Goal: Task Accomplishment & Management: Manage account settings

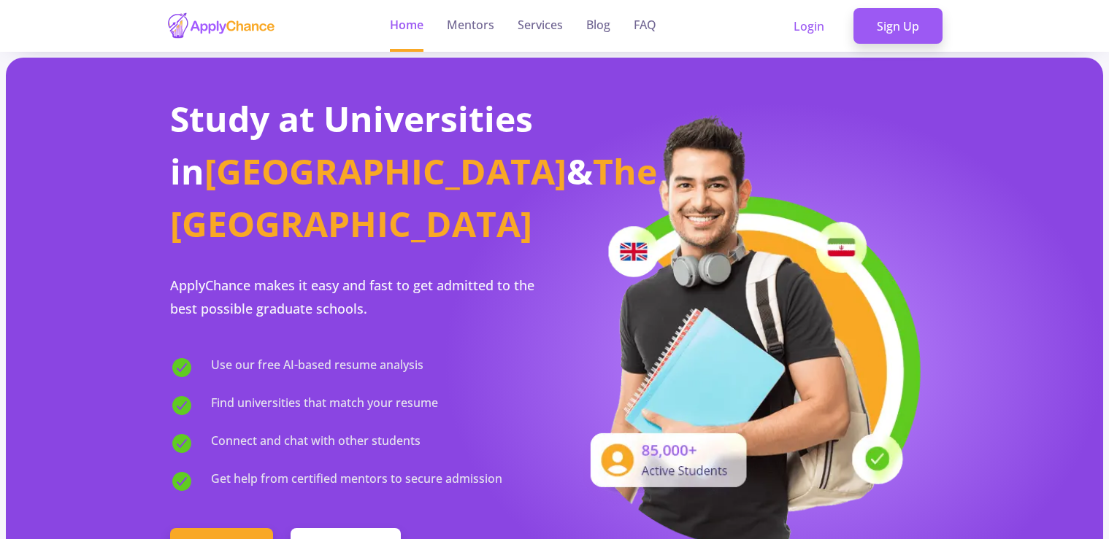
scroll to position [1463, 0]
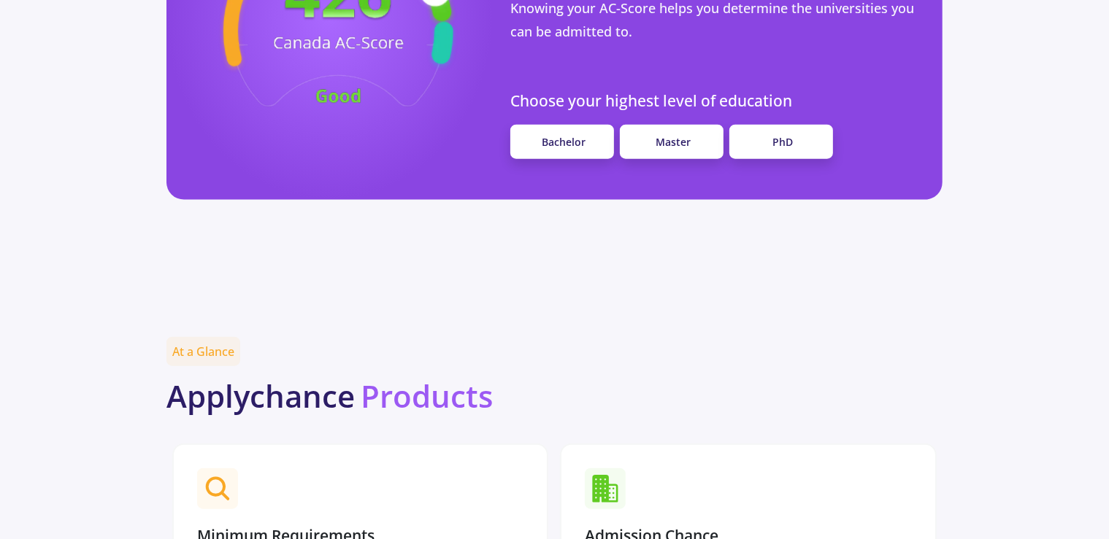
click at [652, 125] on link "Master" at bounding box center [672, 142] width 104 height 34
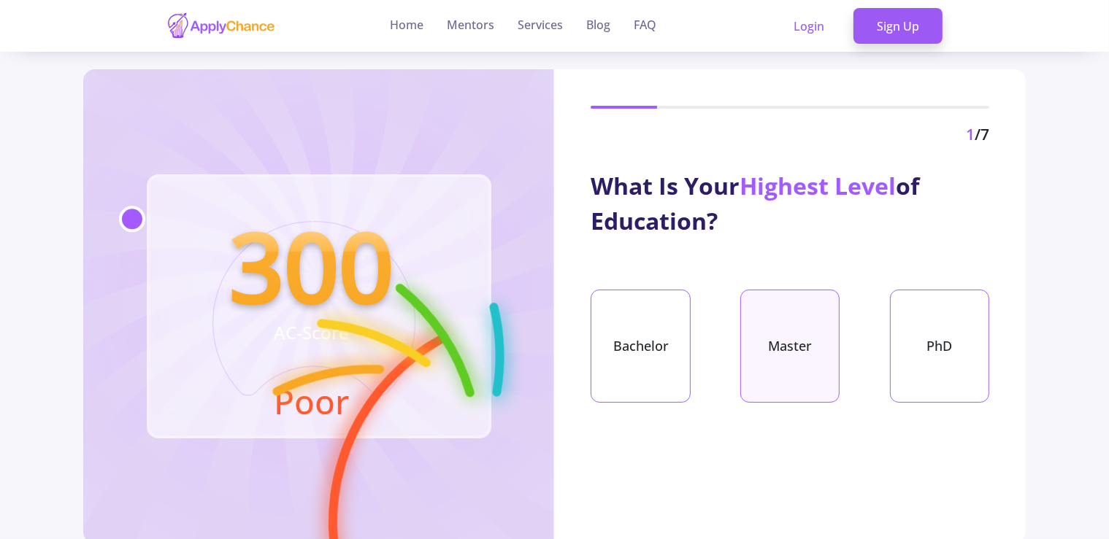
click at [780, 327] on div "Master" at bounding box center [789, 346] width 99 height 113
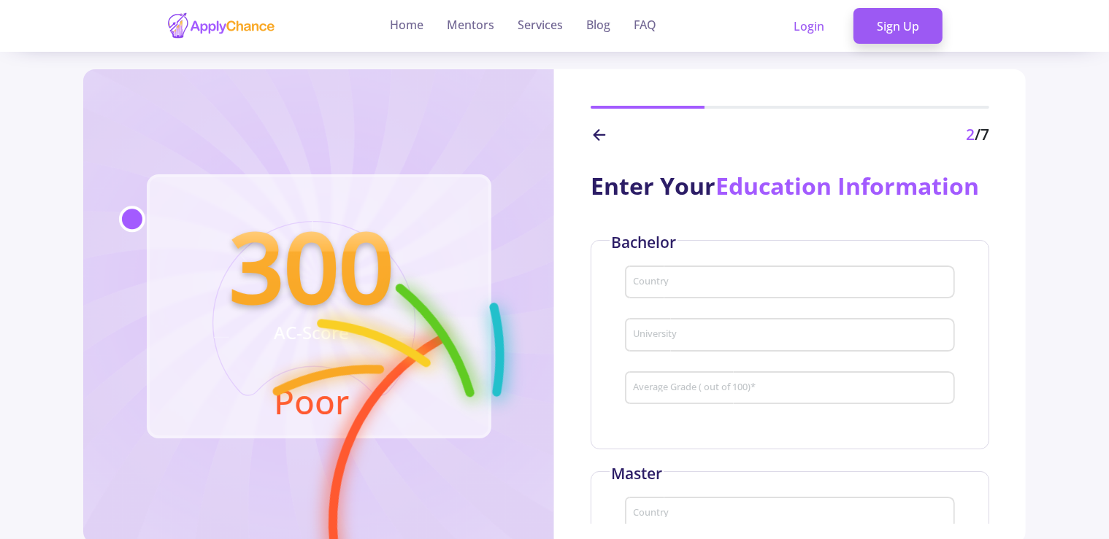
scroll to position [74, 0]
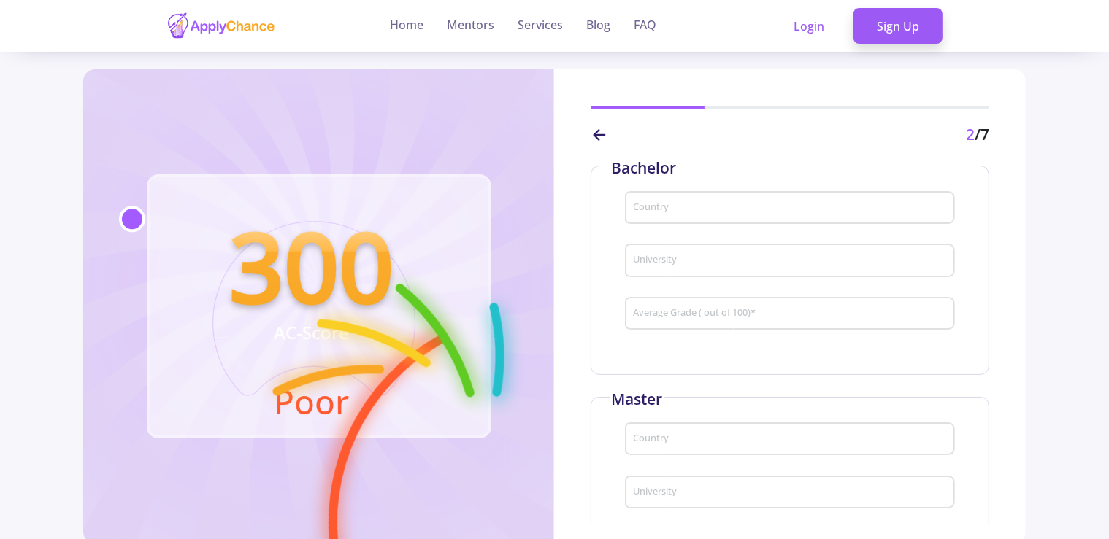
click at [665, 224] on div "Country" at bounding box center [789, 205] width 315 height 38
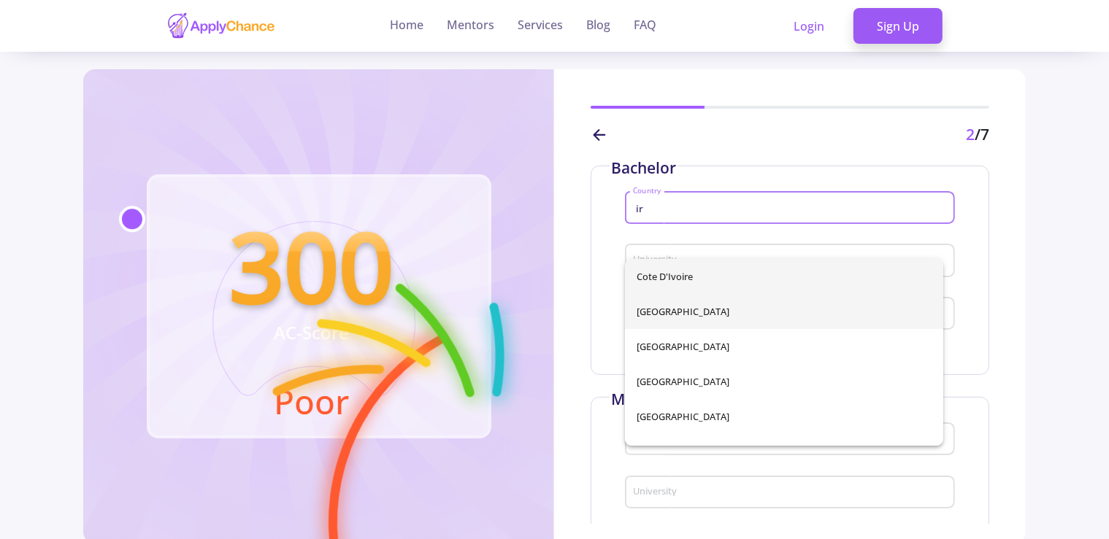
type input "ir"
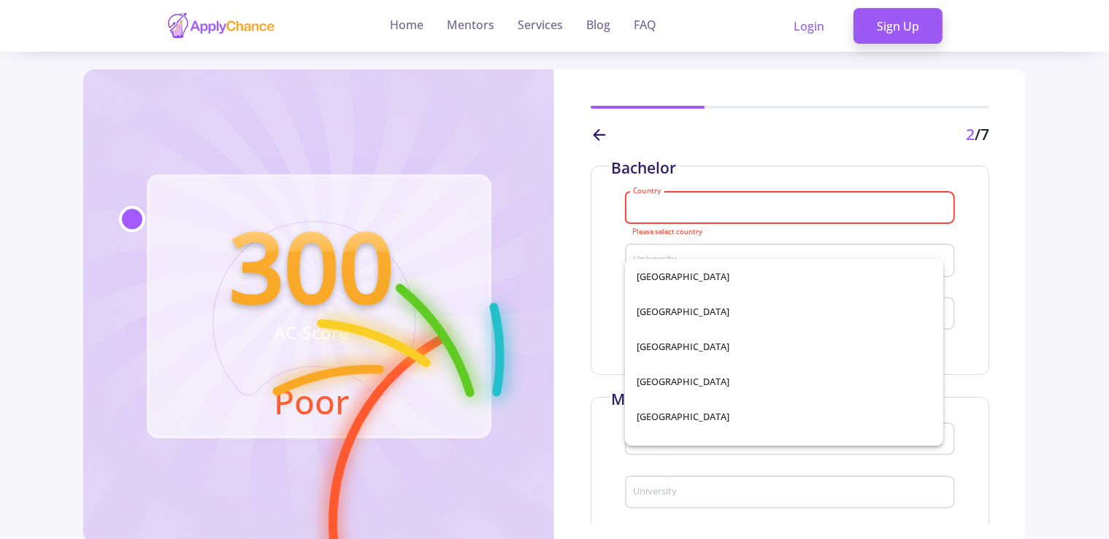
type input "[GEOGRAPHIC_DATA]"
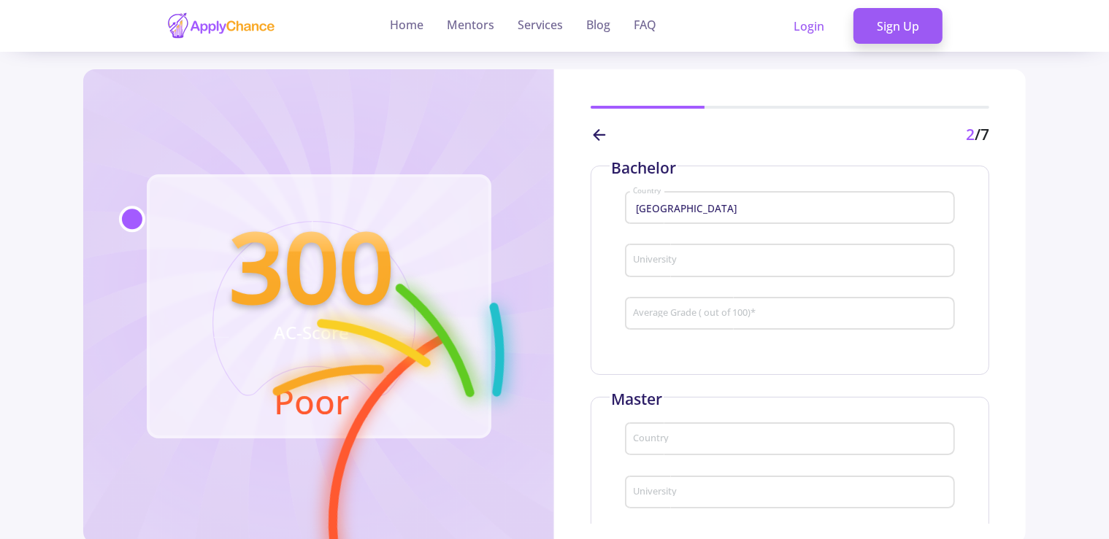
click at [655, 277] on div "University" at bounding box center [789, 258] width 315 height 38
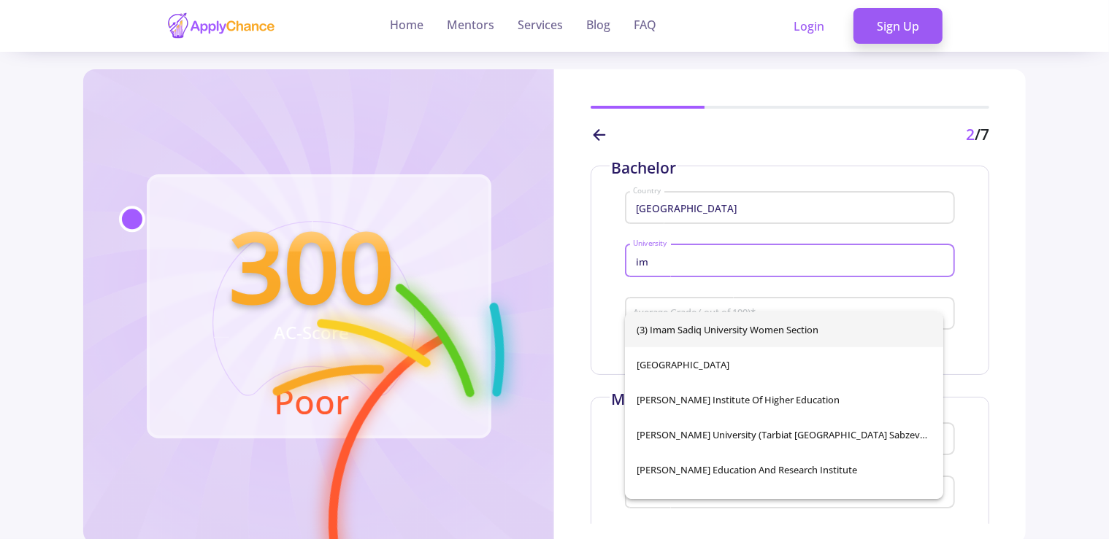
type input "i"
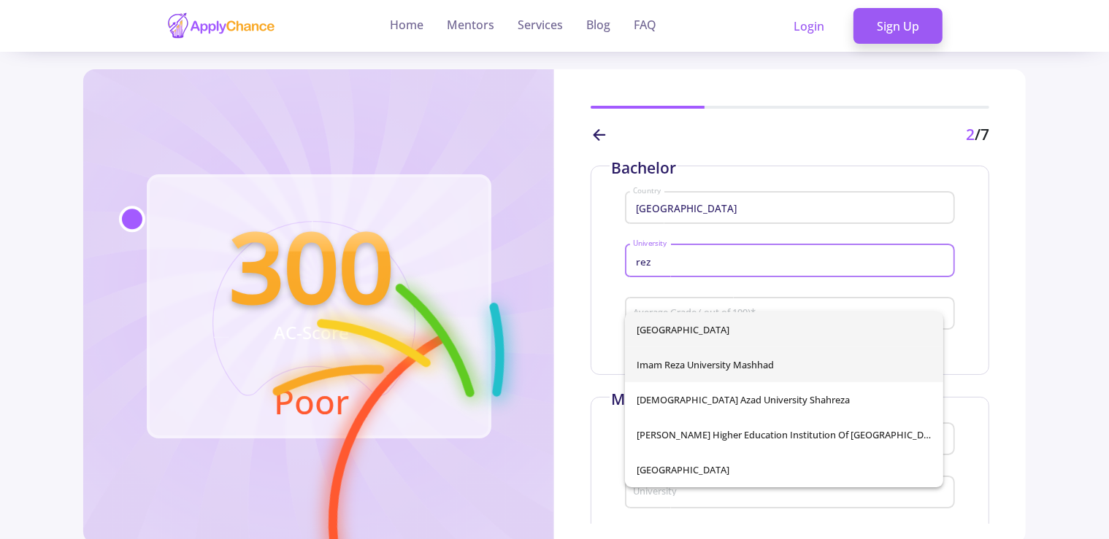
click at [705, 355] on span "Imam Reza University Mashhad" at bounding box center [783, 364] width 294 height 35
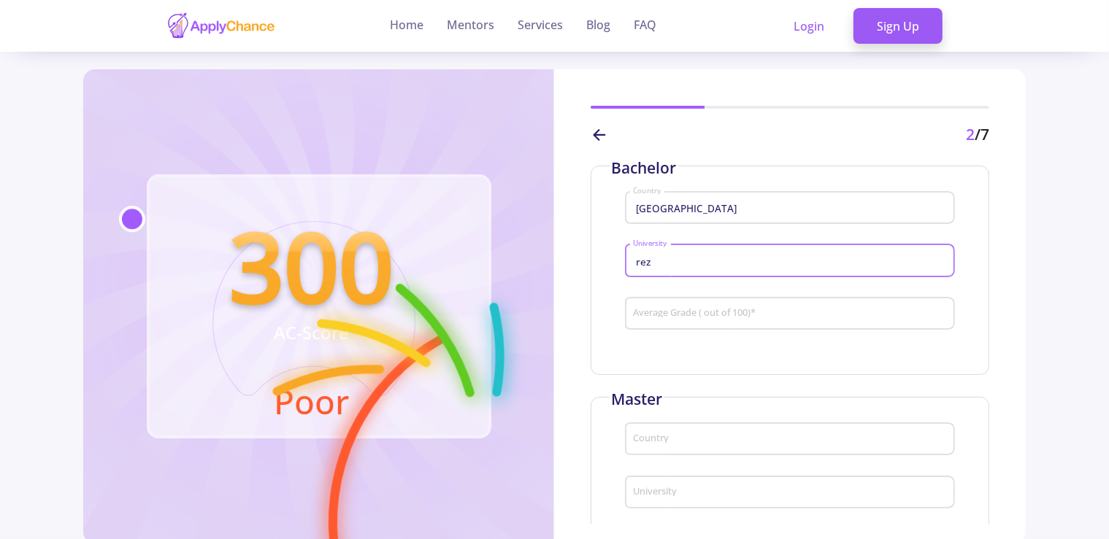
type input "Imam Reza University Mashhad"
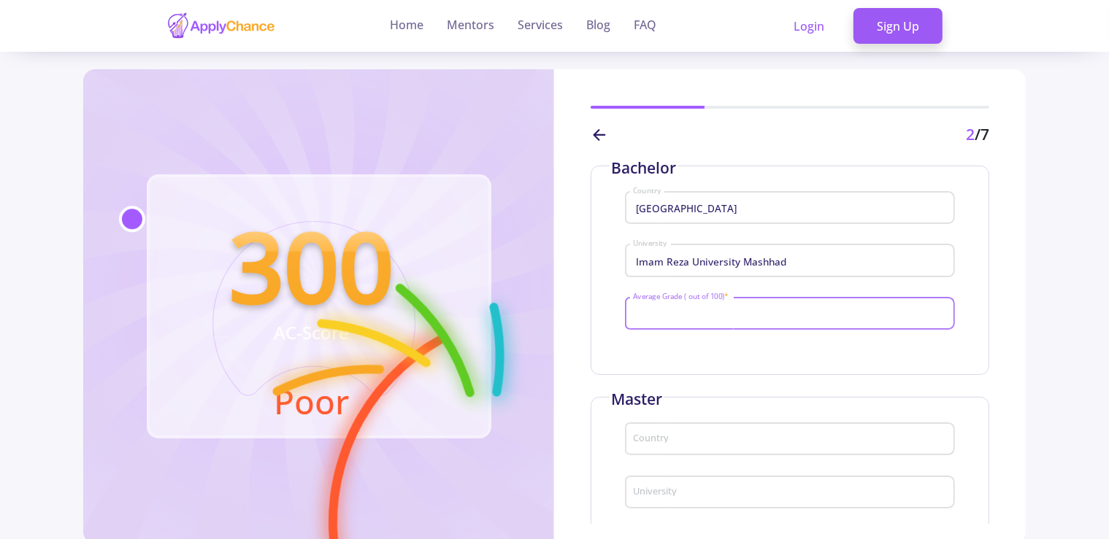
click at [692, 321] on input "Average Grade ( out of 100) *" at bounding box center [791, 314] width 319 height 13
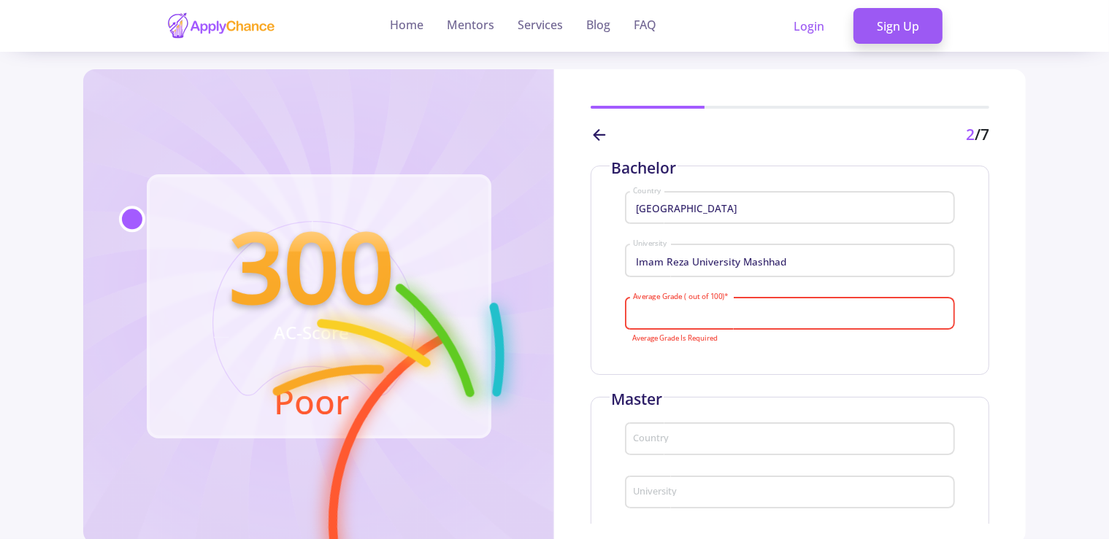
scroll to position [274, 0]
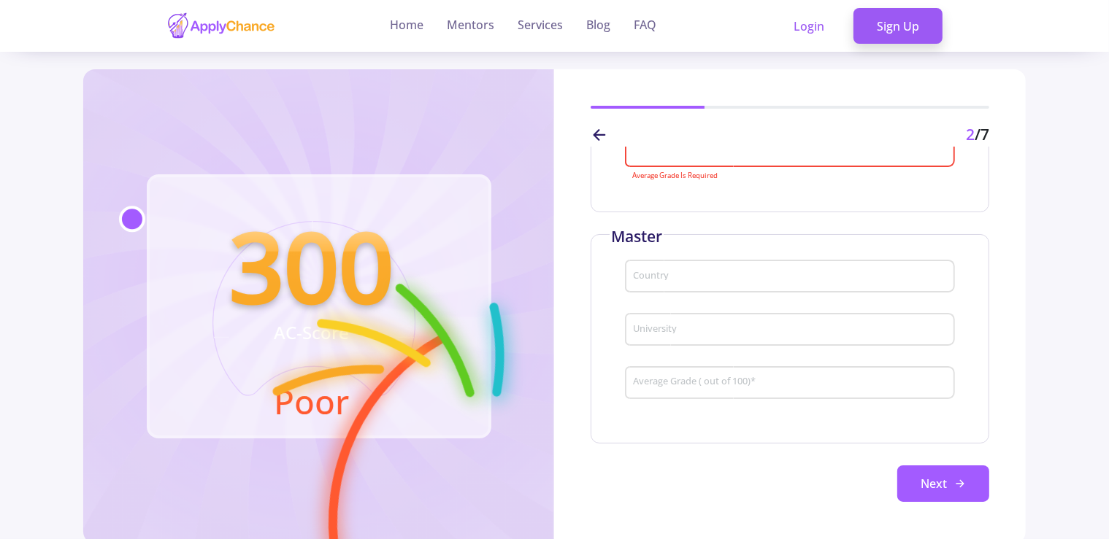
click at [666, 278] on input "Country" at bounding box center [791, 277] width 319 height 13
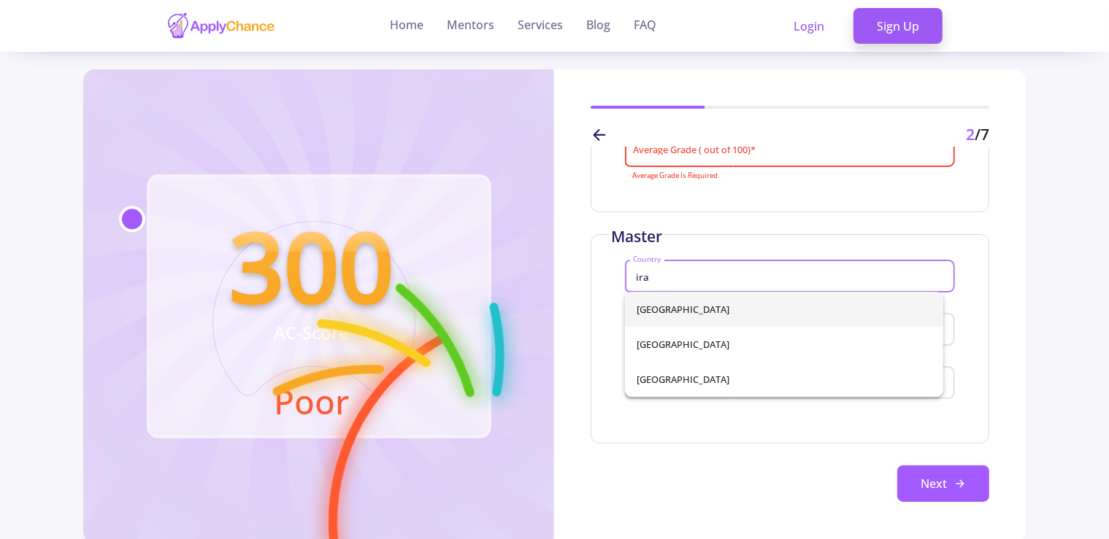
click at [664, 296] on span "[GEOGRAPHIC_DATA]" at bounding box center [783, 309] width 294 height 35
type input "[GEOGRAPHIC_DATA]"
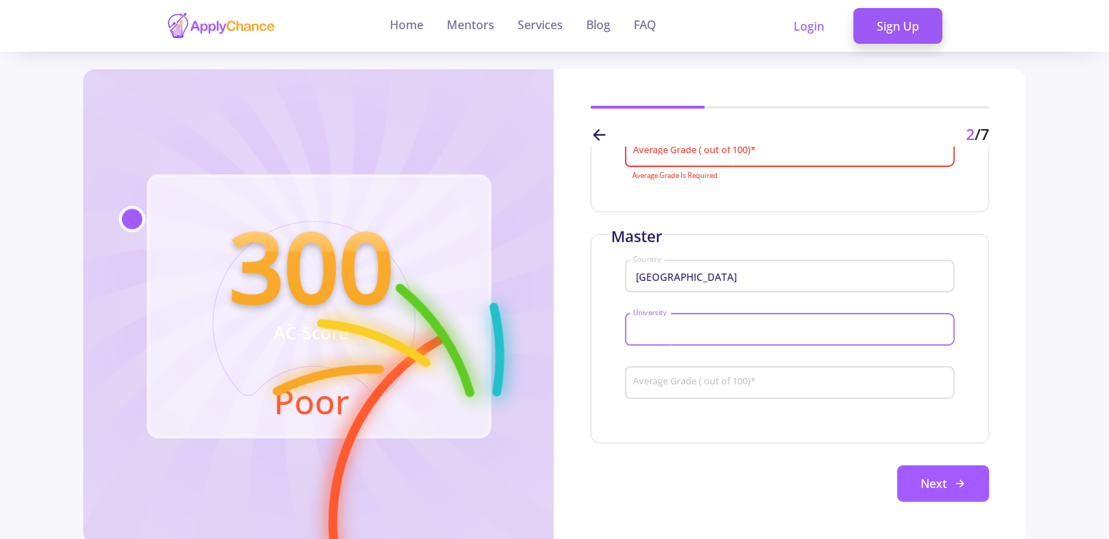
click at [656, 328] on input "University" at bounding box center [791, 330] width 319 height 13
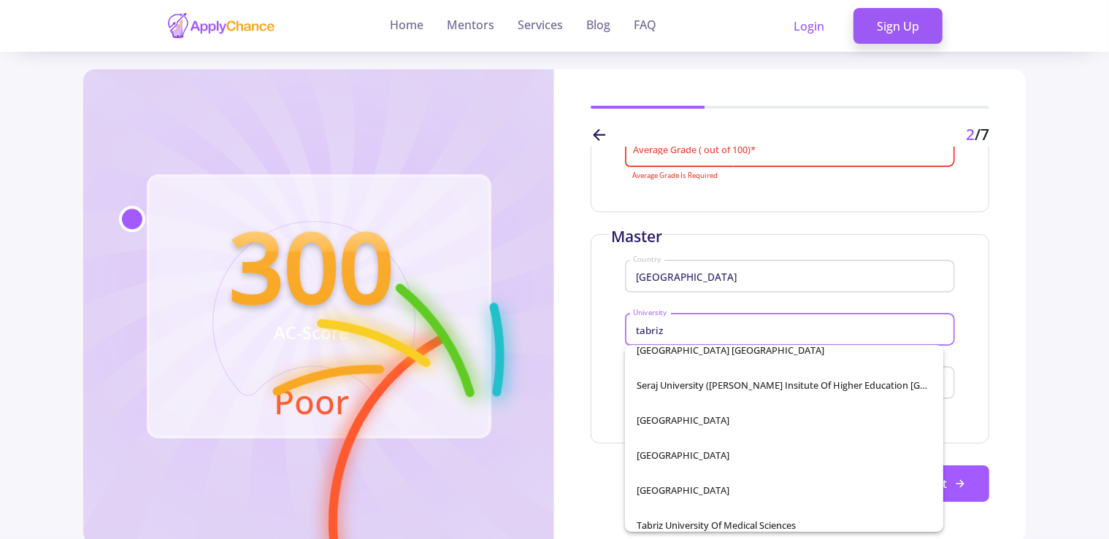
scroll to position [163, 0]
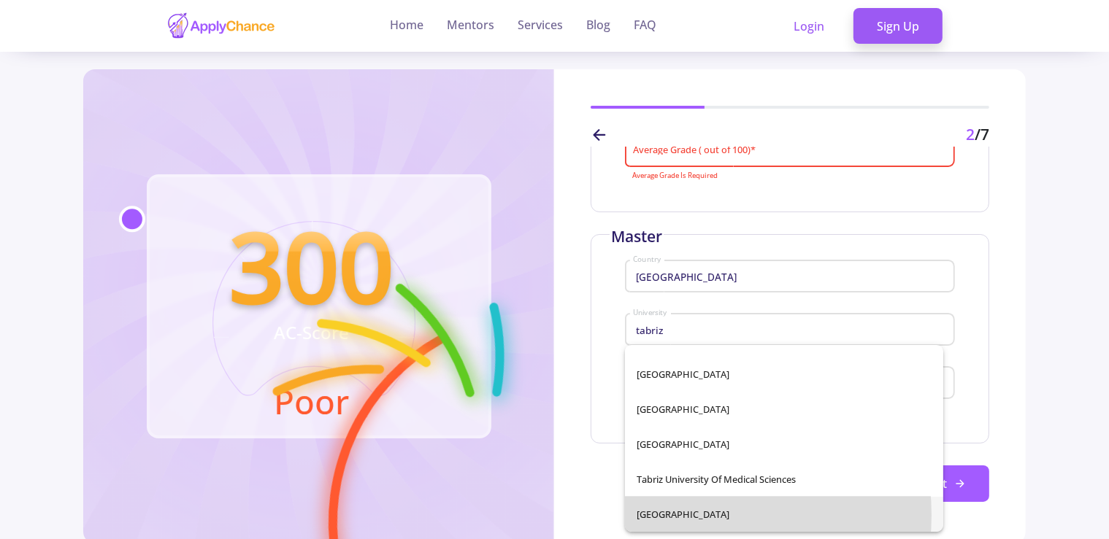
click at [674, 515] on span "[GEOGRAPHIC_DATA]" at bounding box center [783, 514] width 294 height 35
type input "[GEOGRAPHIC_DATA]"
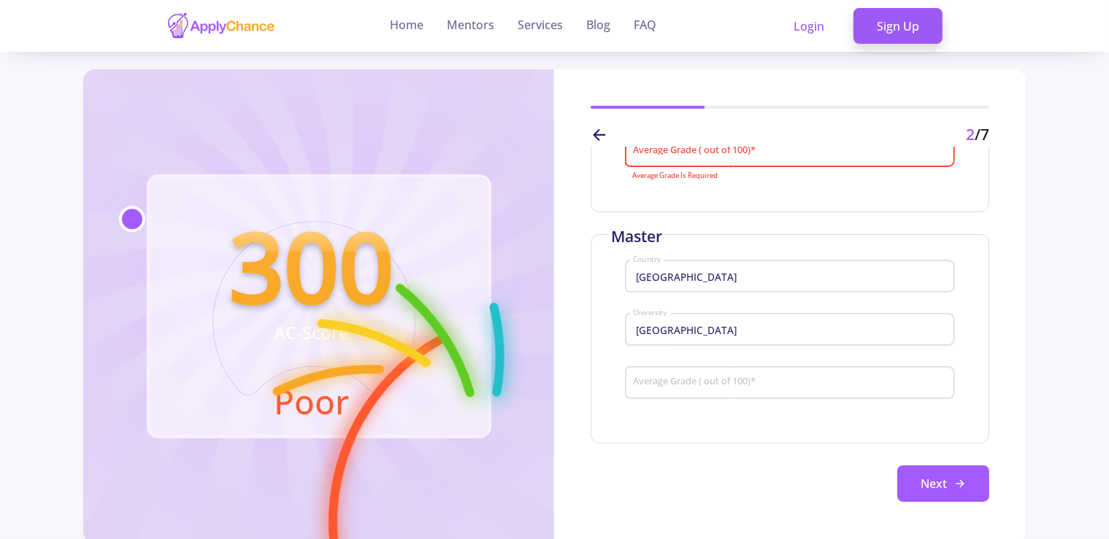
click at [685, 377] on div "Average Grade ( out of 100) *" at bounding box center [789, 380] width 315 height 38
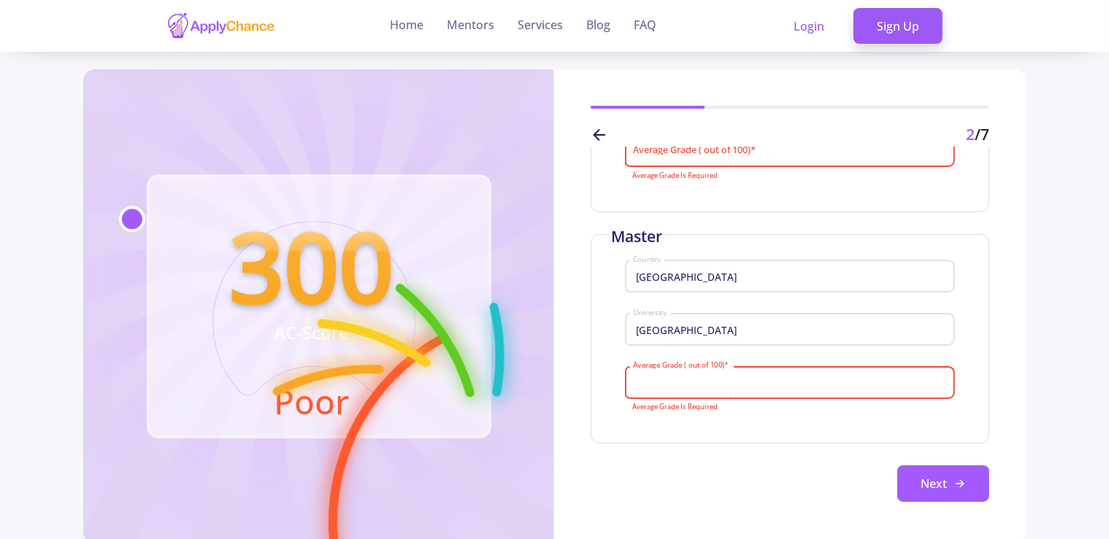
click at [755, 156] on input "Average Grade ( out of 100) *" at bounding box center [791, 151] width 319 height 13
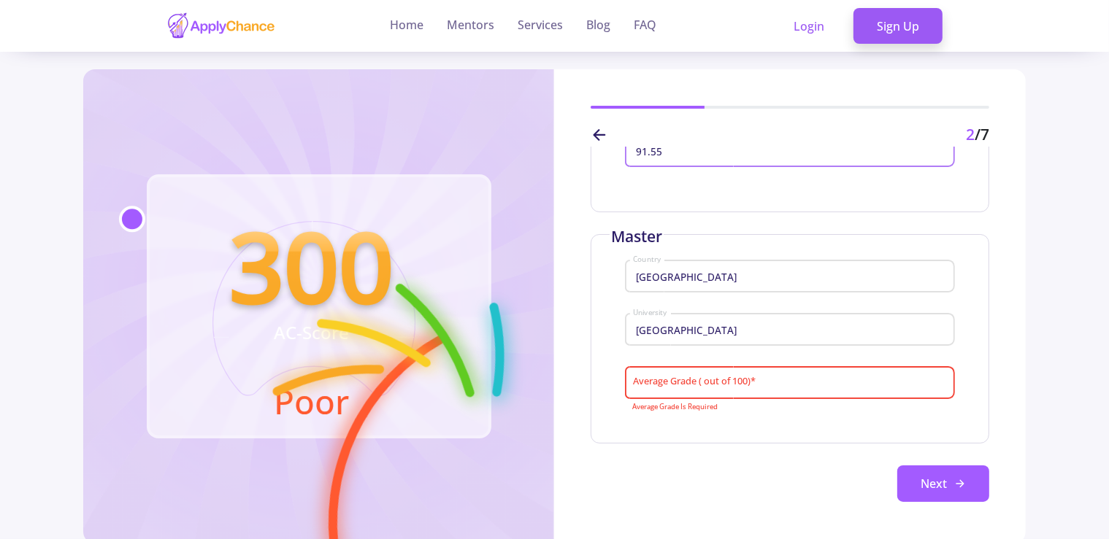
type input "91.55"
click at [687, 385] on input "Average Grade ( out of 100) *" at bounding box center [791, 383] width 319 height 13
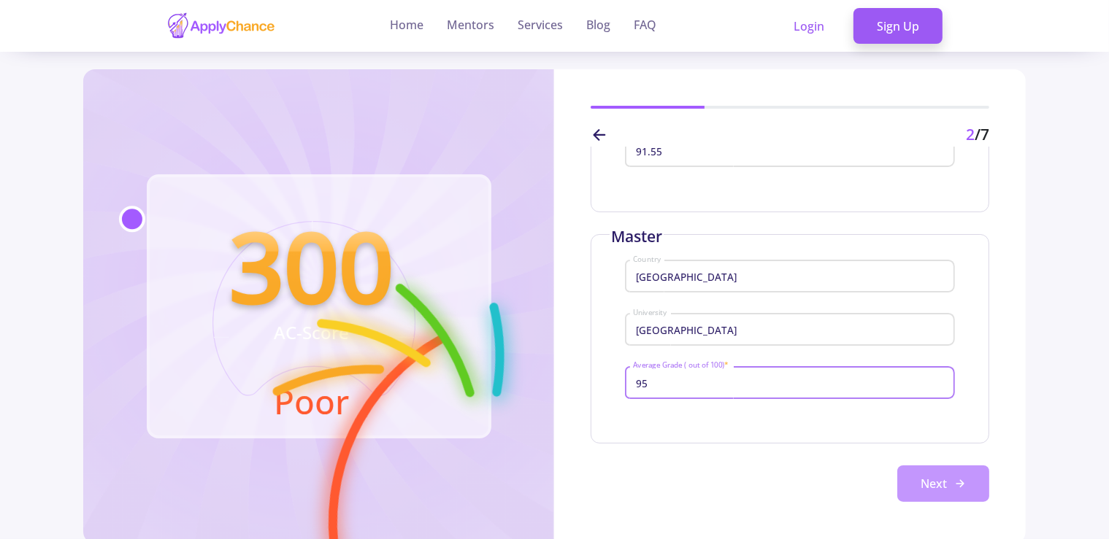
type input "95"
click at [915, 472] on button "Next" at bounding box center [943, 484] width 92 height 36
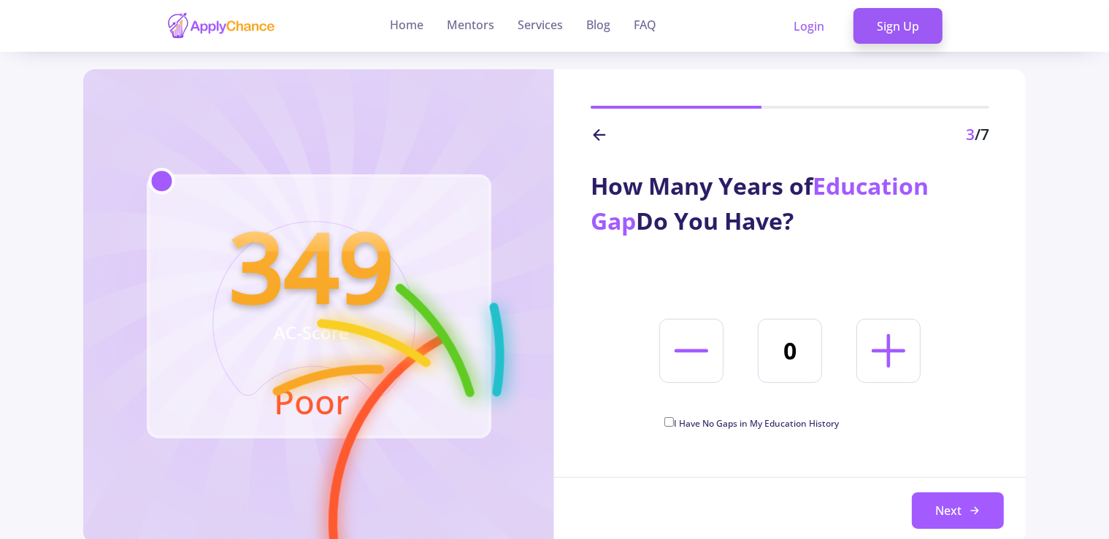
click at [716, 428] on span "I Have No Gaps in My Education History" at bounding box center [756, 424] width 165 height 12
click at [674, 427] on input "I Have No Gaps in My Education History" at bounding box center [668, 422] width 9 height 9
checkbox input "true"
click at [939, 496] on button "Next" at bounding box center [958, 511] width 92 height 36
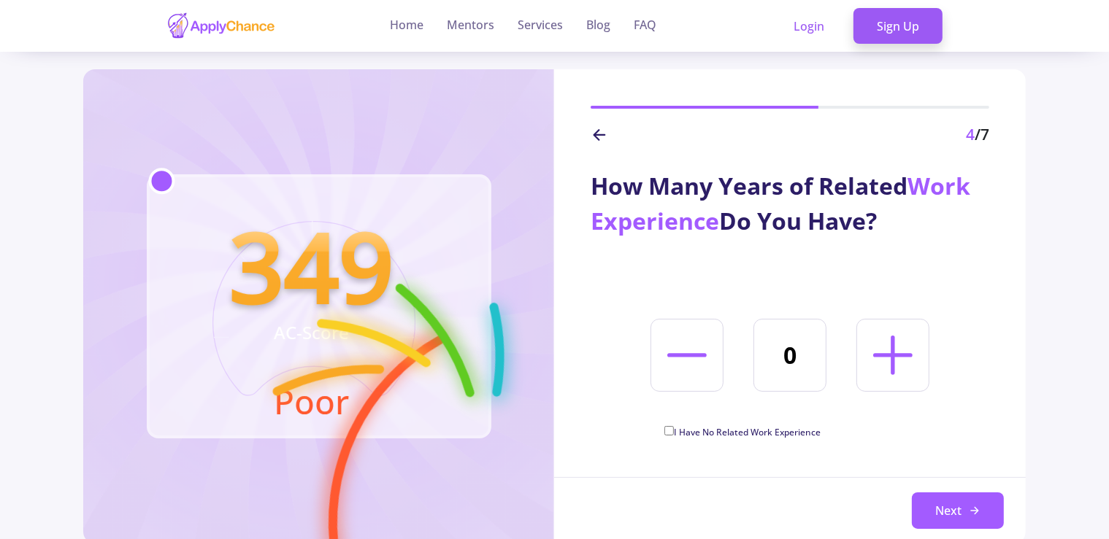
click at [723, 433] on span "I Have No Related Work Experience" at bounding box center [747, 432] width 147 height 12
click at [674, 433] on input "I Have No Related Work Experience" at bounding box center [668, 430] width 9 height 9
checkbox input "true"
click at [963, 504] on button "Next" at bounding box center [958, 511] width 92 height 36
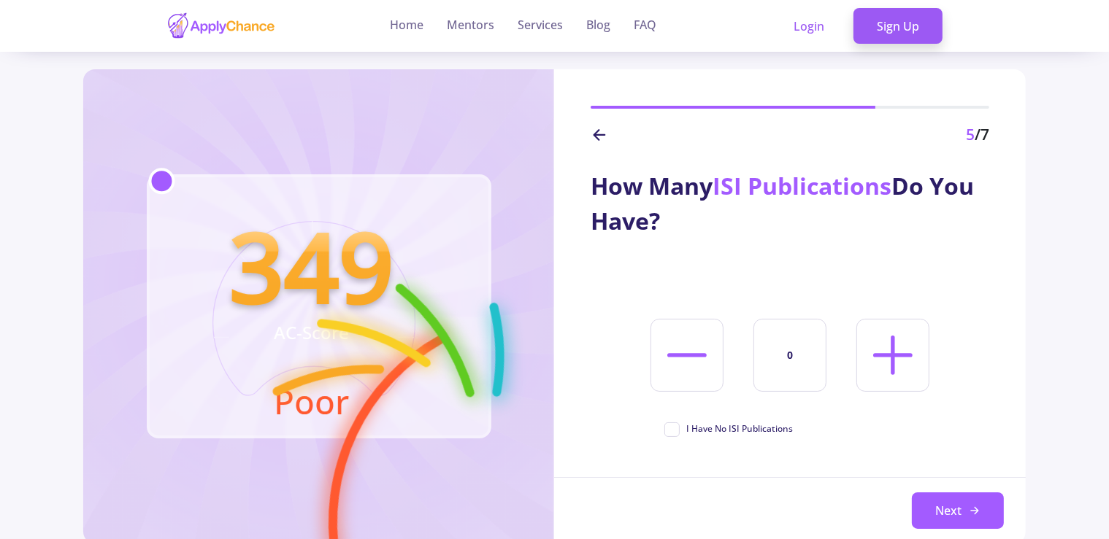
click at [902, 364] on icon at bounding box center [892, 355] width 63 height 63
type input "1"
click at [947, 501] on button "Next" at bounding box center [958, 511] width 92 height 36
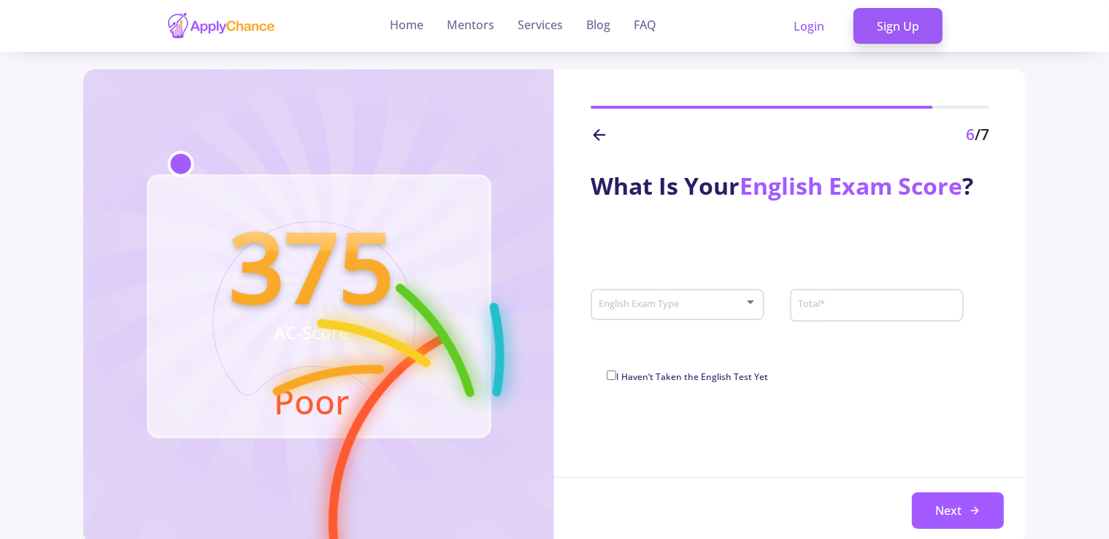
click at [700, 314] on div "English Exam Type" at bounding box center [677, 302] width 159 height 36
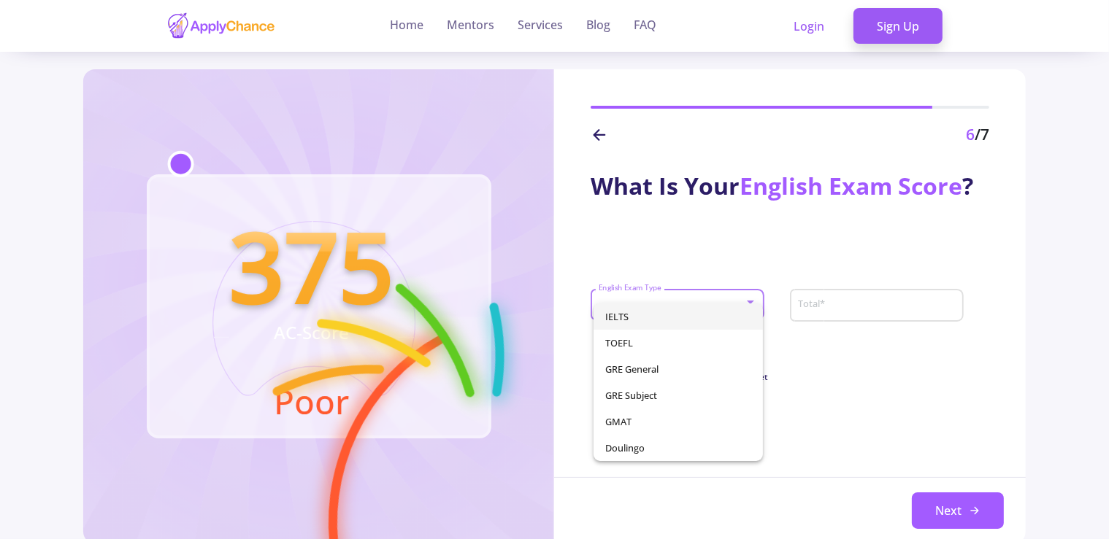
click at [678, 312] on span "IELTS" at bounding box center [678, 317] width 146 height 26
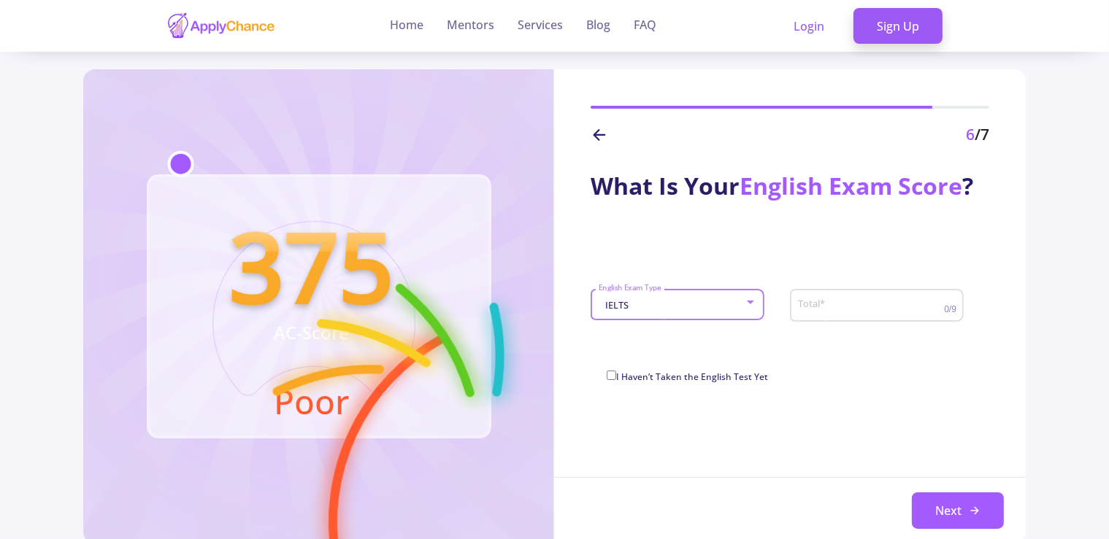
click at [831, 304] on input "Total *" at bounding box center [872, 305] width 150 height 13
type input "7.5"
click at [958, 509] on button "Next" at bounding box center [958, 511] width 92 height 36
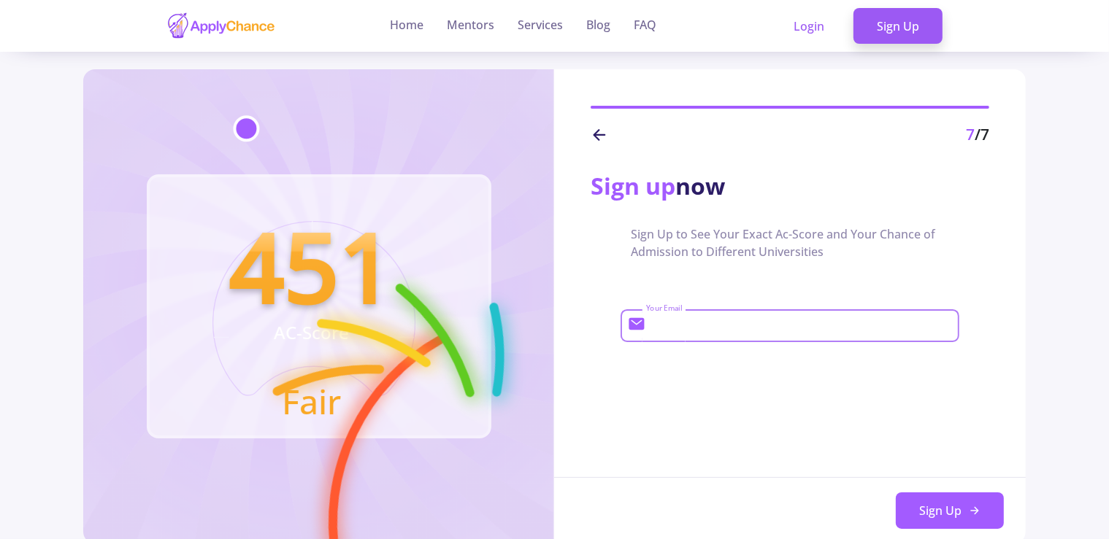
click at [708, 323] on input "Your Email" at bounding box center [800, 326] width 311 height 13
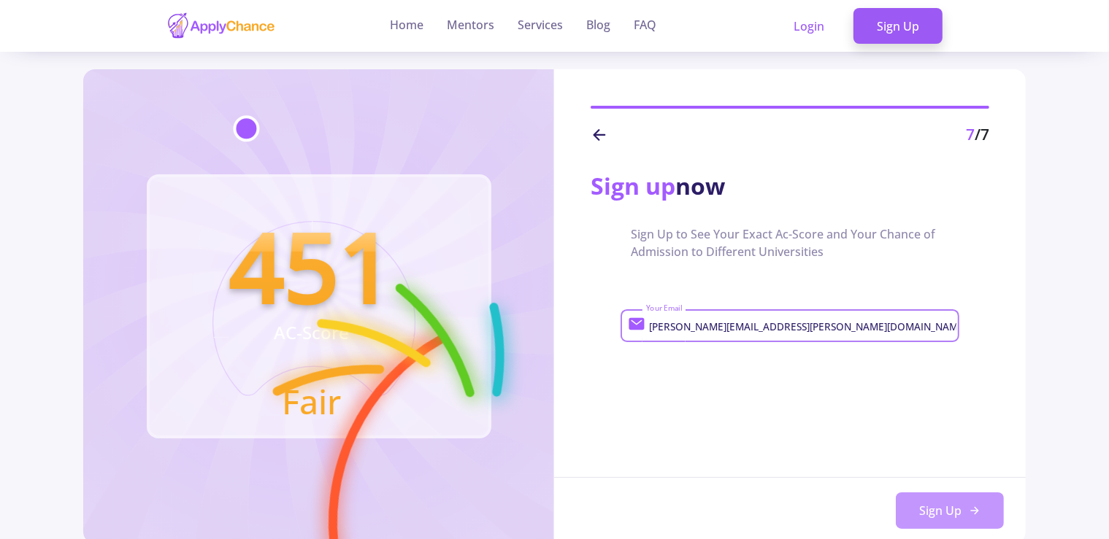
type input "[PERSON_NAME][EMAIL_ADDRESS][PERSON_NAME][DOMAIN_NAME]"
click at [942, 512] on button "Sign Up" at bounding box center [950, 511] width 108 height 36
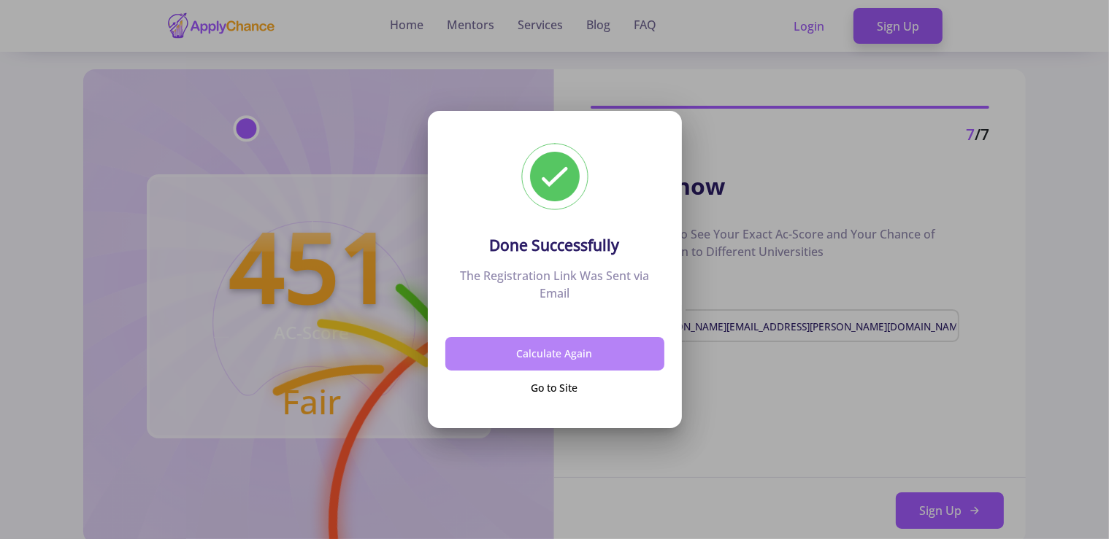
click at [614, 354] on button "Calculate Again" at bounding box center [554, 354] width 219 height 34
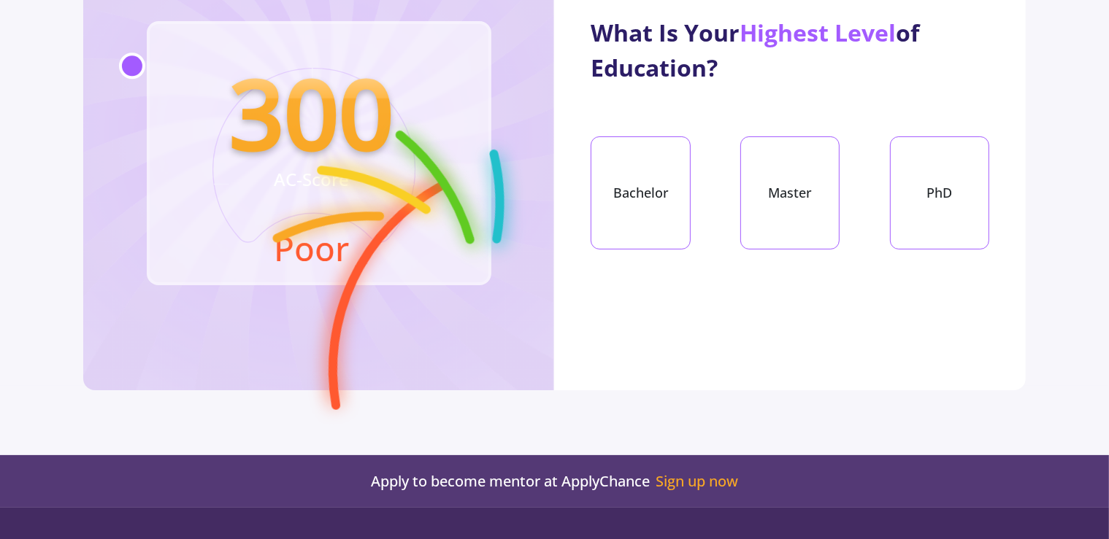
scroll to position [93, 0]
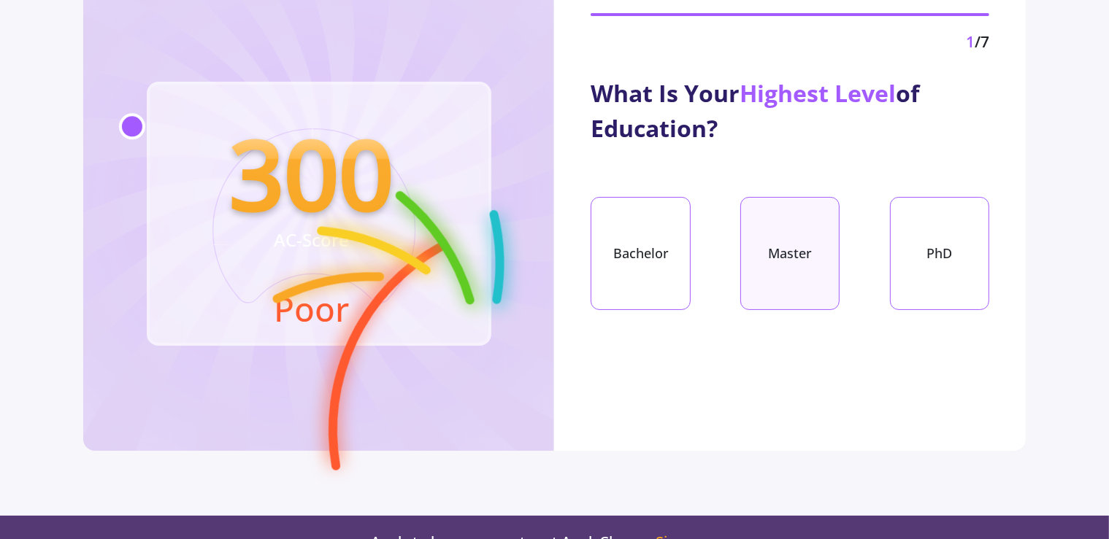
click at [793, 269] on div "Master" at bounding box center [789, 253] width 99 height 113
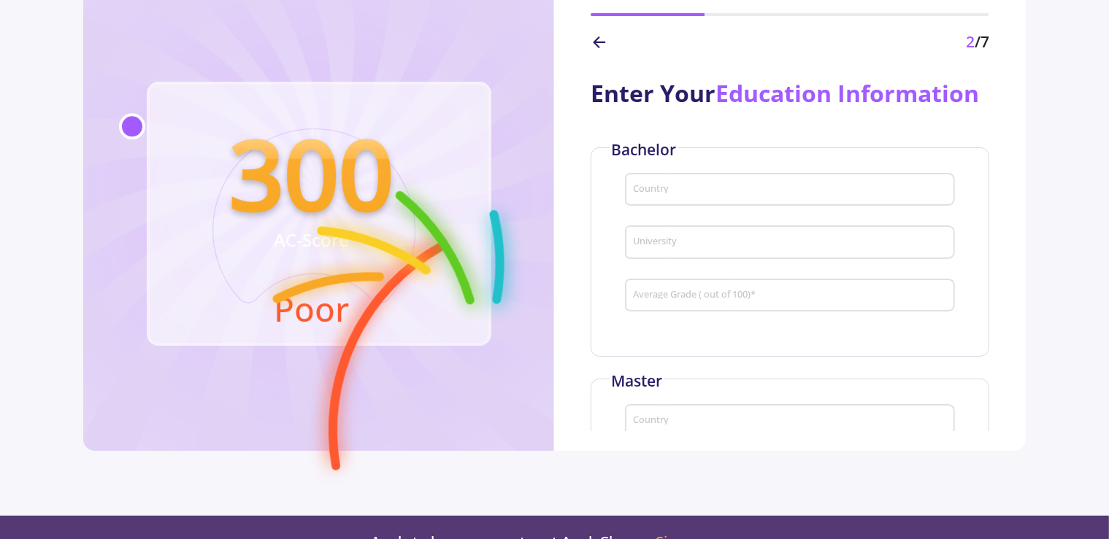
click at [752, 206] on div "Country" at bounding box center [789, 187] width 315 height 38
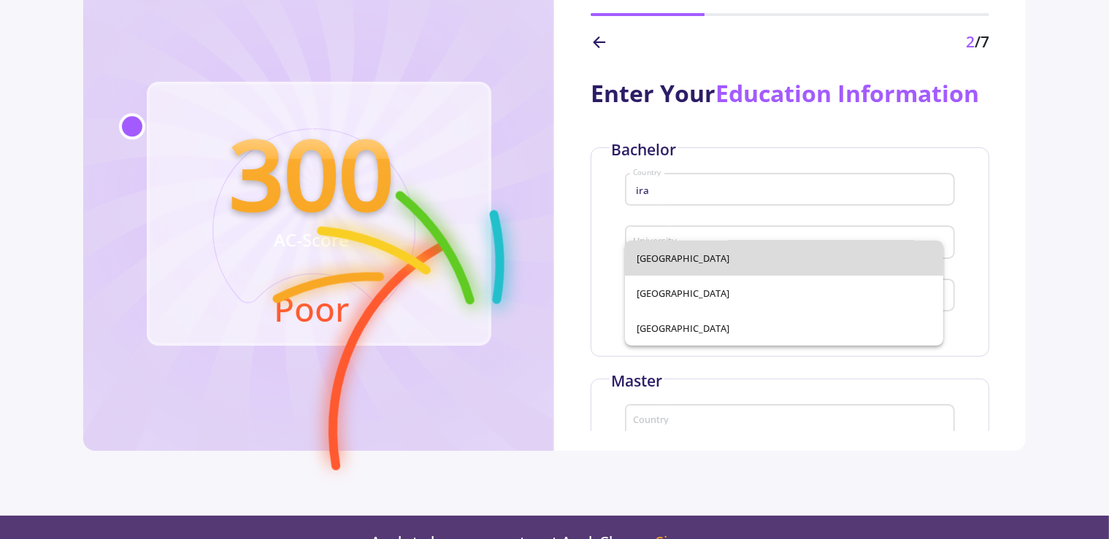
click at [743, 258] on span "[GEOGRAPHIC_DATA]" at bounding box center [783, 258] width 294 height 35
type input "[GEOGRAPHIC_DATA]"
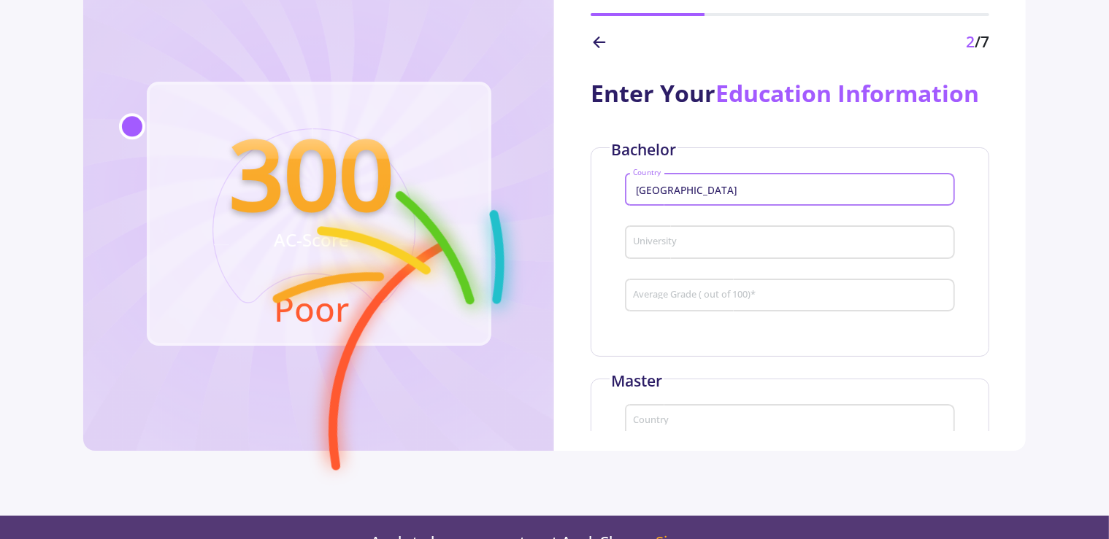
click at [699, 250] on input "University" at bounding box center [791, 242] width 319 height 13
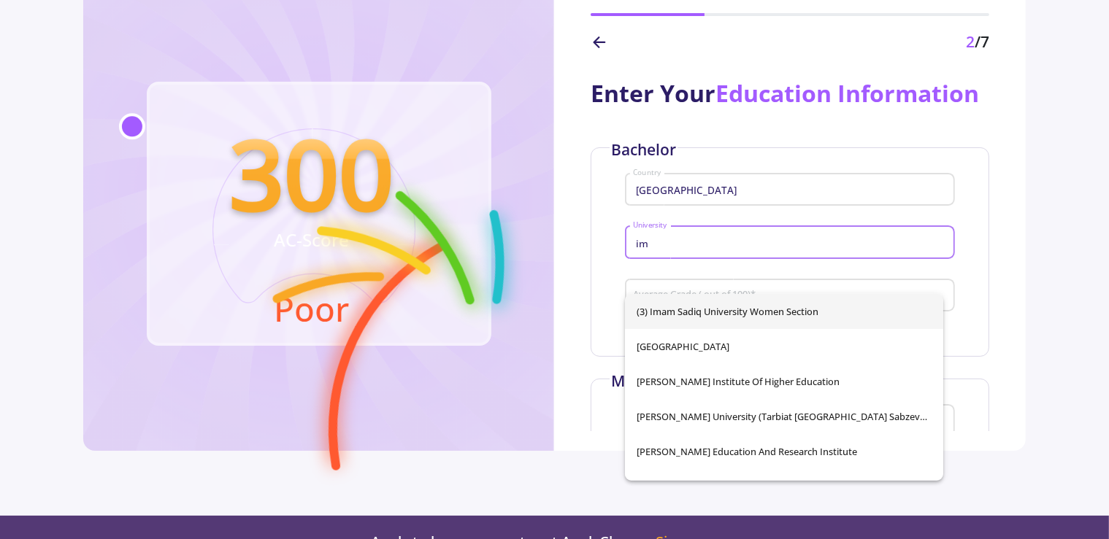
type input "i"
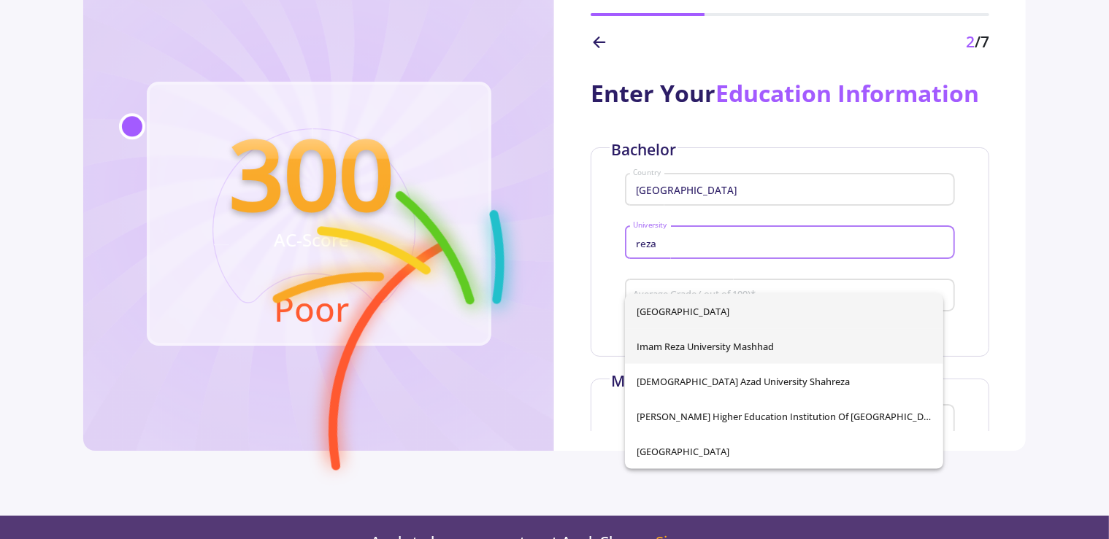
click at [681, 346] on span "Imam Reza University Mashhad" at bounding box center [783, 346] width 294 height 35
type input "Imam Reza University Mashhad"
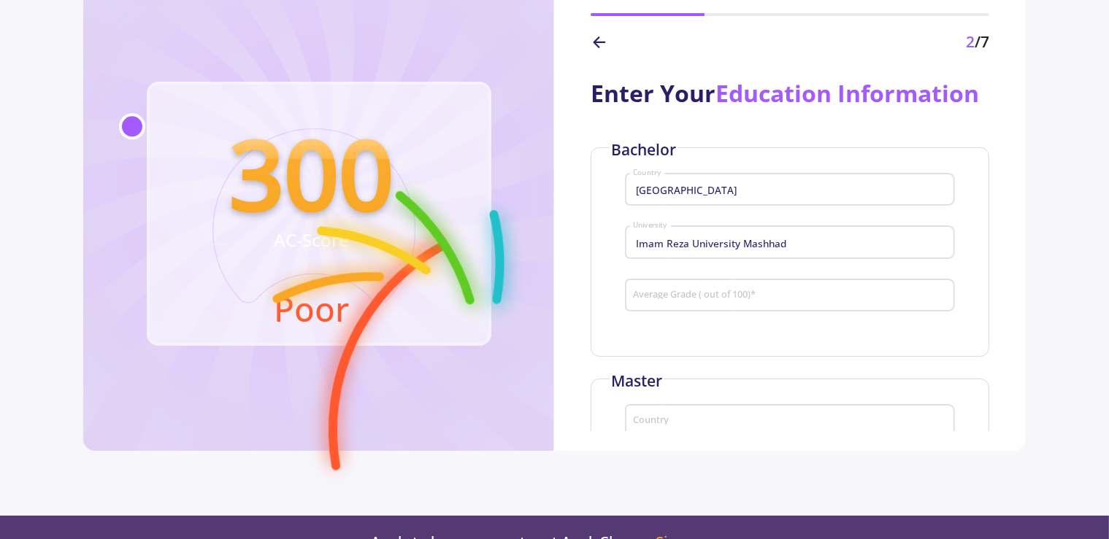
click at [689, 312] on div "Average Grade ( out of 100) *" at bounding box center [789, 293] width 315 height 38
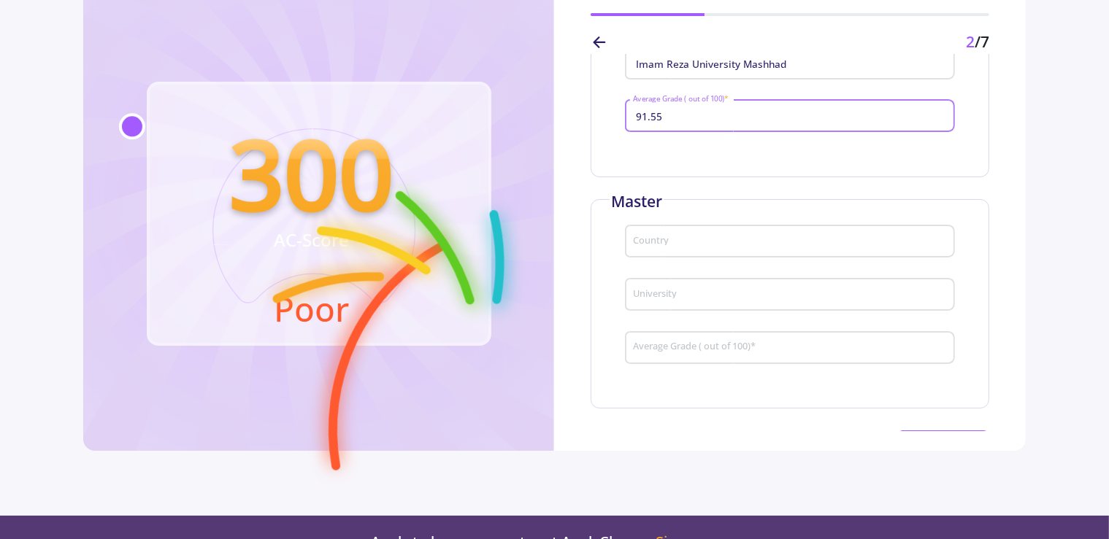
scroll to position [222, 0]
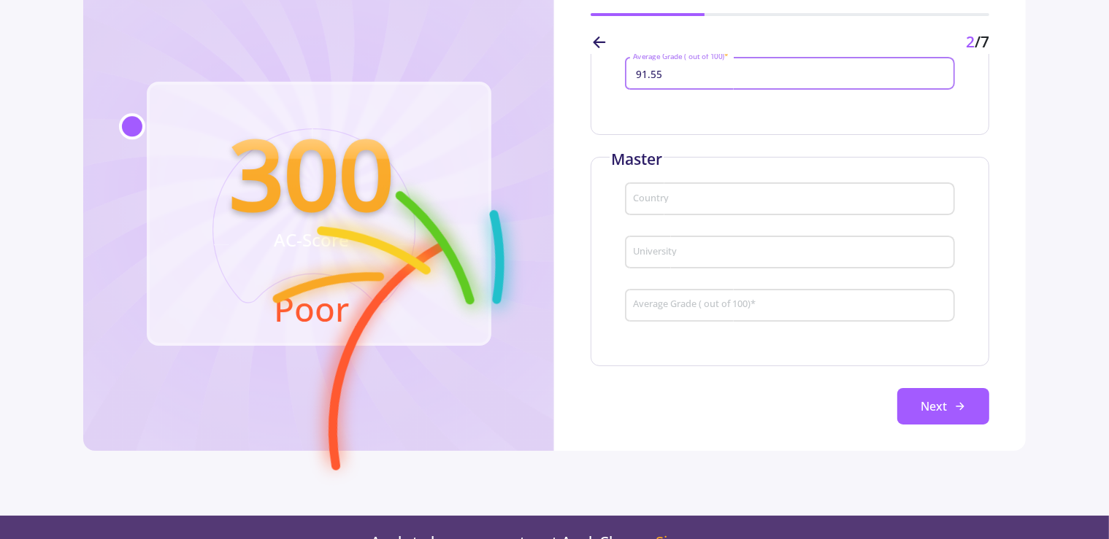
type input "91.55"
click at [731, 207] on input "Country" at bounding box center [791, 199] width 319 height 13
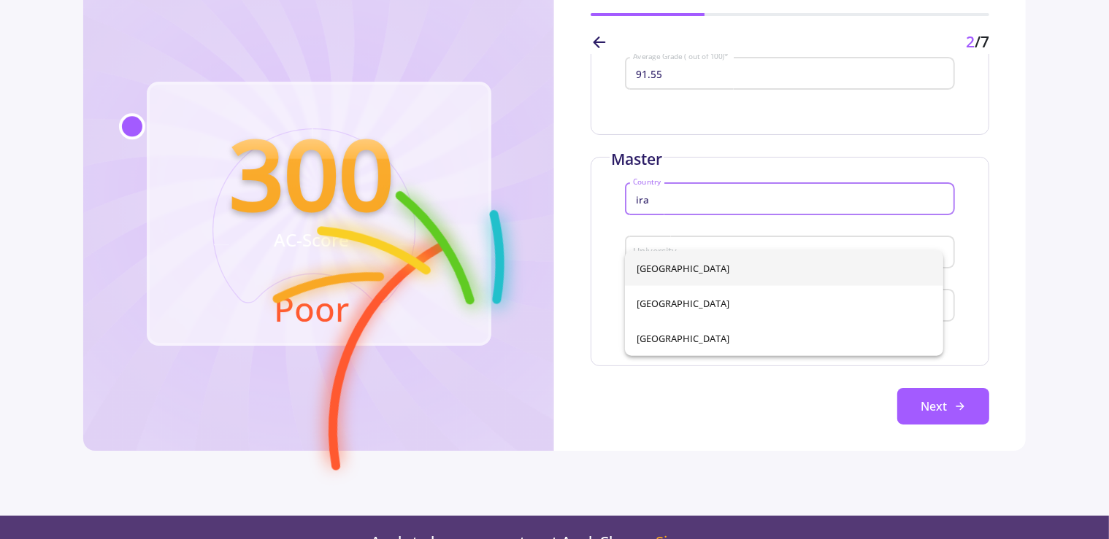
click at [720, 264] on span "[GEOGRAPHIC_DATA]" at bounding box center [783, 268] width 294 height 35
type input "[GEOGRAPHIC_DATA]"
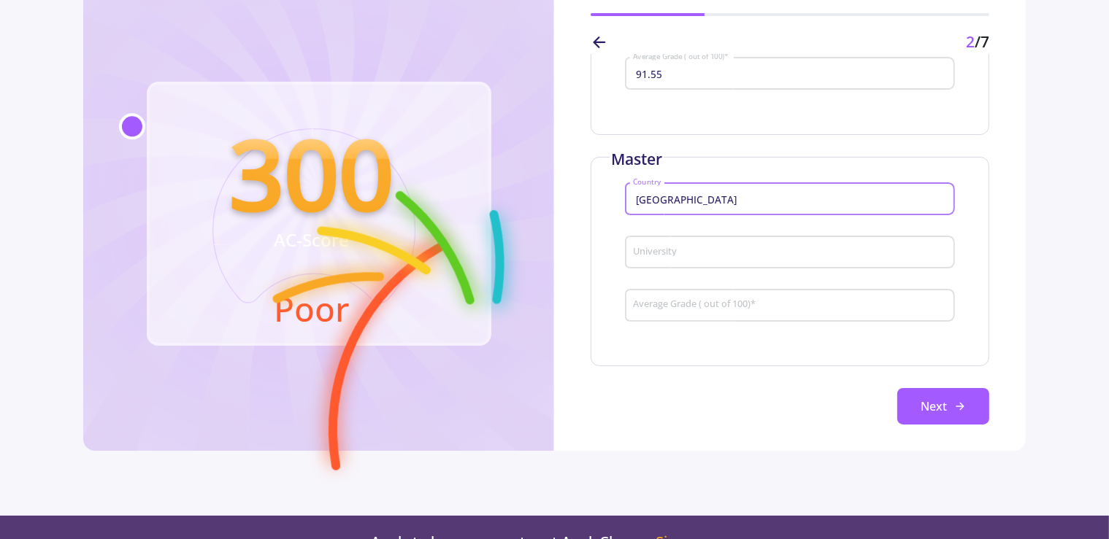
click at [660, 260] on input "University" at bounding box center [791, 253] width 319 height 13
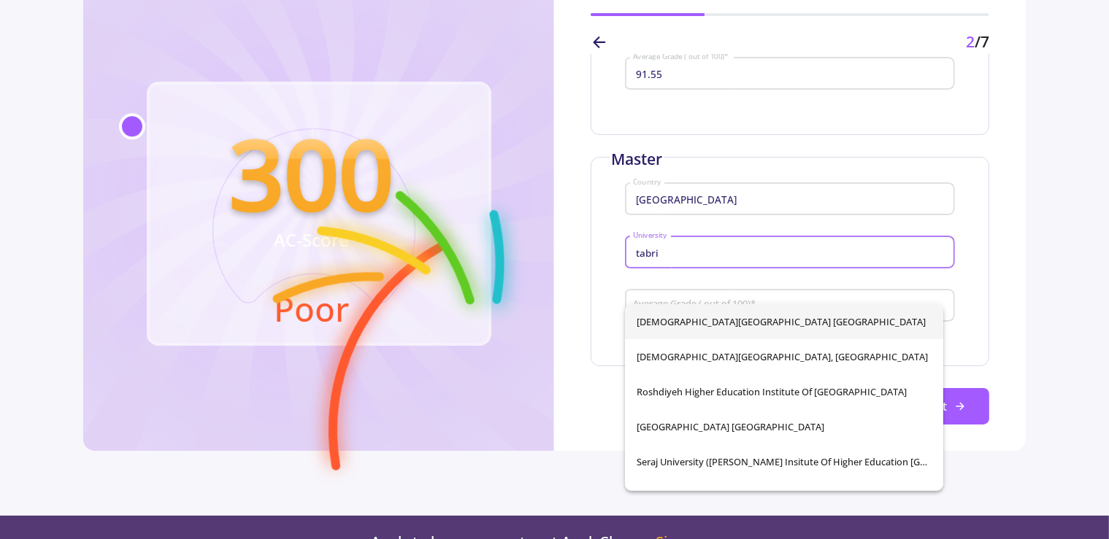
scroll to position [163, 0]
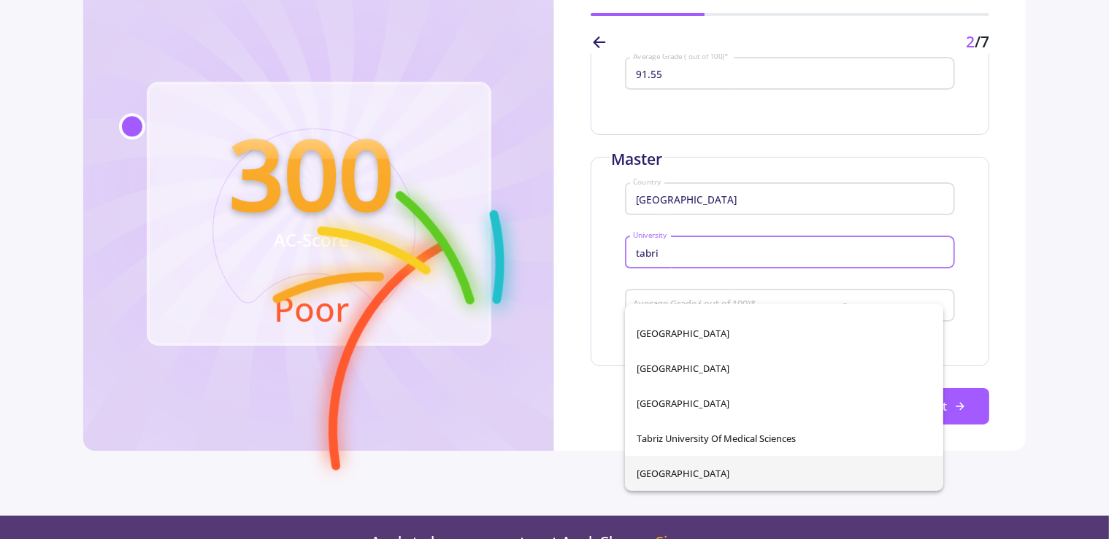
click at [703, 474] on span "[GEOGRAPHIC_DATA]" at bounding box center [783, 473] width 294 height 35
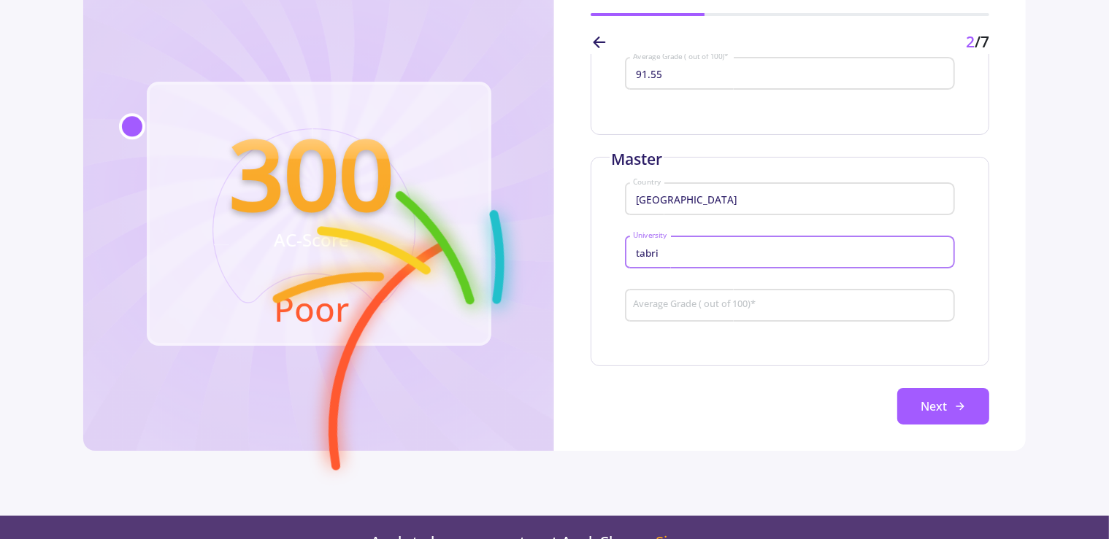
type input "[GEOGRAPHIC_DATA]"
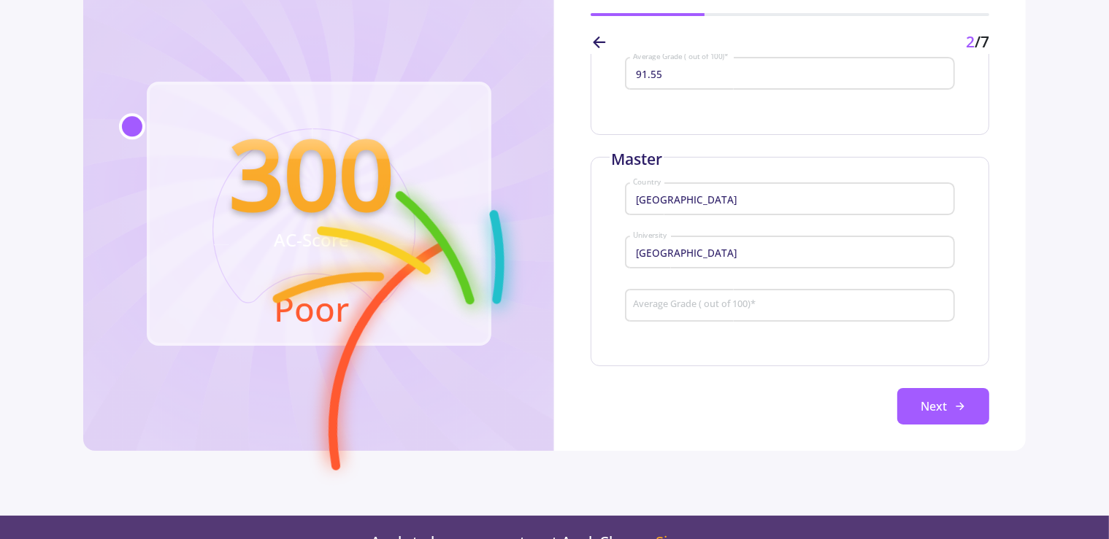
click at [682, 322] on div "Average Grade ( out of 100) *" at bounding box center [789, 303] width 315 height 38
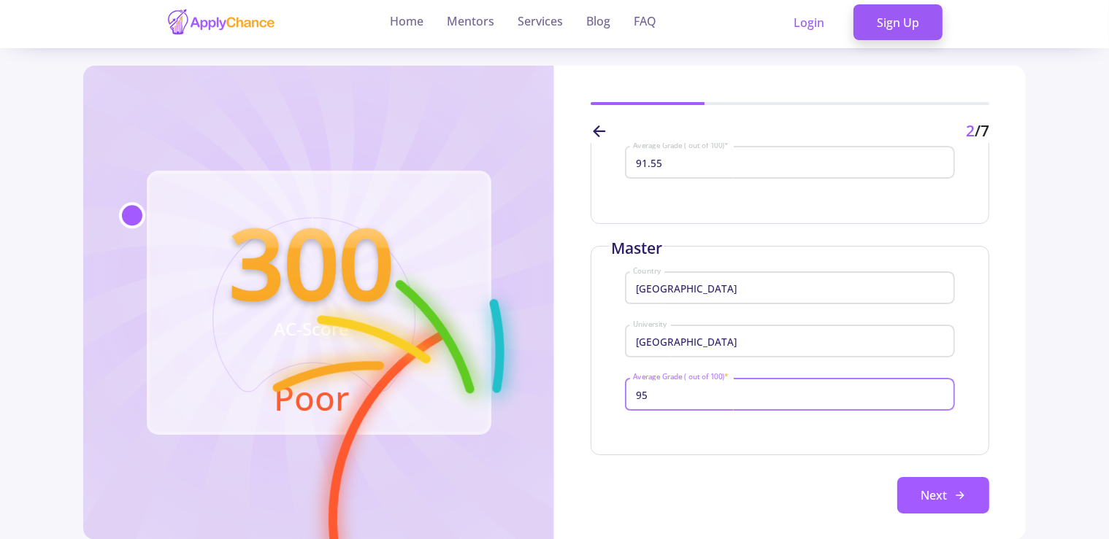
scroll to position [0, 0]
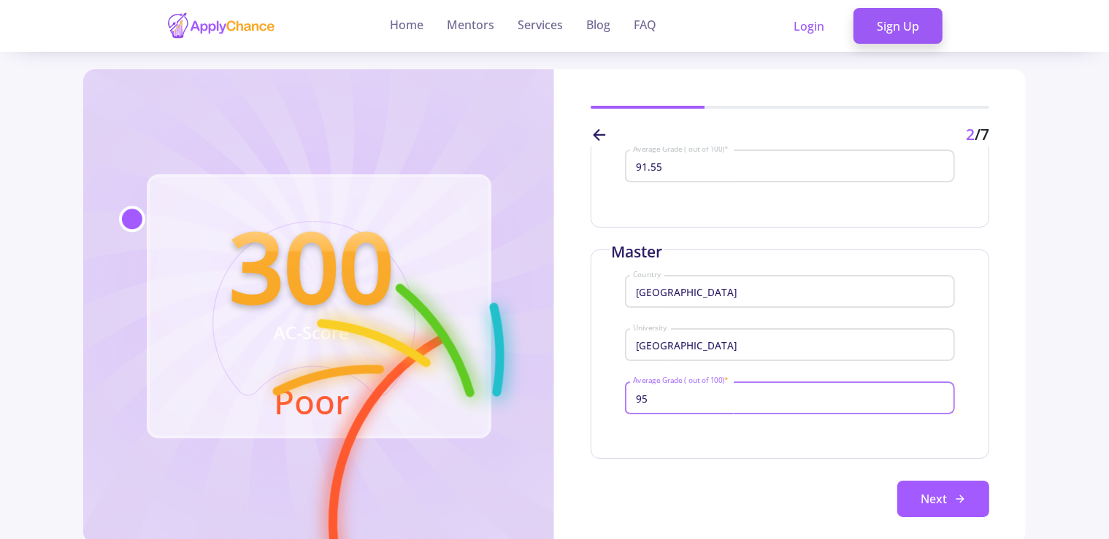
type input "95"
drag, startPoint x: 1026, startPoint y: 326, endPoint x: 1021, endPoint y: 352, distance: 26.1
click at [1021, 352] on section "300 AC-Score Poor 2 /7 Enter Your Education Information Bachelor Iran Country […" at bounding box center [554, 338] width 1109 height 539
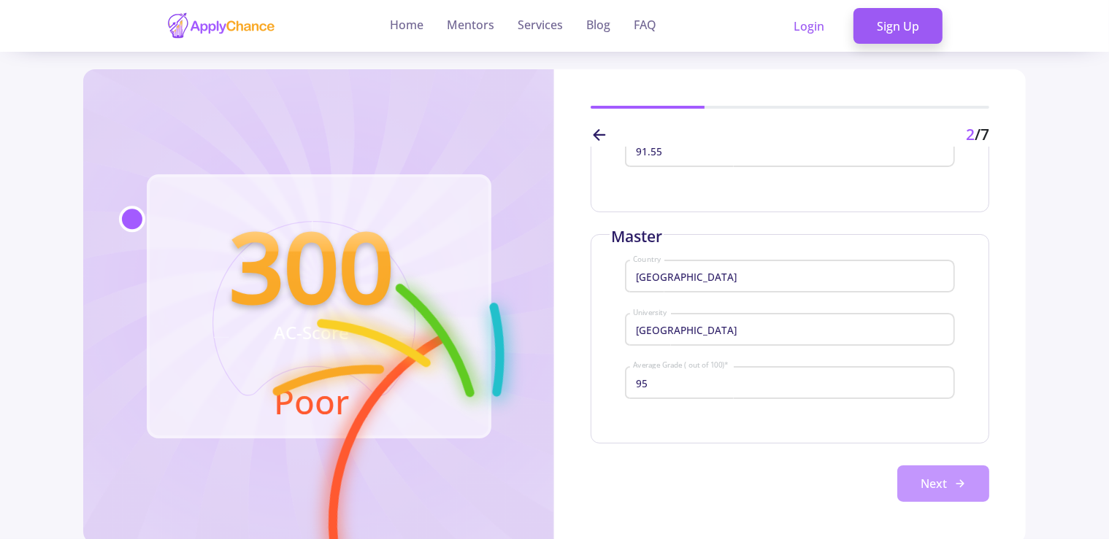
click at [924, 490] on button "Next" at bounding box center [943, 484] width 92 height 36
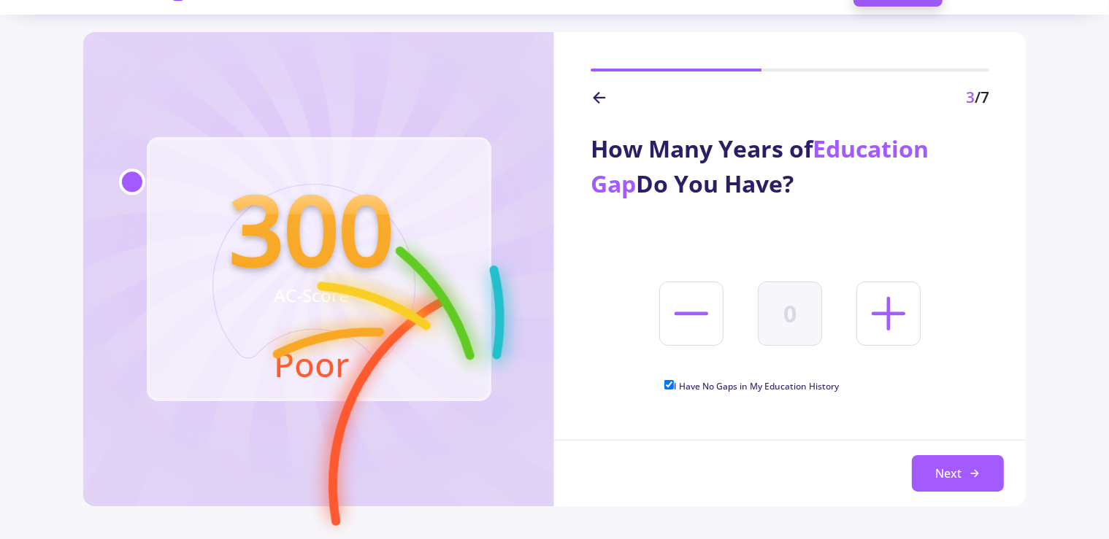
scroll to position [36, 0]
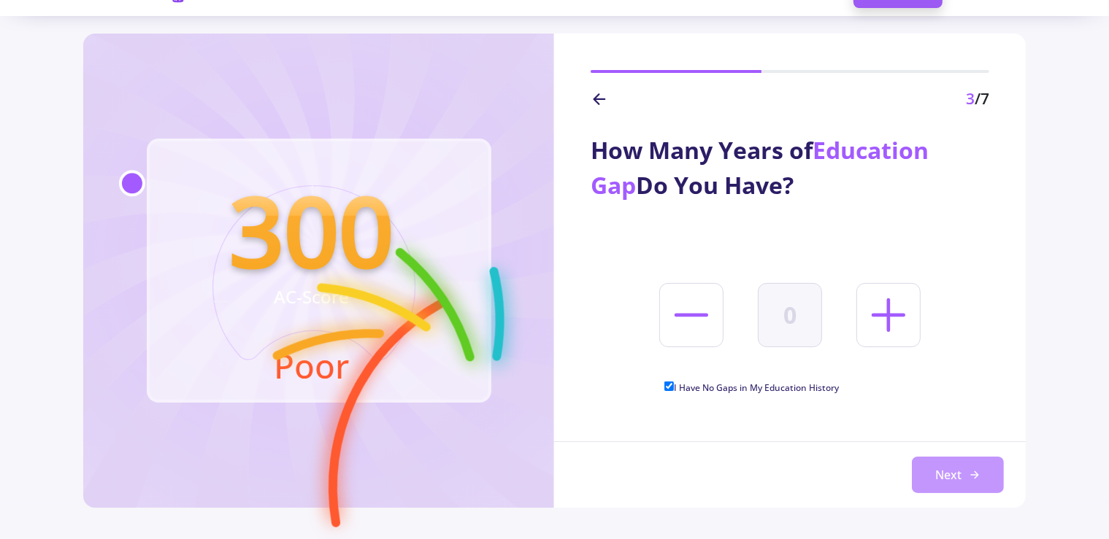
click at [944, 466] on button "Next" at bounding box center [958, 475] width 92 height 36
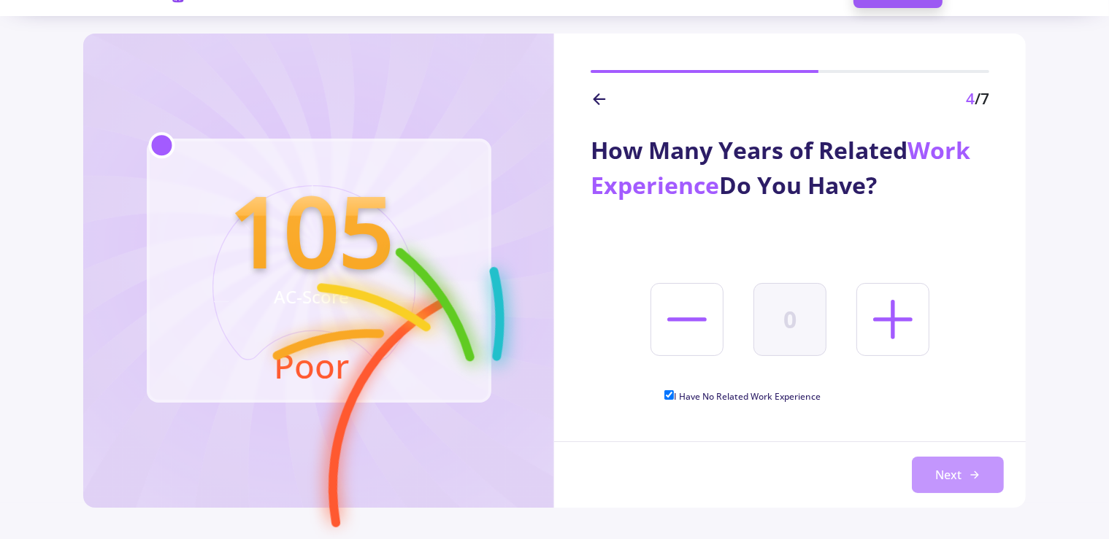
click at [955, 474] on button "Next" at bounding box center [958, 475] width 92 height 36
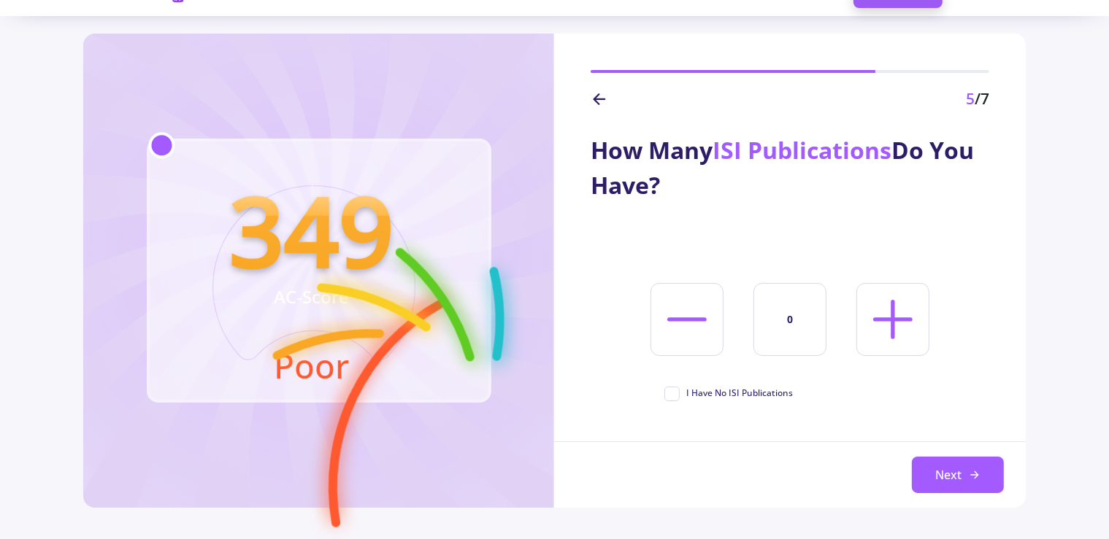
click at [886, 323] on icon at bounding box center [892, 319] width 63 height 63
type input "1"
click at [961, 474] on button "Next" at bounding box center [958, 475] width 92 height 36
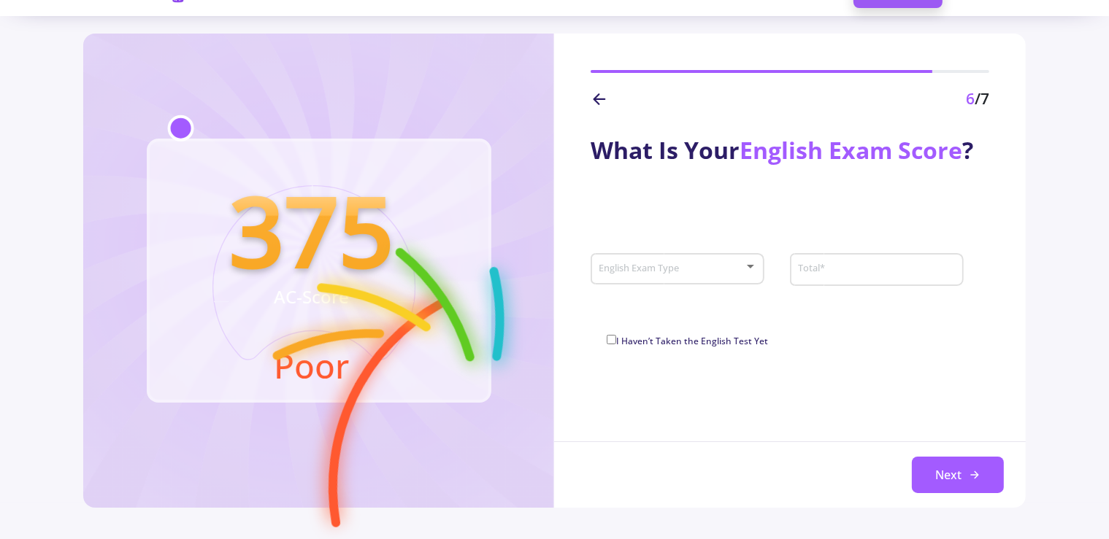
click at [743, 274] on span at bounding box center [672, 269] width 142 height 10
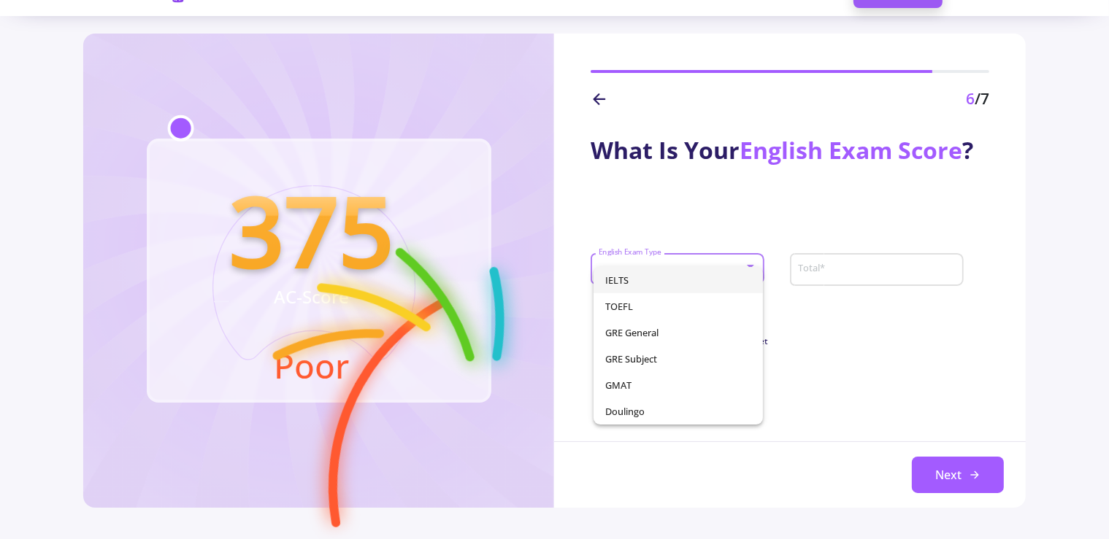
click at [703, 282] on span "IELTS" at bounding box center [678, 280] width 146 height 26
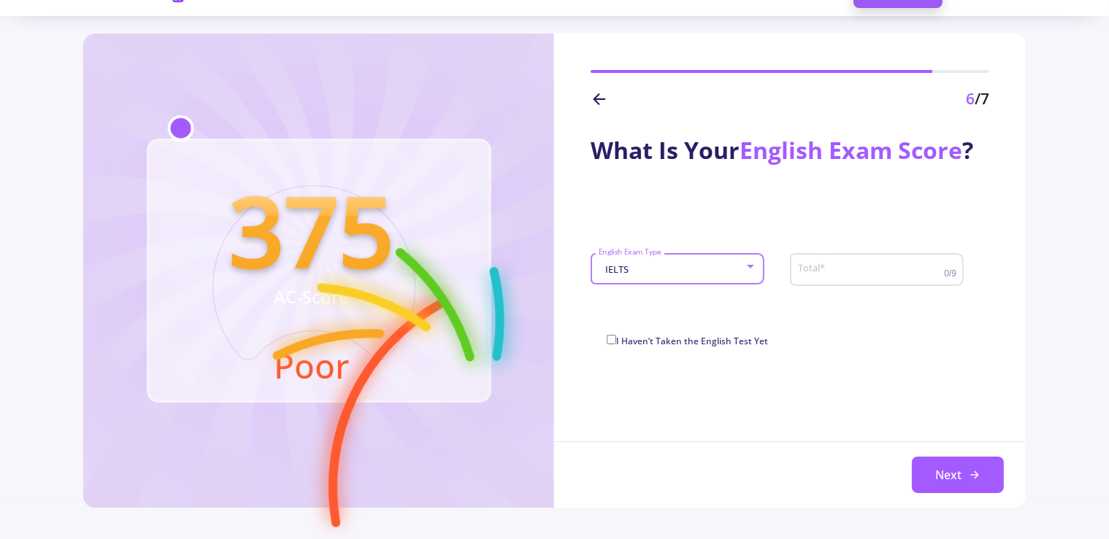
click at [878, 268] on input "Total *" at bounding box center [872, 269] width 150 height 13
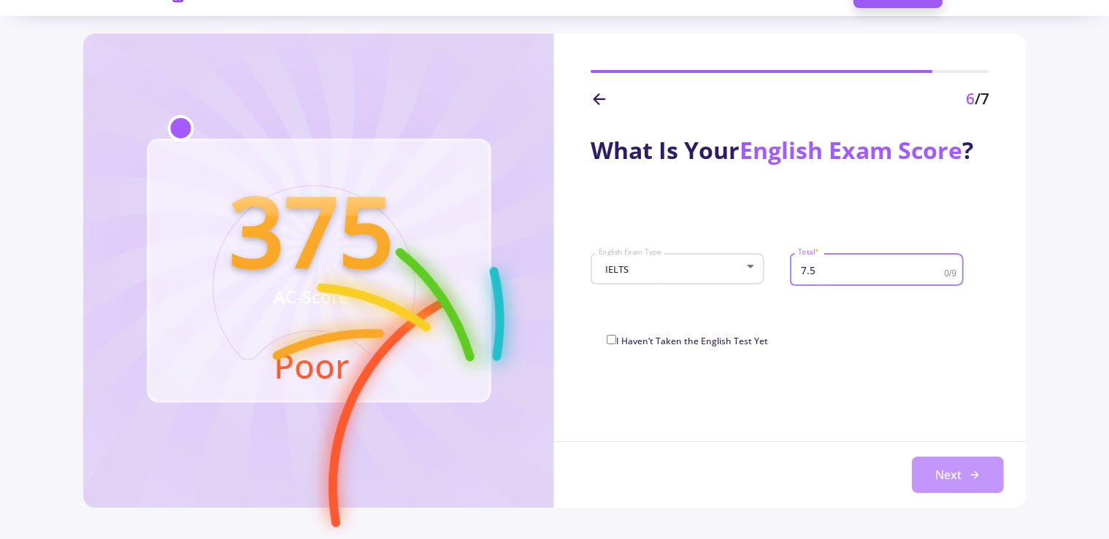
type input "7.5"
click at [980, 470] on icon at bounding box center [975, 475] width 12 height 12
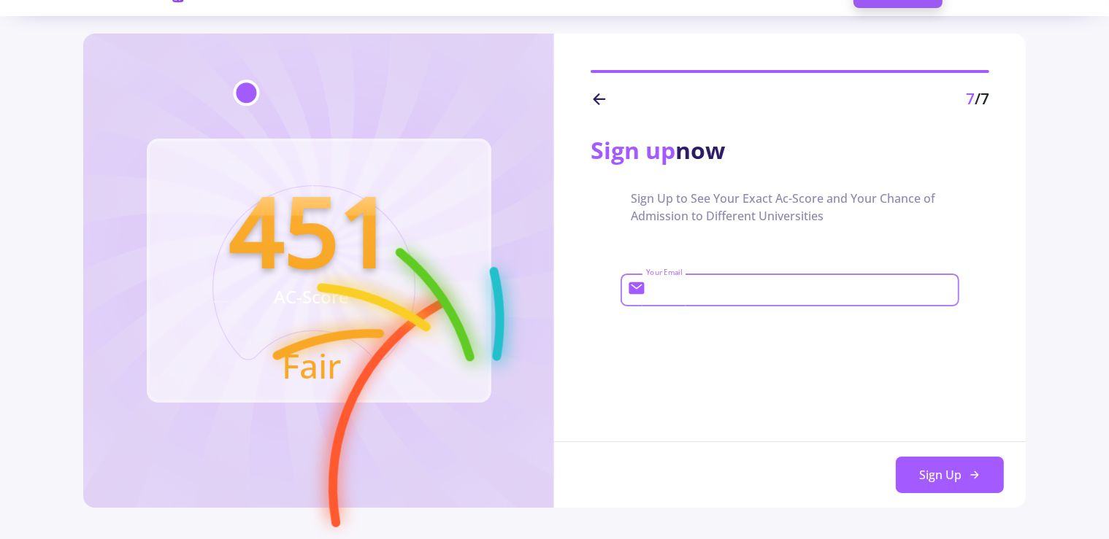
click at [763, 287] on input "Your Email" at bounding box center [800, 290] width 311 height 13
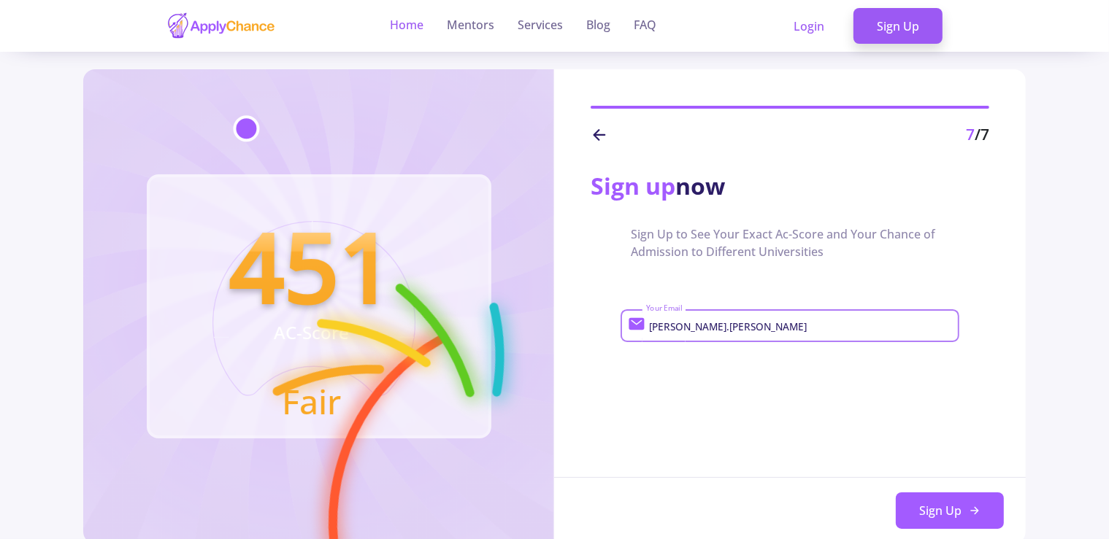
type input "[PERSON_NAME].[PERSON_NAME]"
click at [419, 28] on link "Home" at bounding box center [407, 26] width 34 height 52
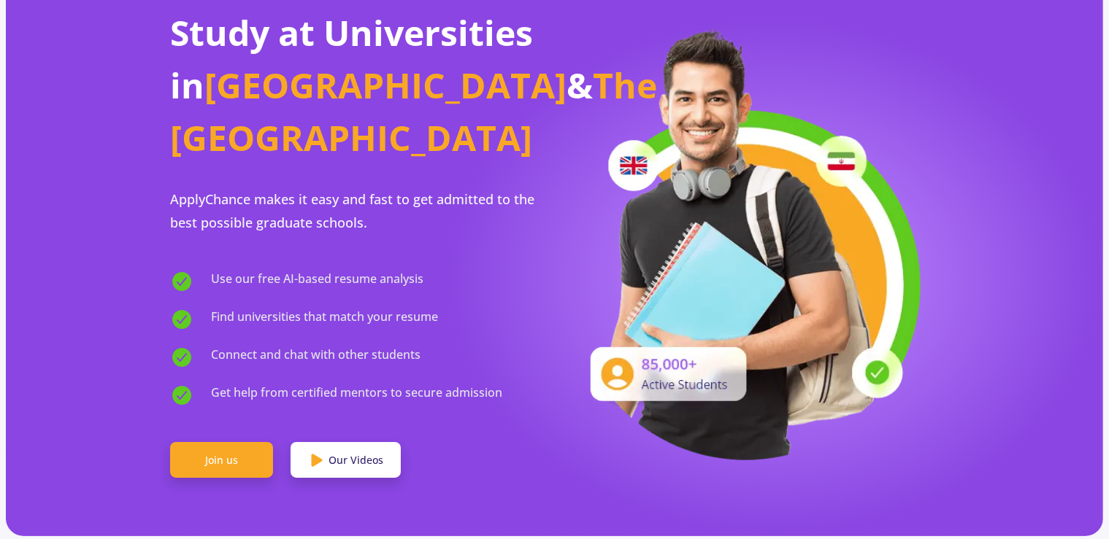
scroll to position [104, 0]
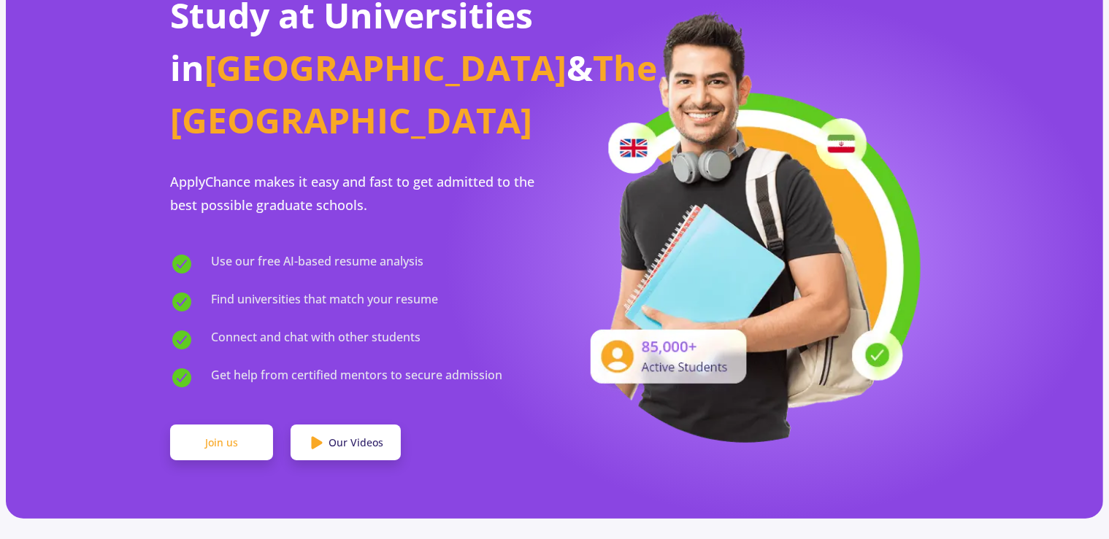
click at [235, 425] on link "Join us" at bounding box center [221, 443] width 103 height 36
click at [226, 425] on link "Join us" at bounding box center [221, 443] width 103 height 36
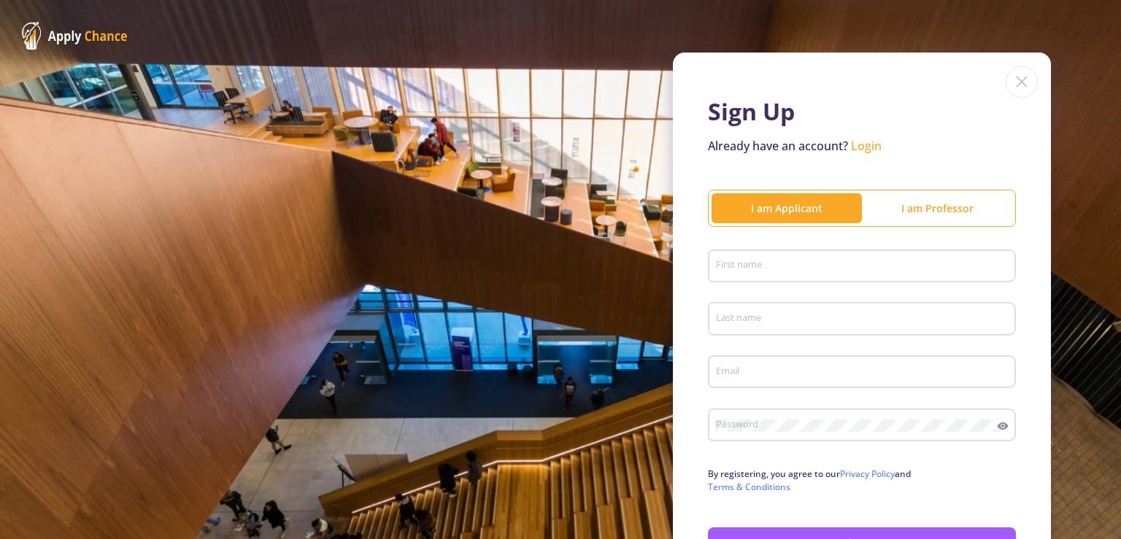
scroll to position [107, 0]
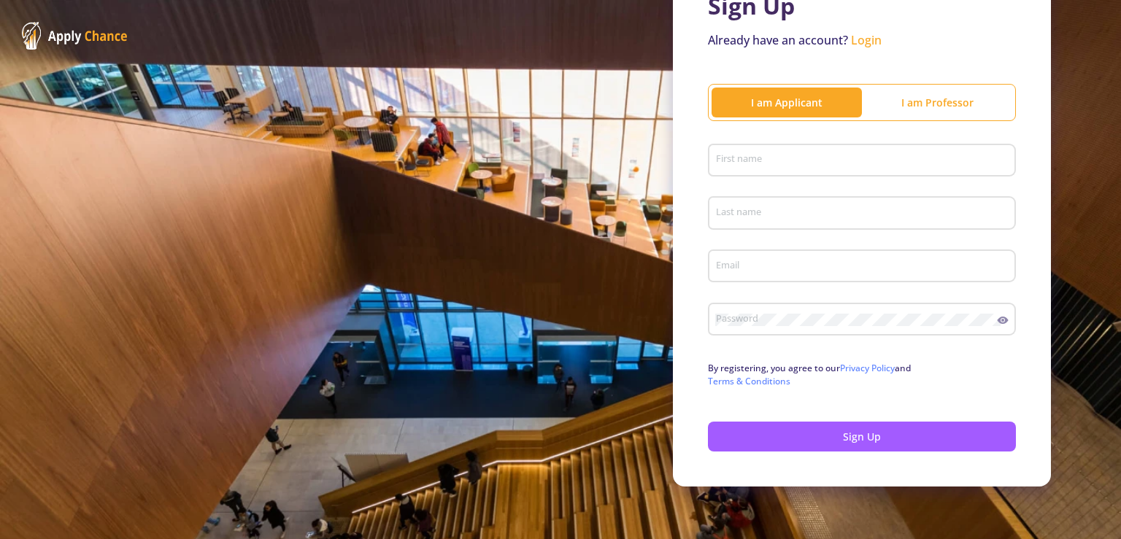
click at [753, 163] on input "First name" at bounding box center [864, 161] width 298 height 13
type input "erfan"
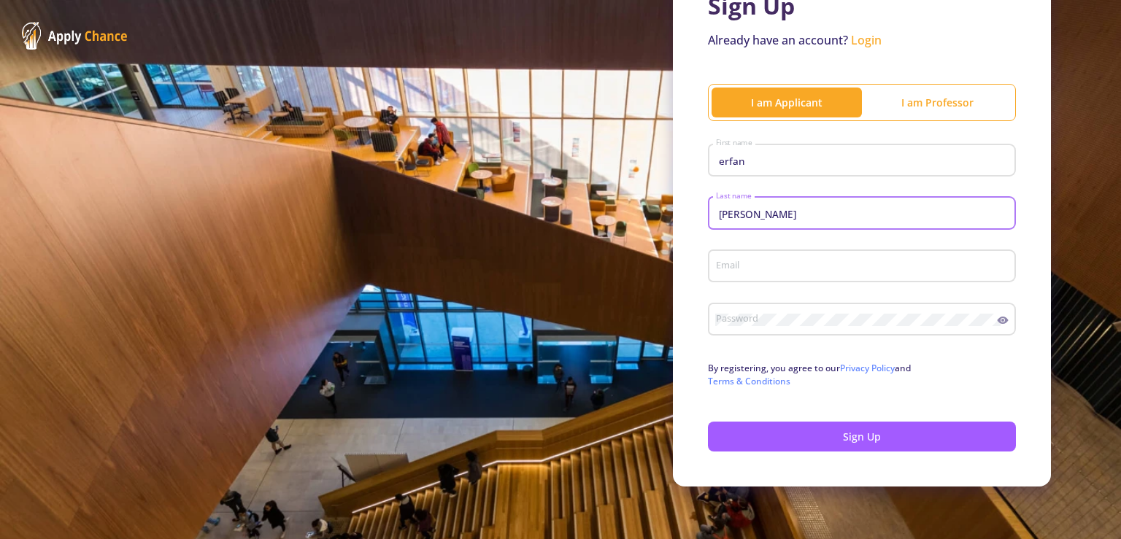
type input "[PERSON_NAME]"
click at [731, 272] on input "Email" at bounding box center [864, 267] width 298 height 13
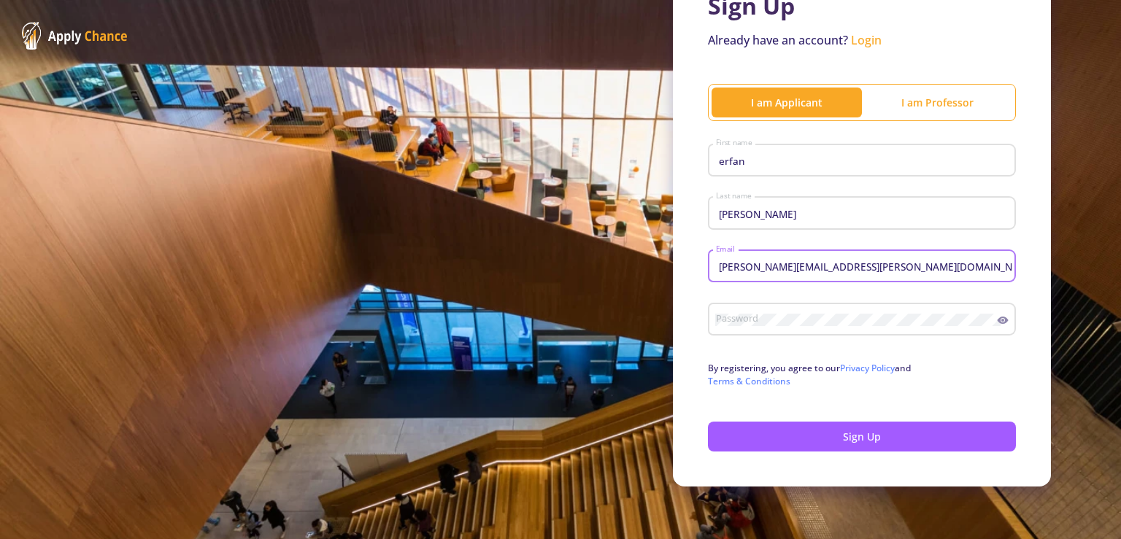
type input "[PERSON_NAME][EMAIL_ADDRESS][PERSON_NAME][DOMAIN_NAME]"
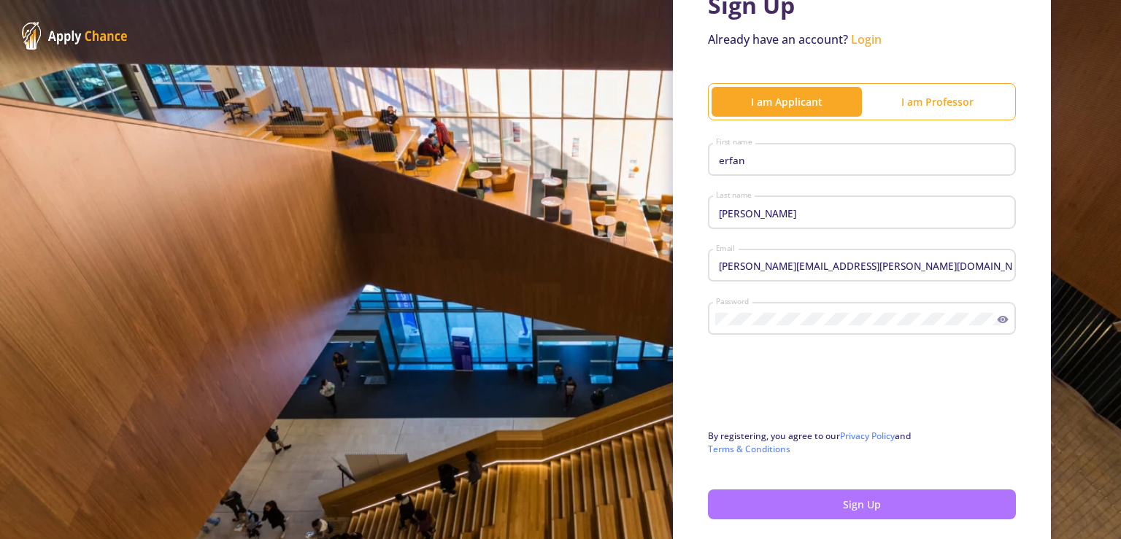
click at [848, 509] on button "Sign Up" at bounding box center [862, 505] width 308 height 30
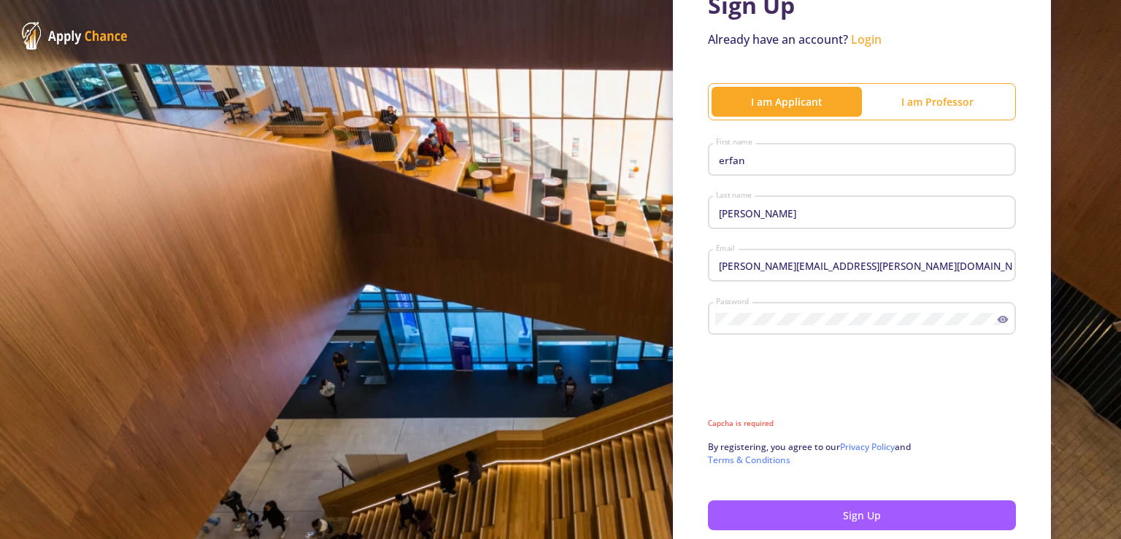
click at [931, 382] on div at bounding box center [862, 389] width 308 height 57
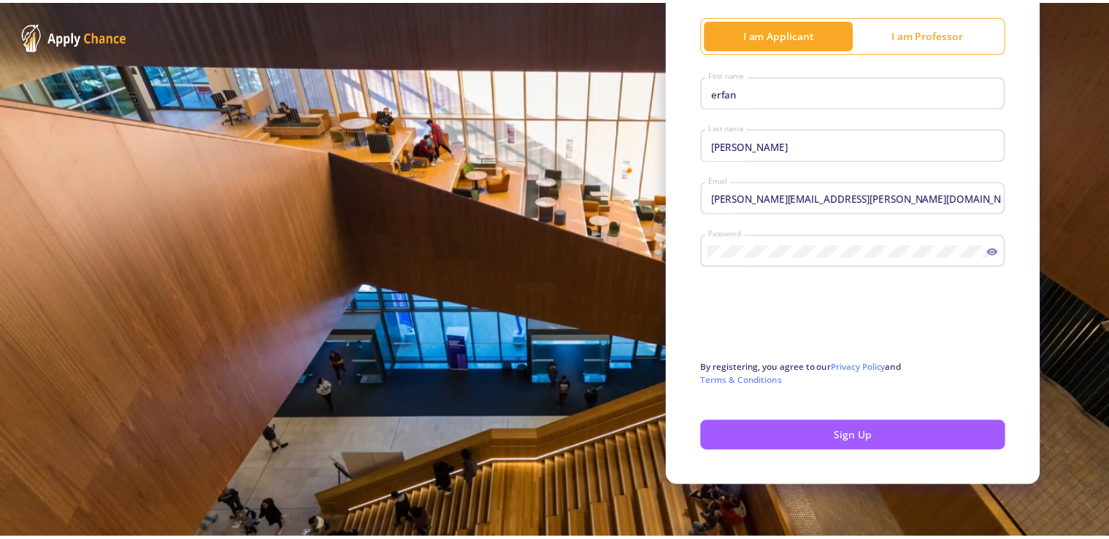
scroll to position [175, 0]
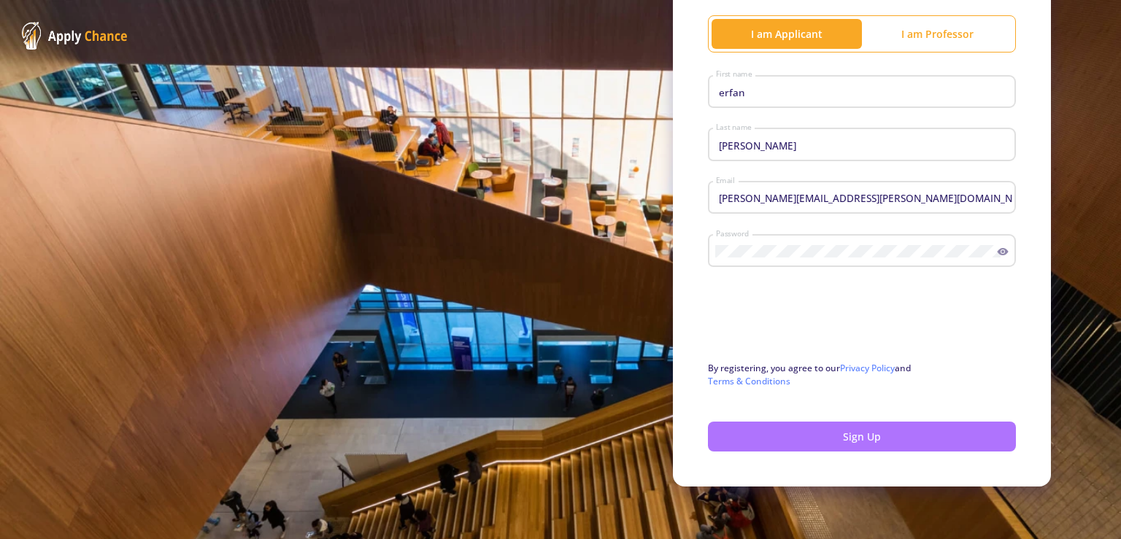
click at [870, 429] on button "Sign Up" at bounding box center [862, 437] width 308 height 30
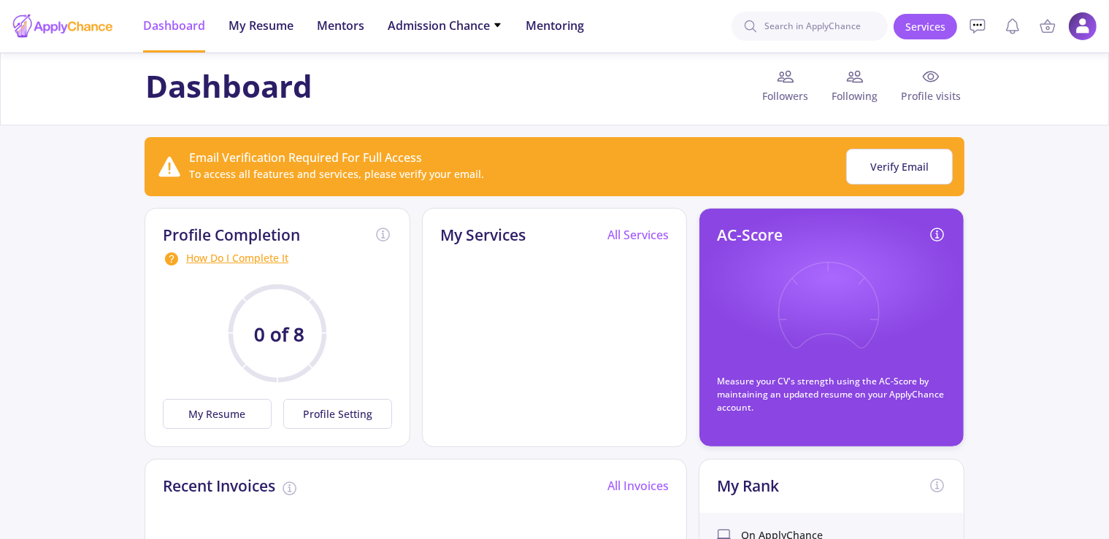
scroll to position [80, 0]
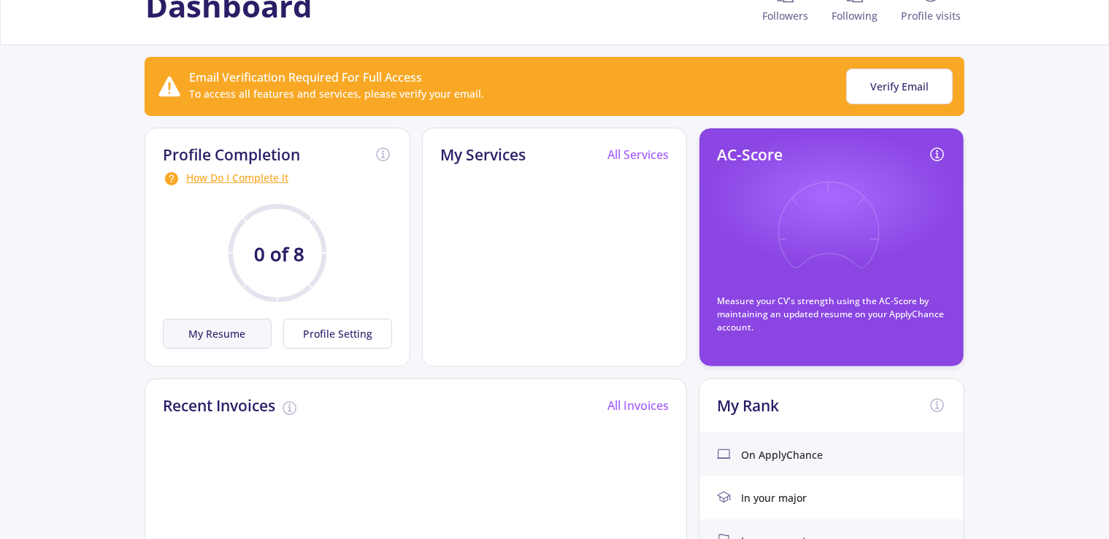
click at [231, 324] on button "My Resume" at bounding box center [217, 334] width 109 height 30
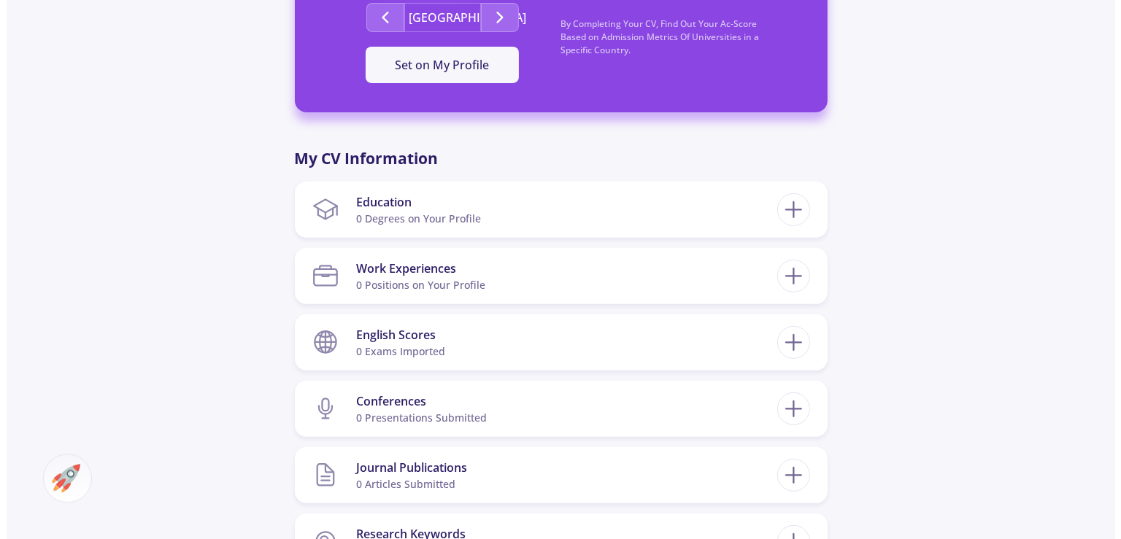
scroll to position [537, 0]
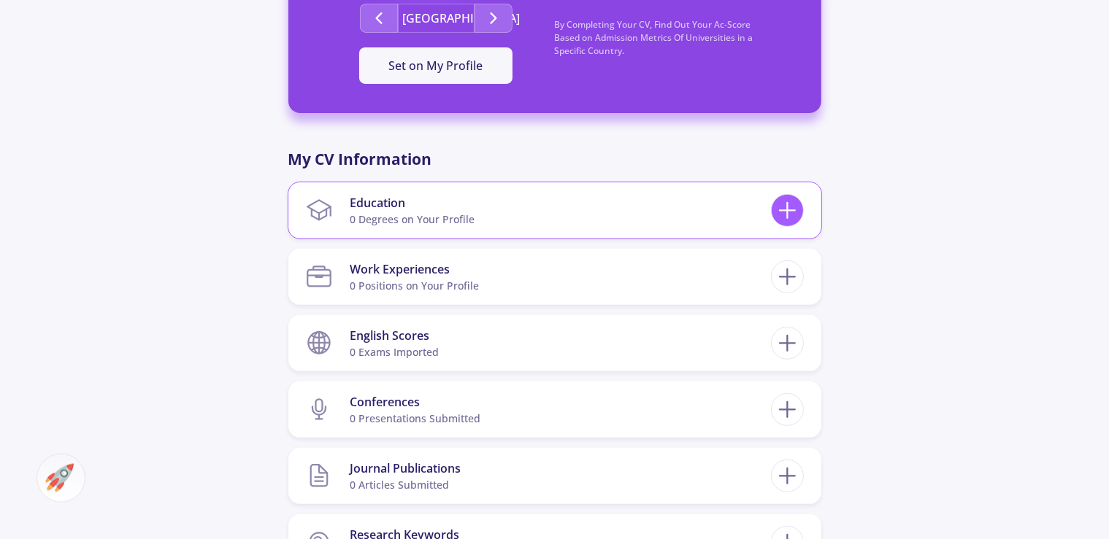
click at [785, 211] on line at bounding box center [787, 211] width 15 height 0
checkbox input "false"
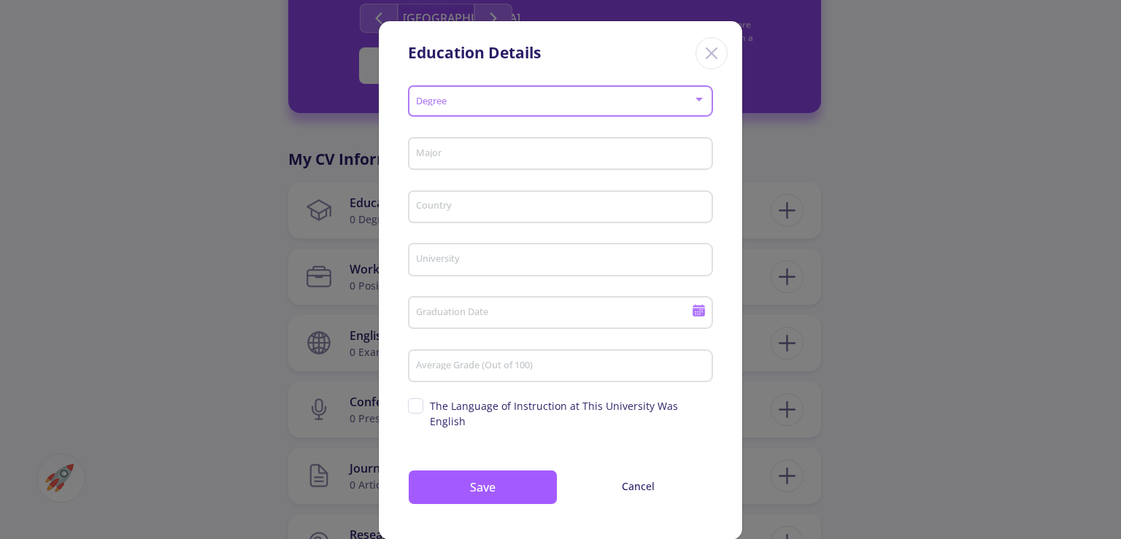
click at [696, 99] on div at bounding box center [699, 100] width 7 height 4
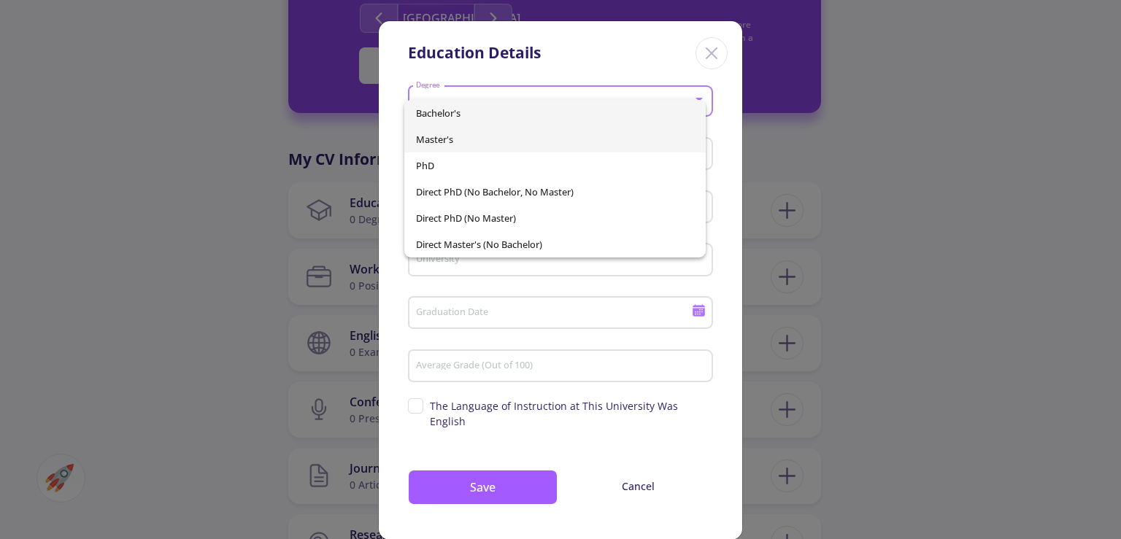
click at [617, 145] on span "Master's" at bounding box center [555, 139] width 278 height 26
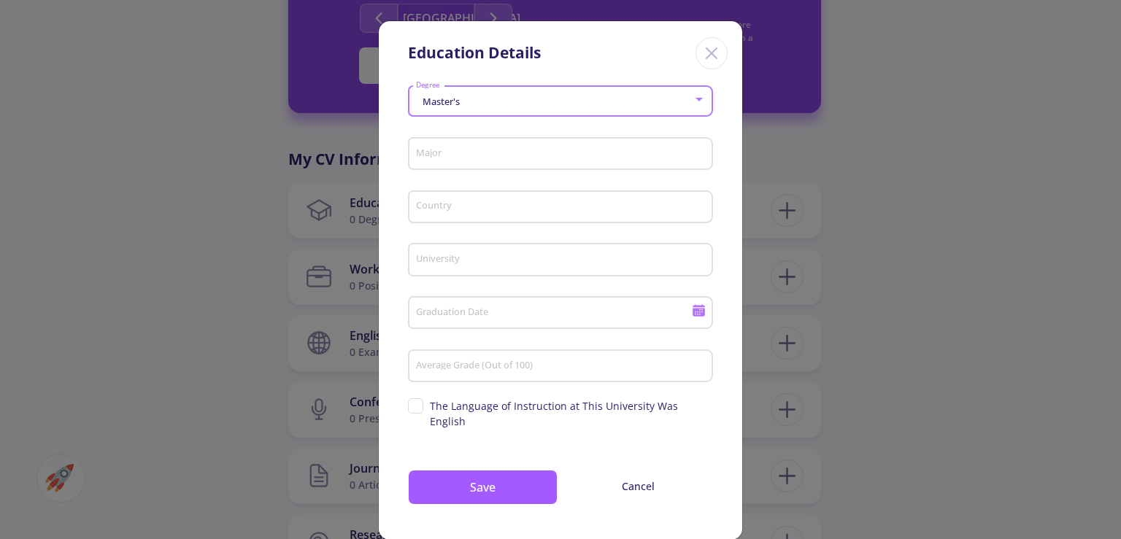
click at [549, 161] on input "Major" at bounding box center [562, 154] width 295 height 13
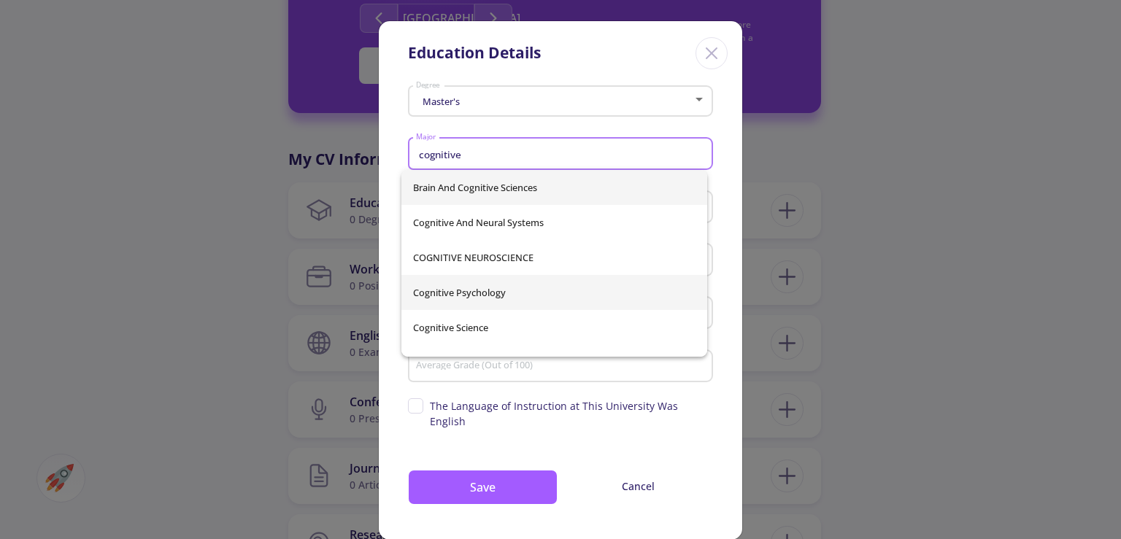
click at [477, 289] on span "Cognitive Psychology" at bounding box center [554, 292] width 282 height 35
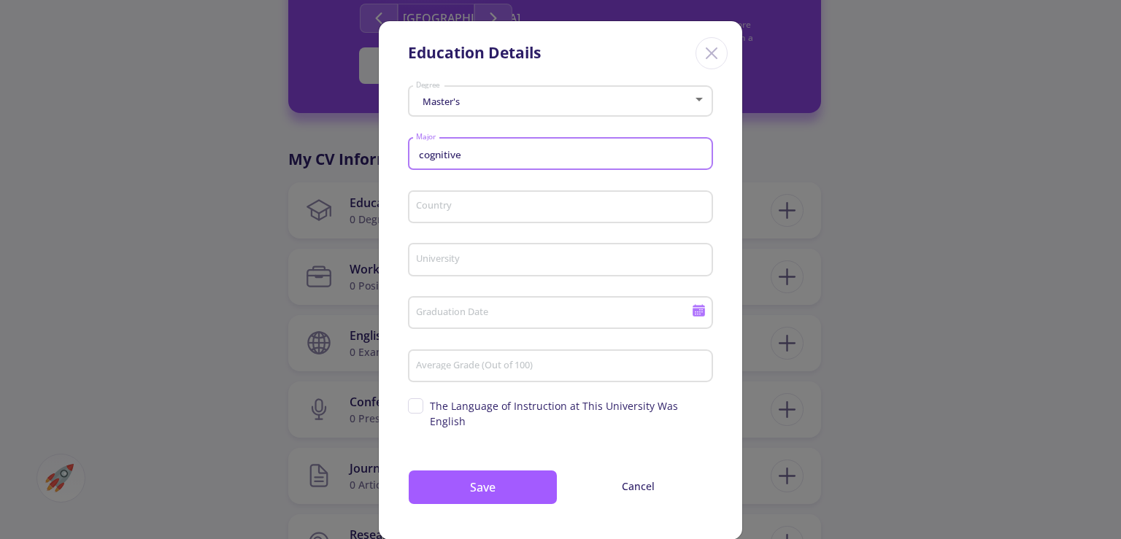
type input "Cognitive Psychology"
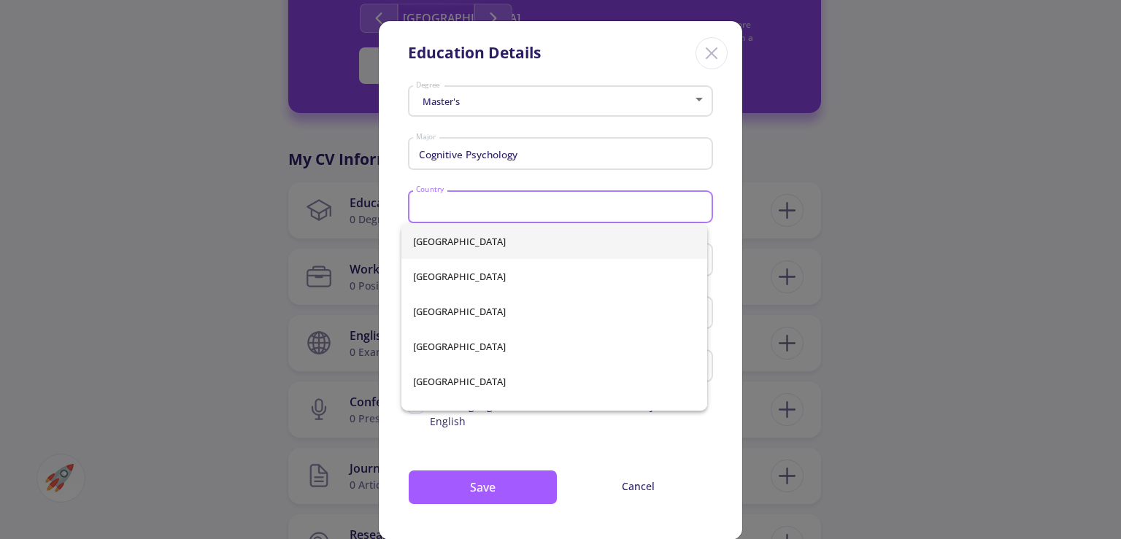
click at [457, 209] on input "Country" at bounding box center [562, 207] width 295 height 13
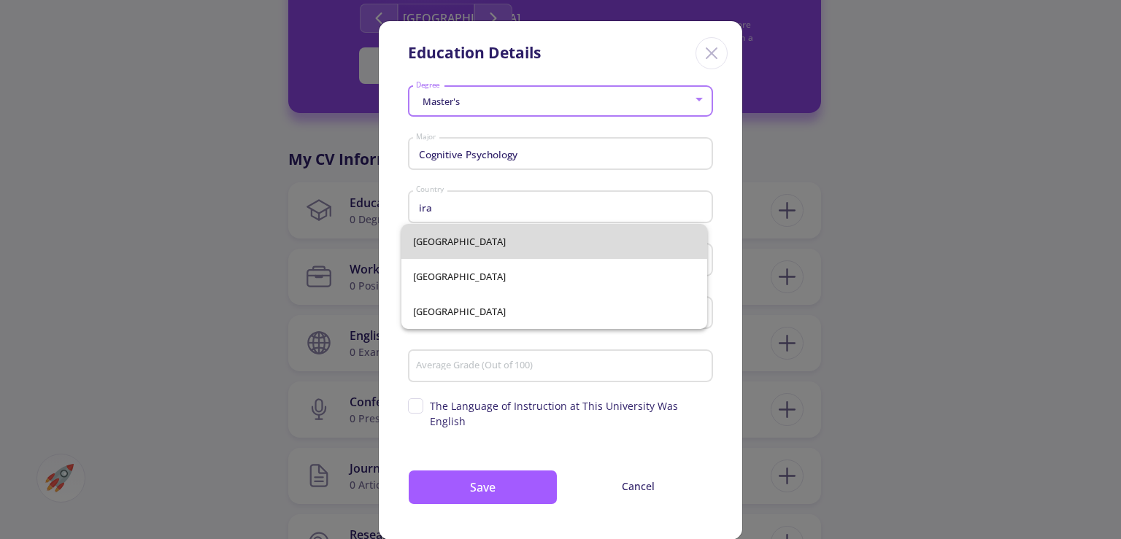
click at [431, 242] on span "[GEOGRAPHIC_DATA]" at bounding box center [554, 241] width 282 height 35
type input "[GEOGRAPHIC_DATA]"
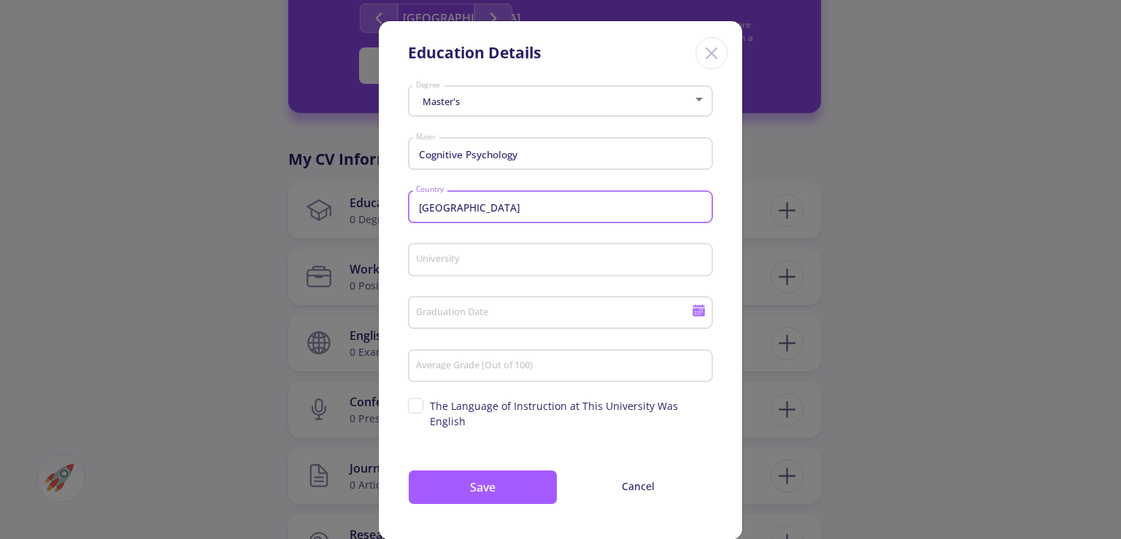
click at [457, 258] on input "University" at bounding box center [562, 260] width 295 height 13
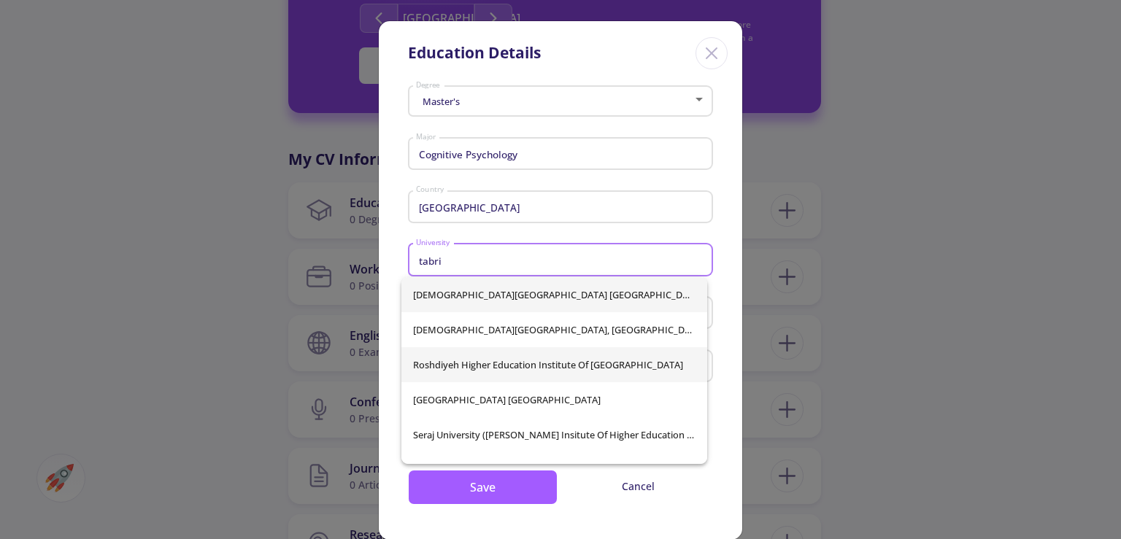
scroll to position [163, 0]
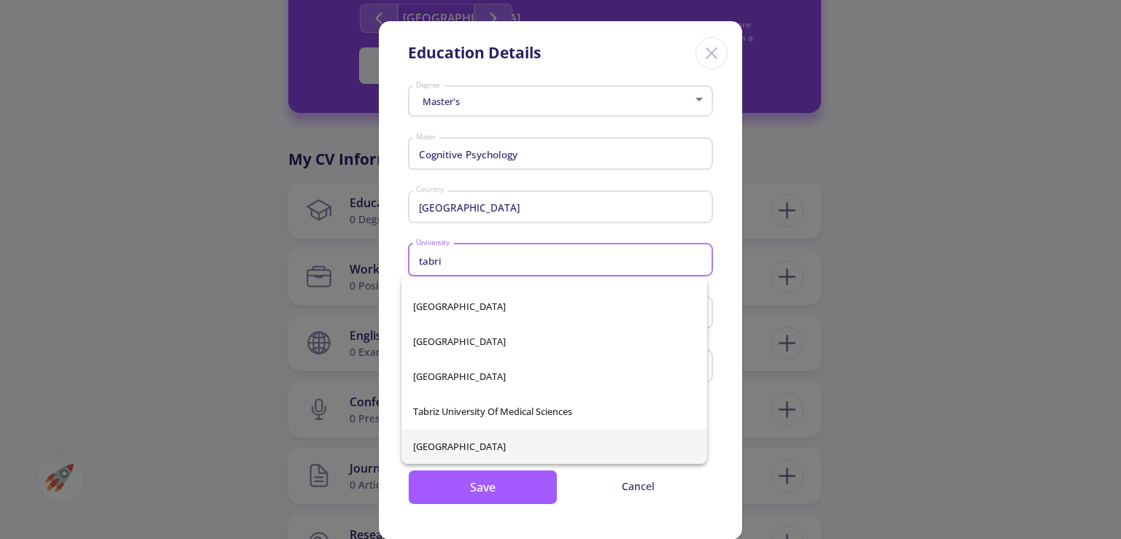
click at [433, 443] on span "[GEOGRAPHIC_DATA]" at bounding box center [554, 446] width 282 height 35
type input "[GEOGRAPHIC_DATA]"
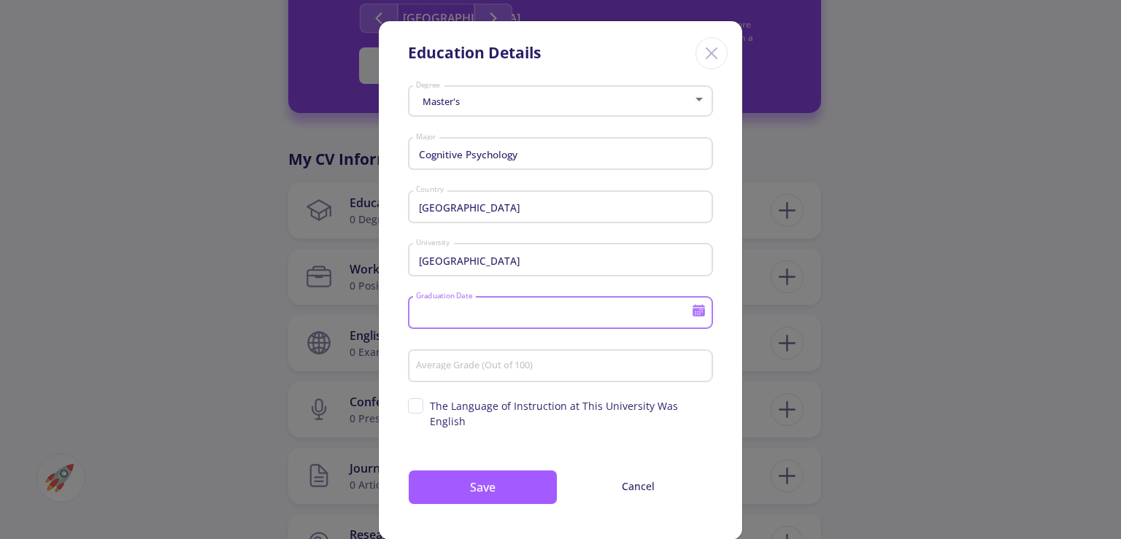
click at [503, 318] on input "Graduation Date" at bounding box center [555, 313] width 281 height 13
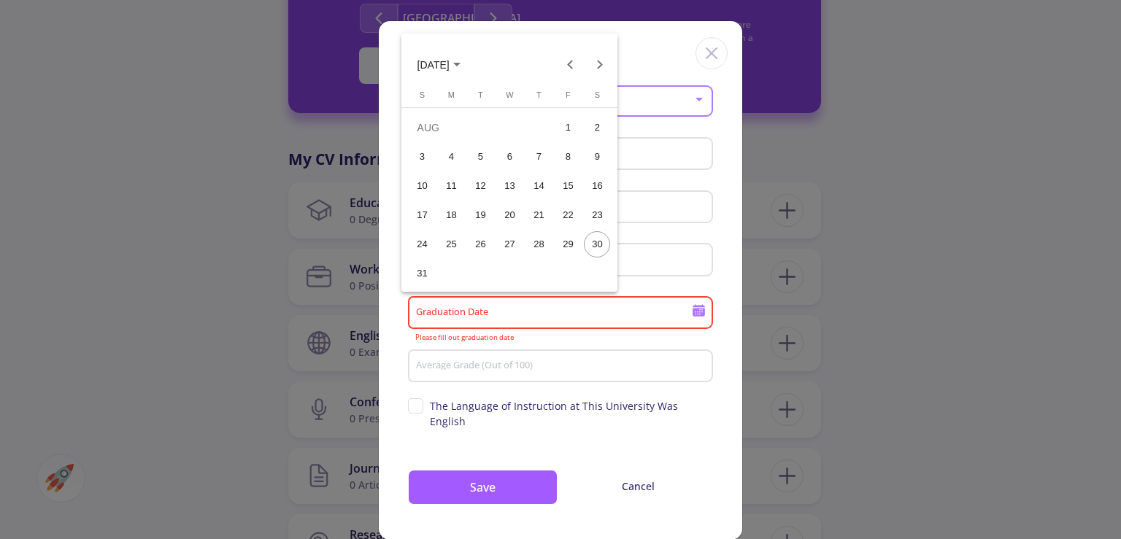
click at [601, 245] on div "30" at bounding box center [597, 244] width 26 height 26
type input "[DATE]"
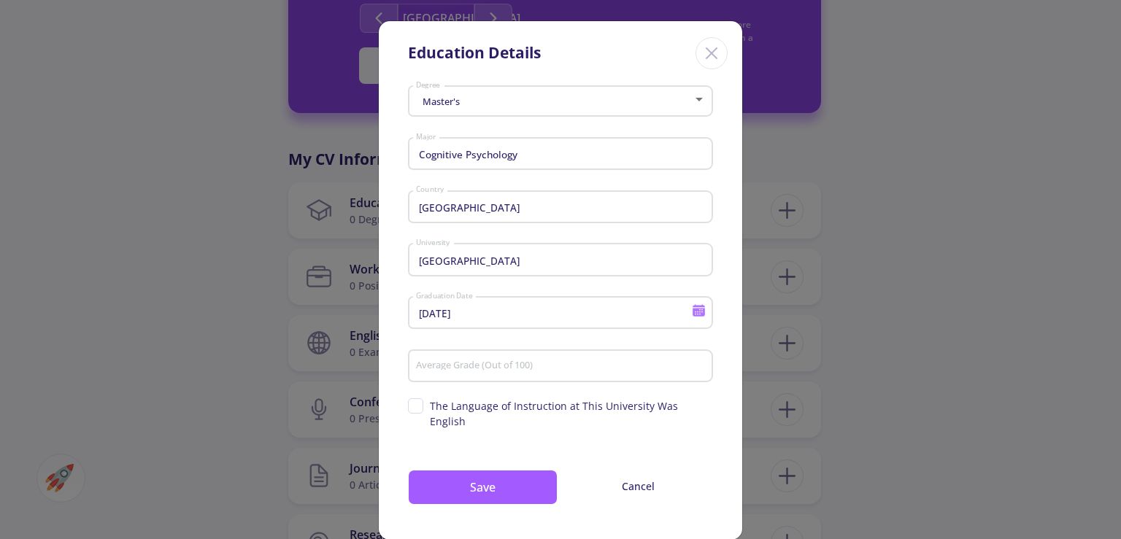
click at [547, 359] on div "Average Grade (Out of 100)" at bounding box center [560, 364] width 291 height 38
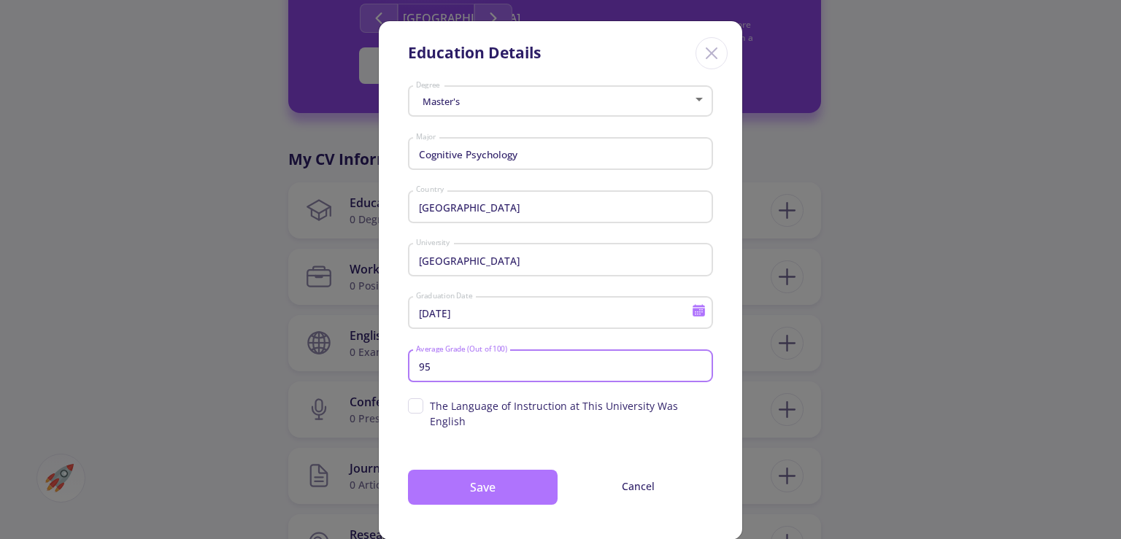
type input "95"
click at [488, 470] on button "Save" at bounding box center [483, 487] width 150 height 35
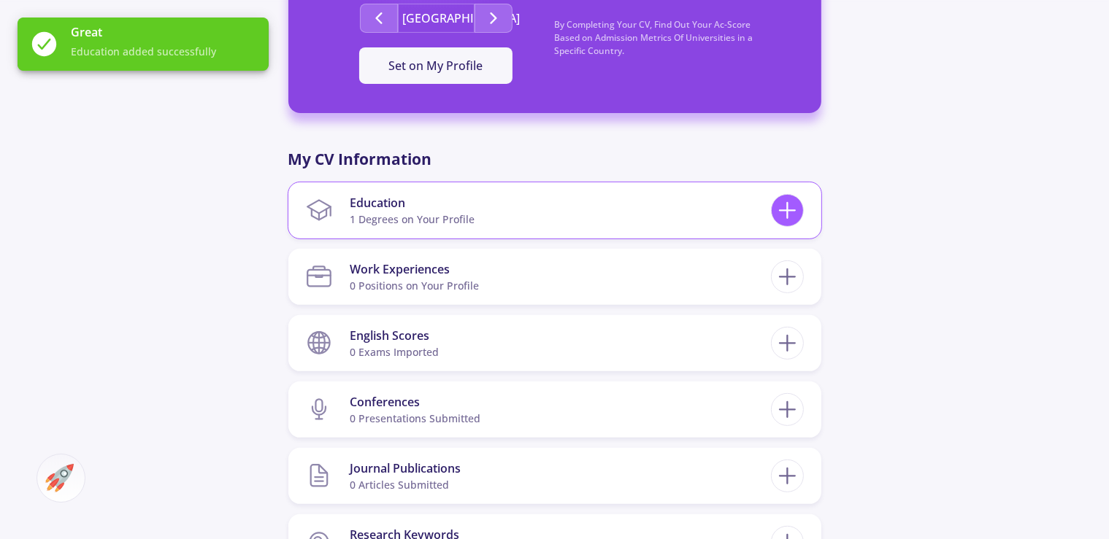
click at [796, 218] on icon at bounding box center [787, 210] width 27 height 27
checkbox input "false"
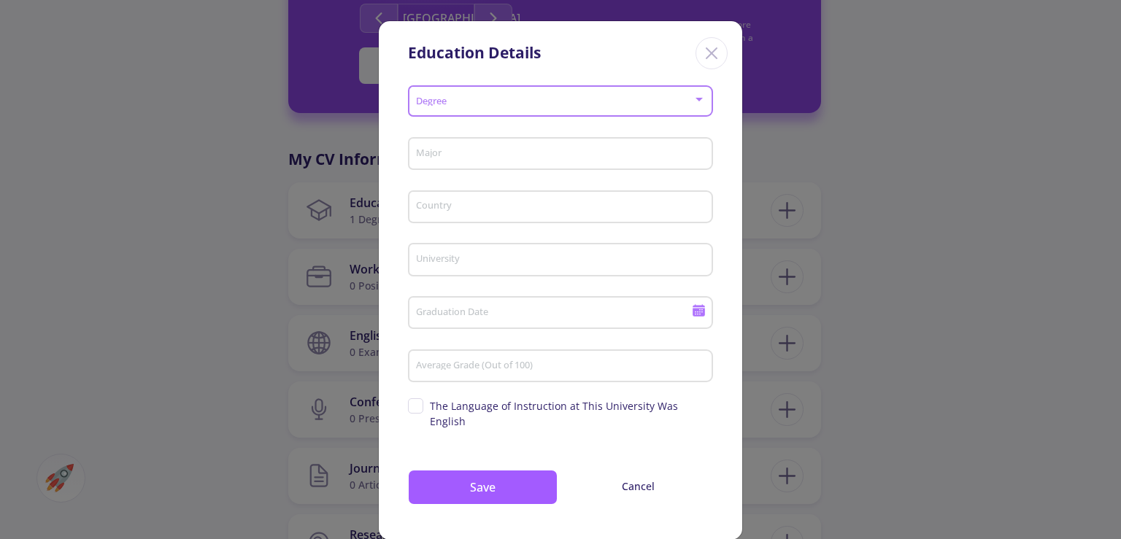
click at [699, 107] on div at bounding box center [560, 102] width 291 height 10
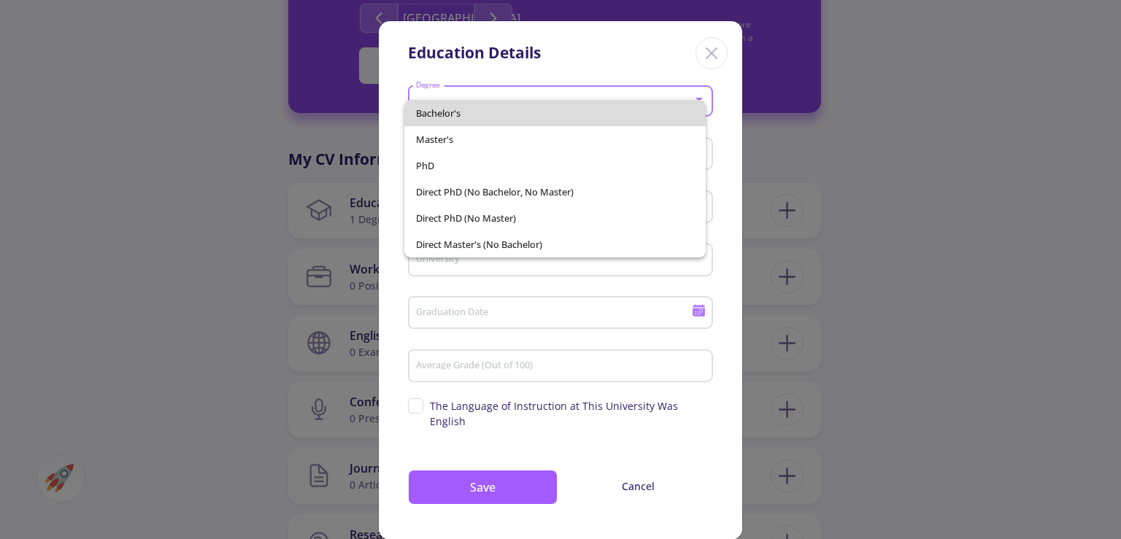
click at [496, 115] on span "Bachelor's" at bounding box center [555, 113] width 278 height 26
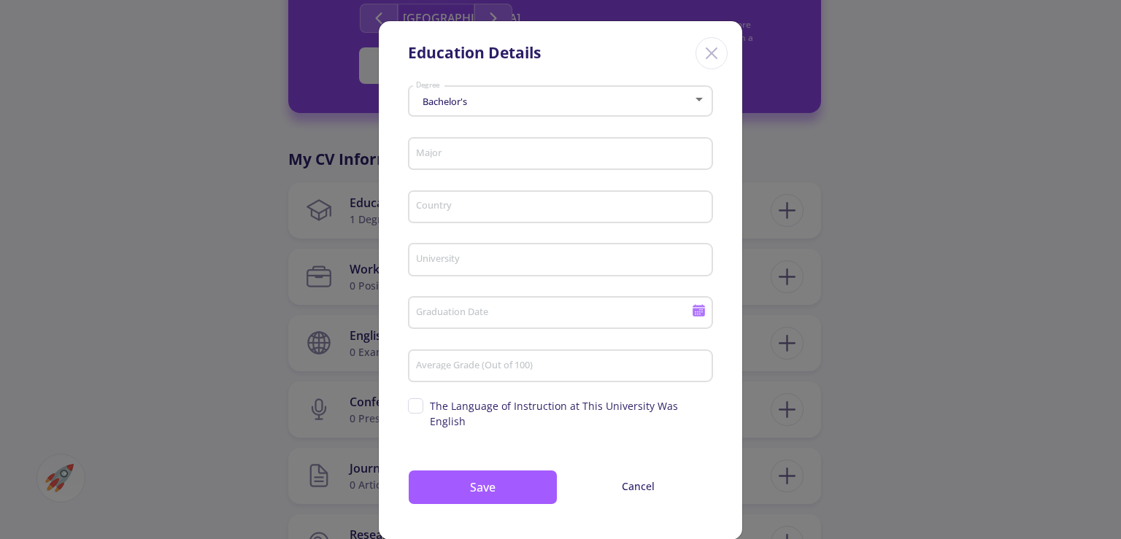
click at [443, 147] on div "Major" at bounding box center [560, 151] width 291 height 38
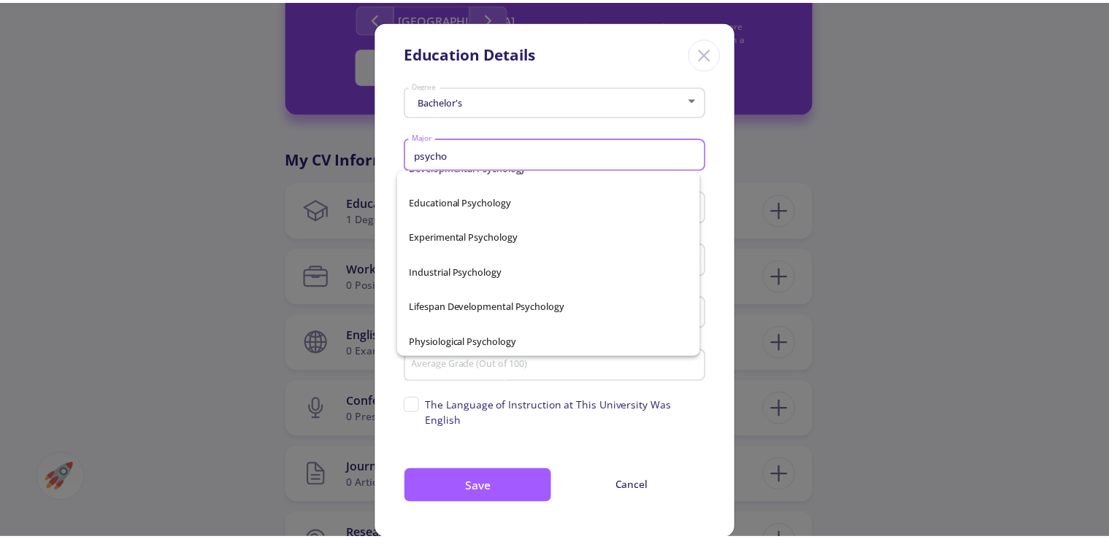
scroll to position [308, 0]
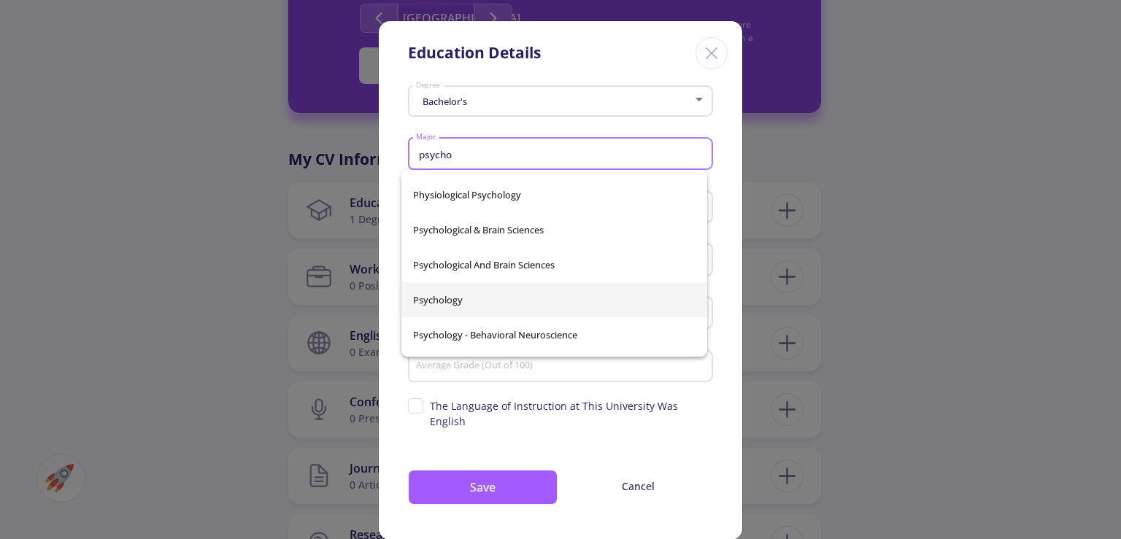
click at [440, 299] on span "Psychology" at bounding box center [554, 299] width 282 height 35
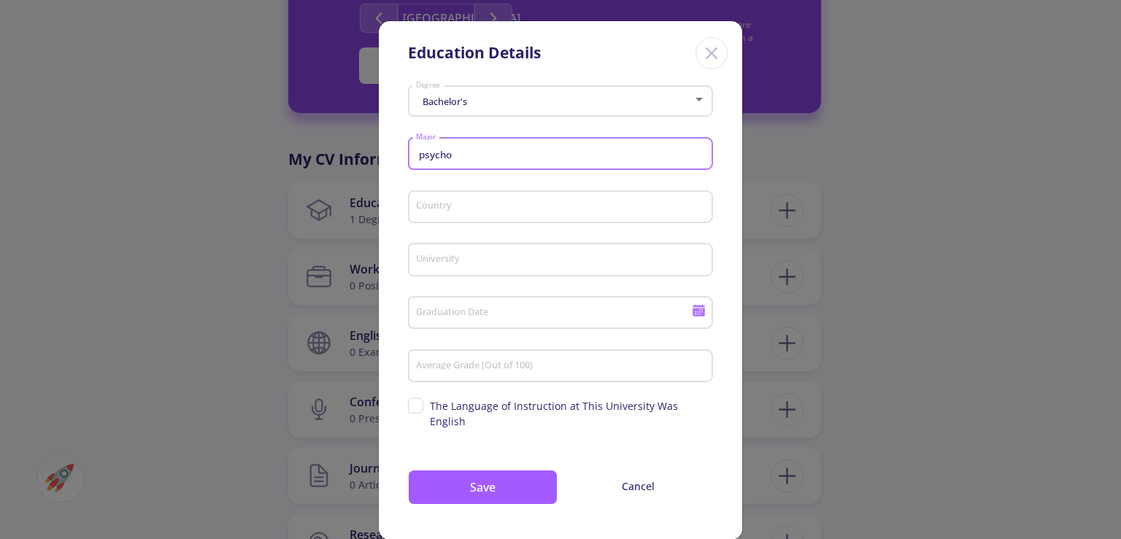
type input "Psychology"
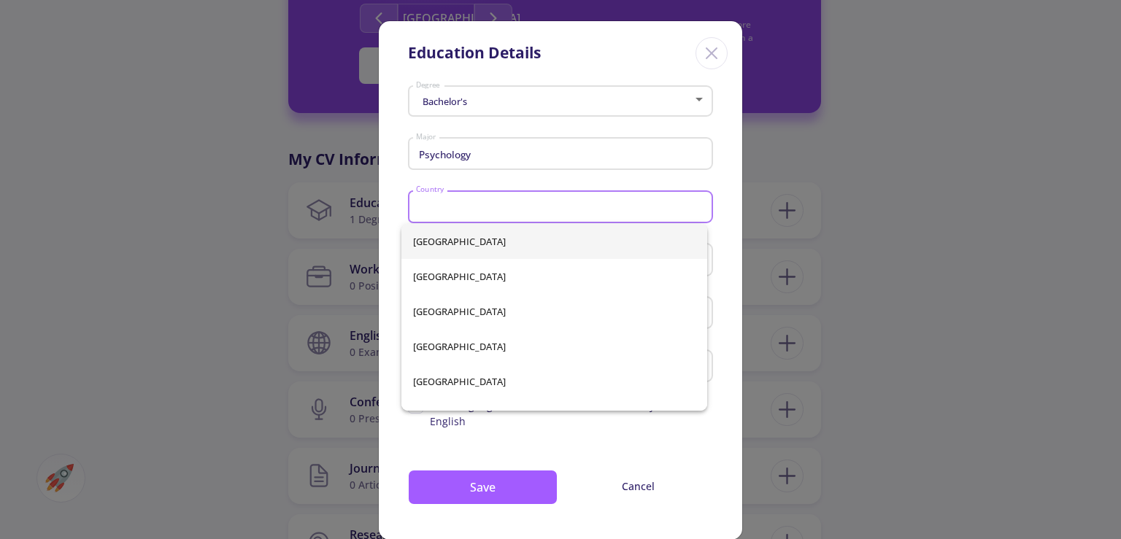
click at [436, 204] on input "Country" at bounding box center [562, 207] width 295 height 13
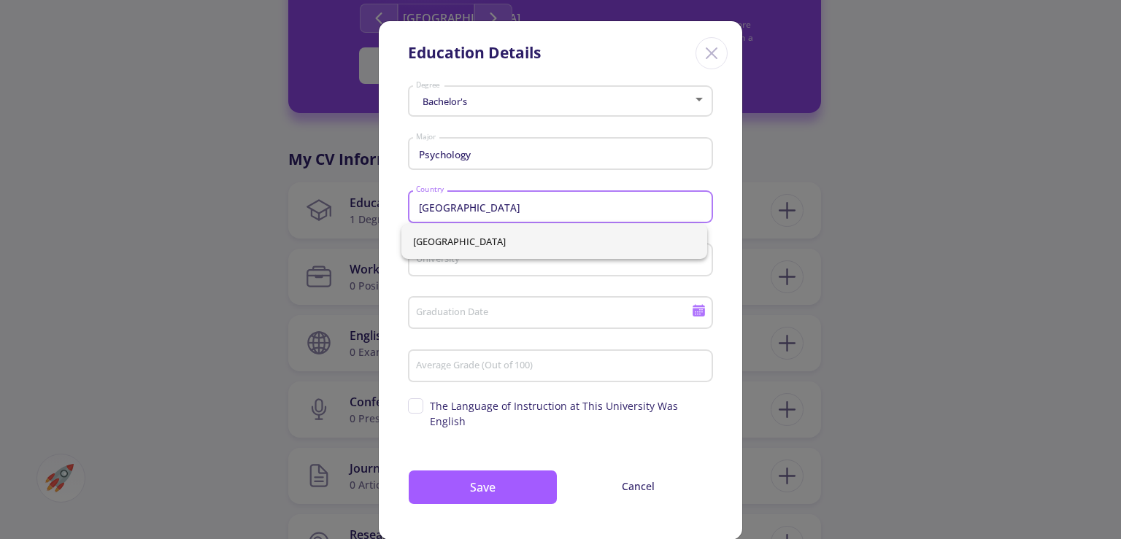
click at [413, 245] on span "[GEOGRAPHIC_DATA]" at bounding box center [554, 241] width 282 height 35
type input "[GEOGRAPHIC_DATA]"
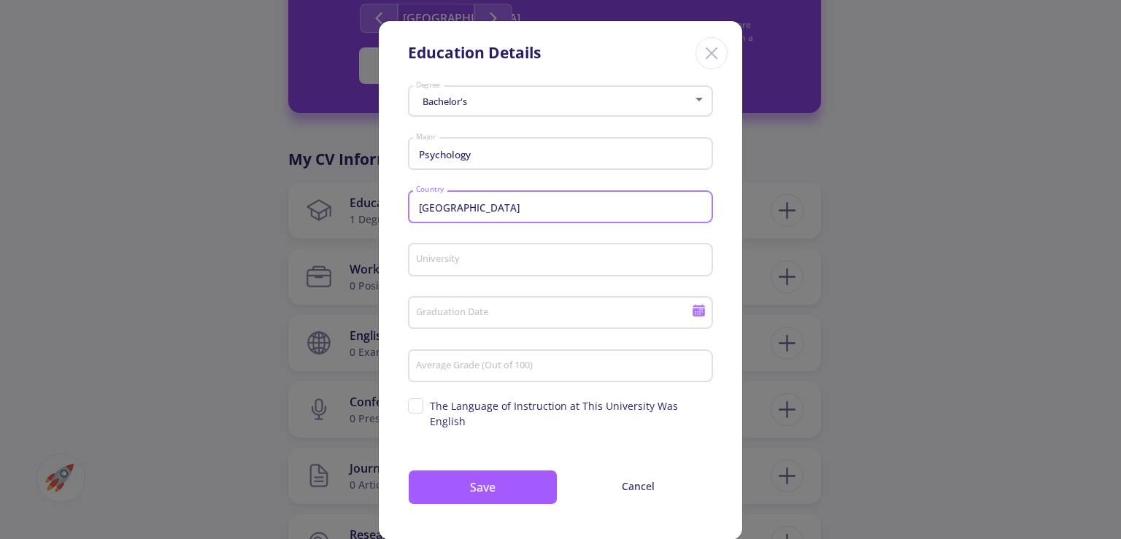
click at [438, 263] on input "University" at bounding box center [562, 260] width 295 height 13
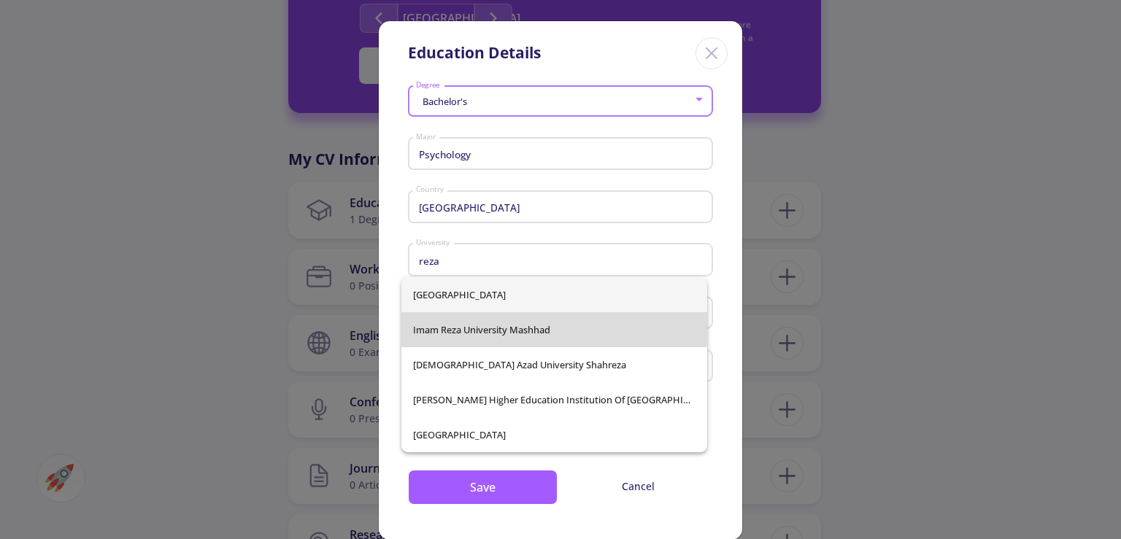
click at [426, 324] on span "Imam Reza University Mashhad" at bounding box center [554, 329] width 282 height 35
type input "Imam Reza University Mashhad"
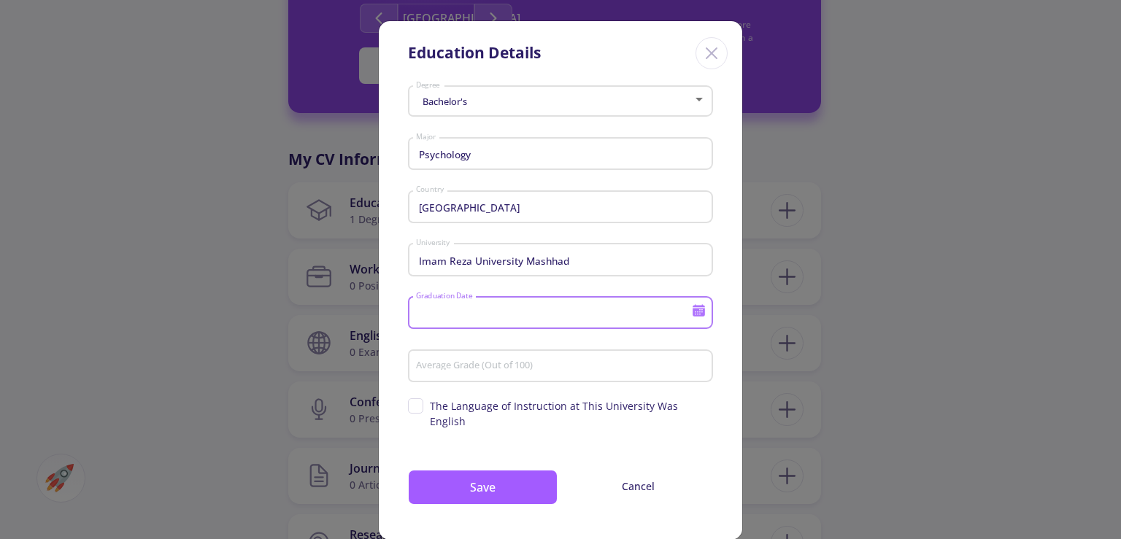
click at [436, 316] on input "Graduation Date" at bounding box center [555, 313] width 281 height 13
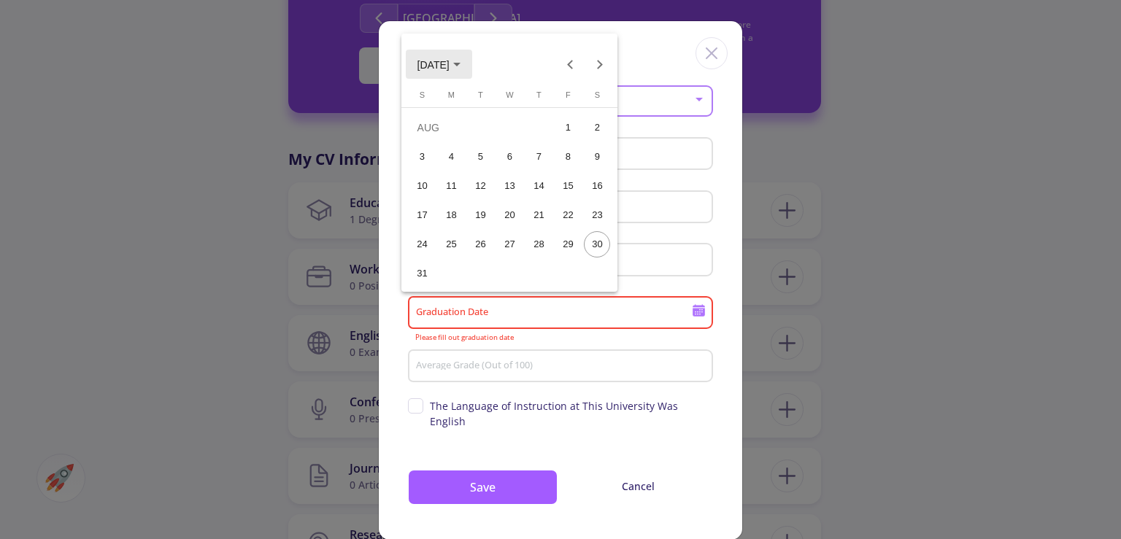
click at [461, 66] on icon "Choose month and year" at bounding box center [456, 65] width 7 height 4
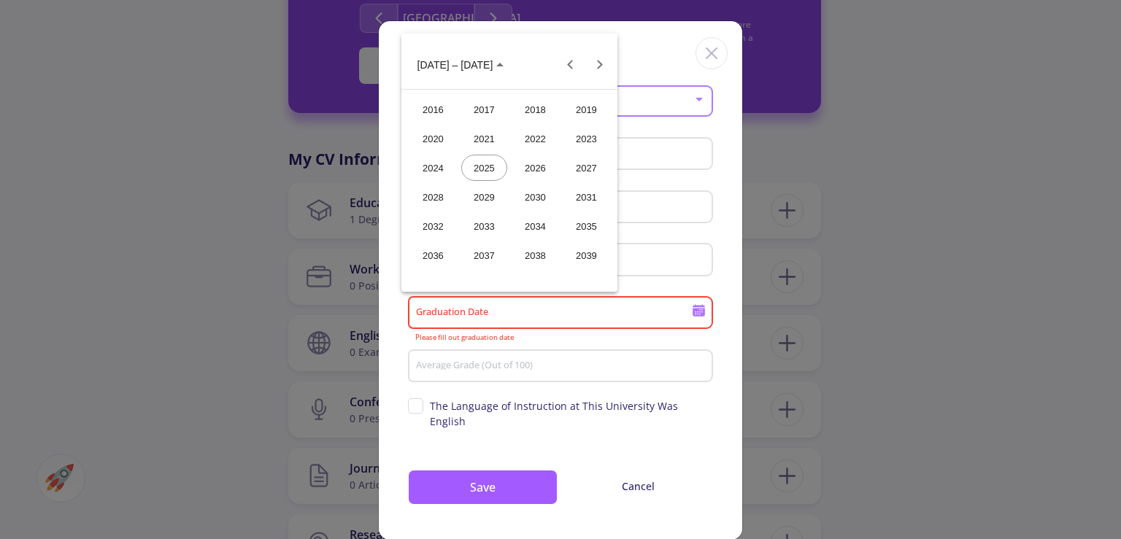
click at [593, 141] on div "2023" at bounding box center [586, 139] width 46 height 26
click at [434, 133] on div "JAN" at bounding box center [433, 139] width 46 height 26
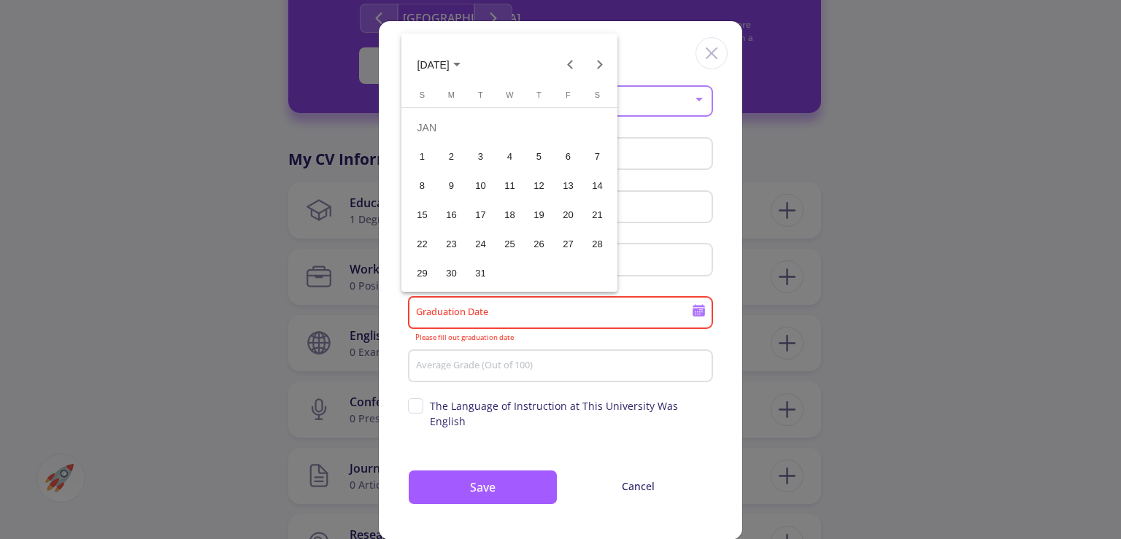
click at [485, 270] on div "31" at bounding box center [480, 274] width 26 height 26
type input "[DATE]"
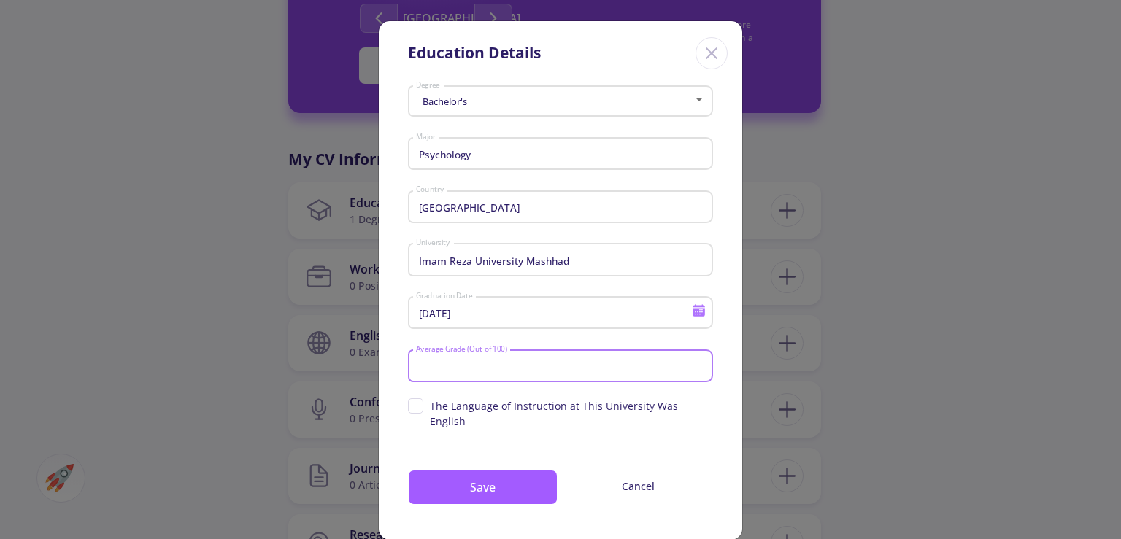
click at [479, 368] on input "Average Grade (Out of 100)" at bounding box center [562, 367] width 295 height 13
type input "91.5"
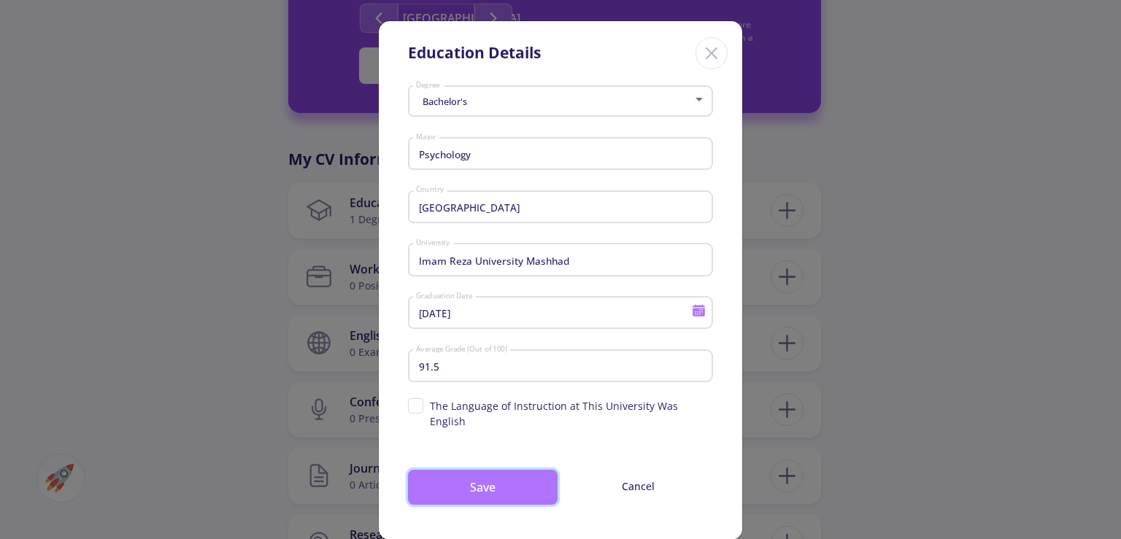
click at [519, 473] on button "Save" at bounding box center [483, 487] width 150 height 35
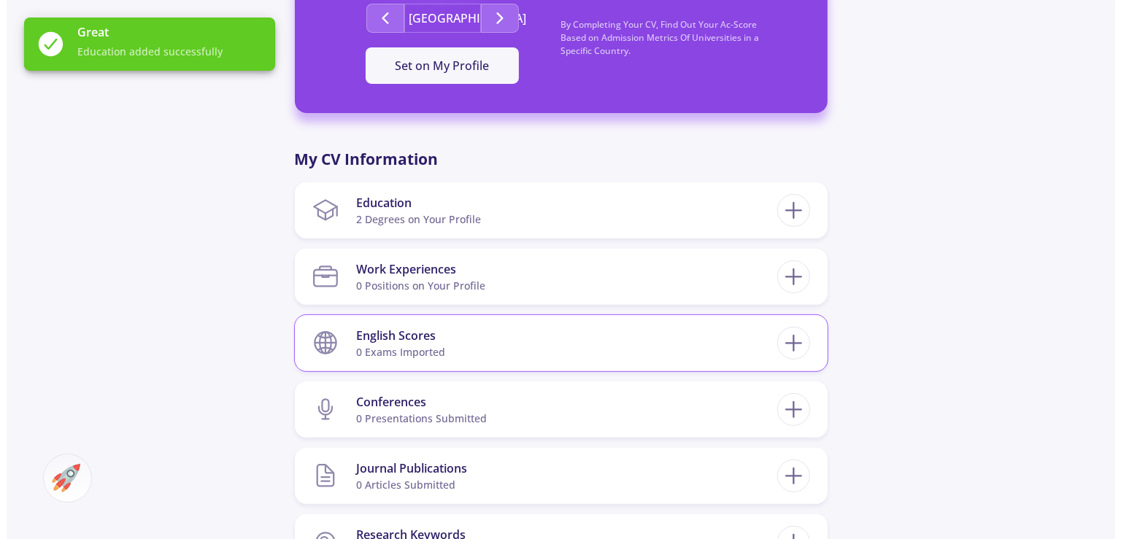
scroll to position [685, 0]
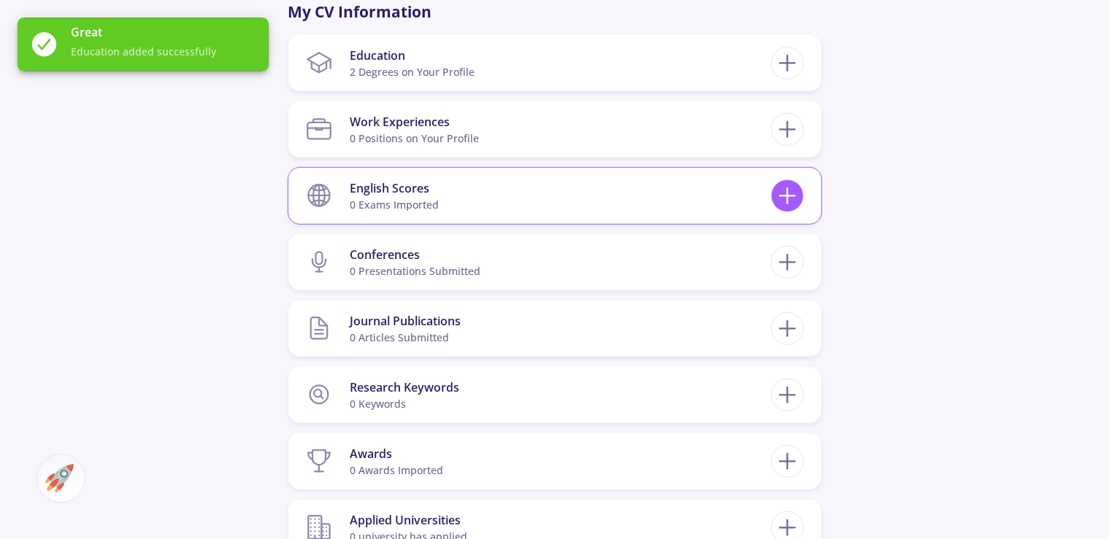
click at [793, 203] on icon at bounding box center [787, 195] width 27 height 27
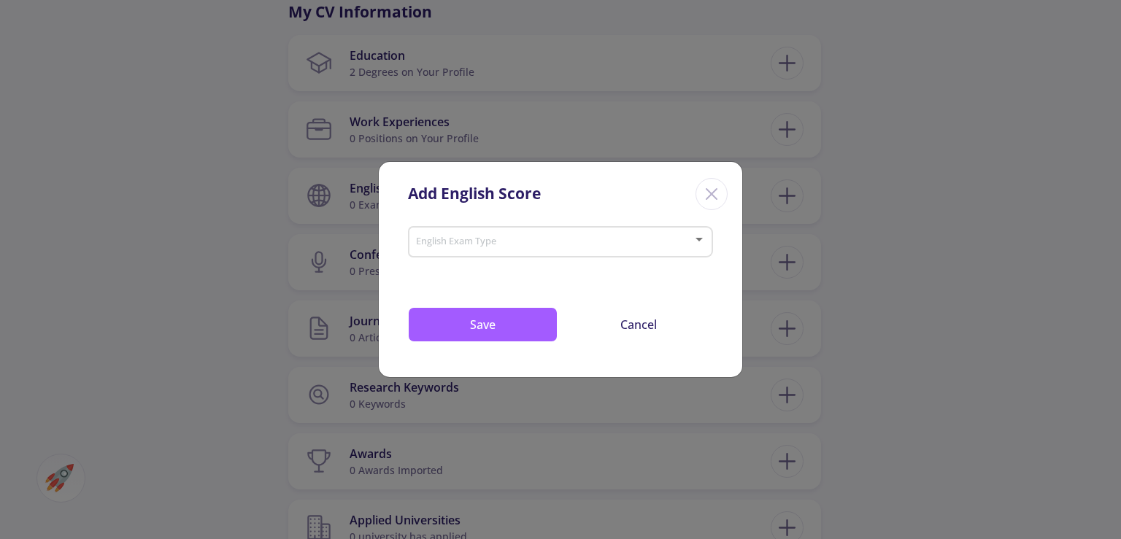
click at [594, 229] on div "English Exam Type" at bounding box center [560, 239] width 291 height 36
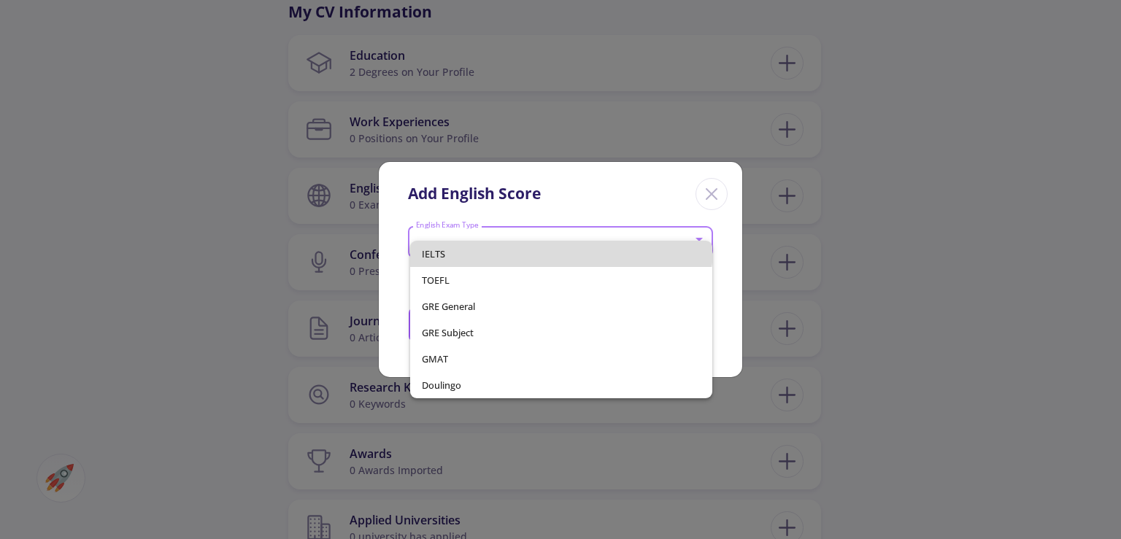
click at [548, 247] on span "IELTS" at bounding box center [561, 254] width 278 height 26
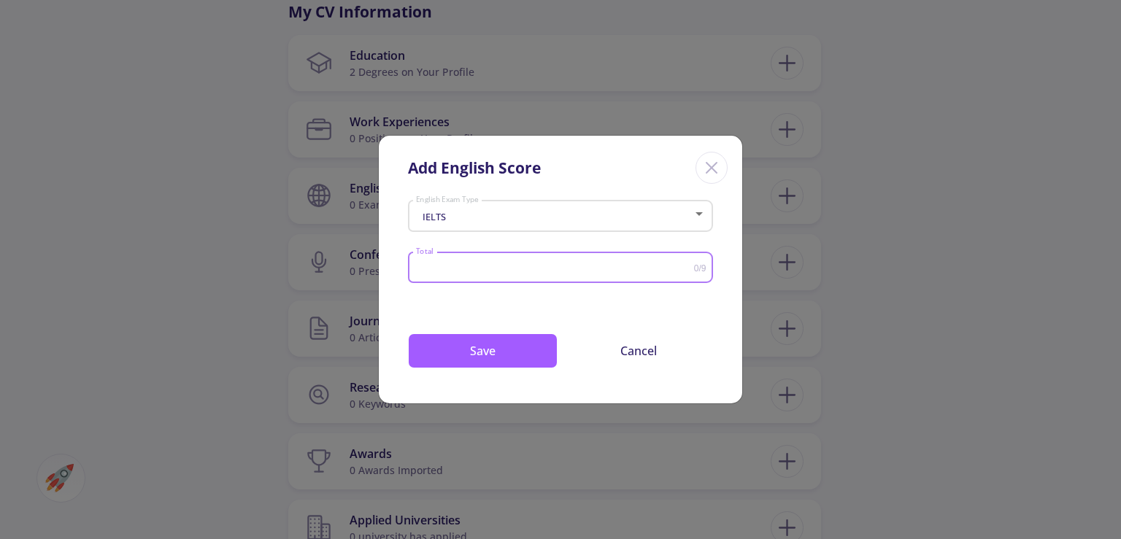
click at [498, 274] on input "Total" at bounding box center [554, 268] width 279 height 11
type input "7.5"
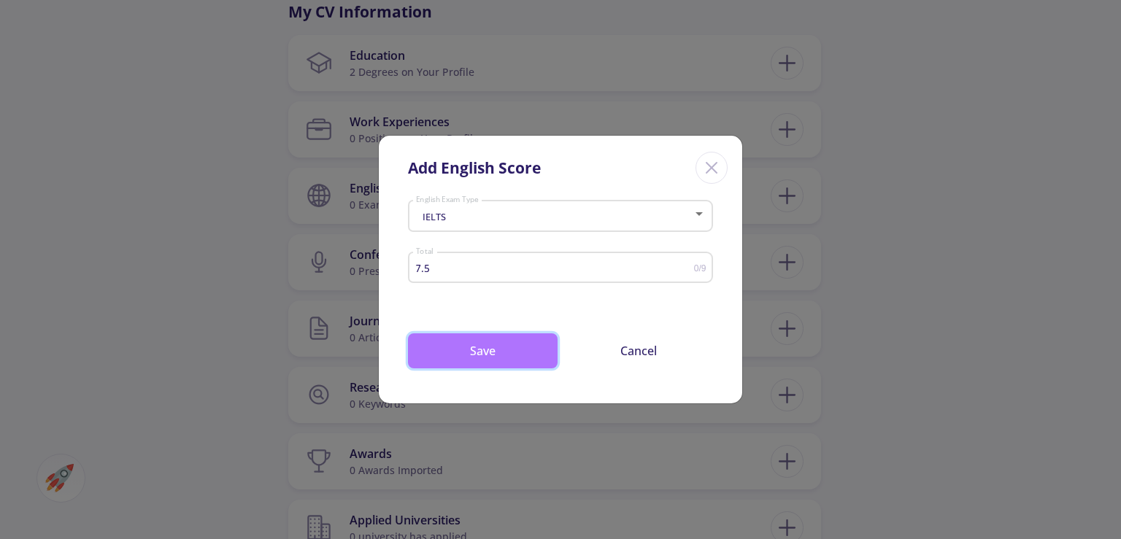
click at [474, 350] on button "Save" at bounding box center [483, 351] width 150 height 35
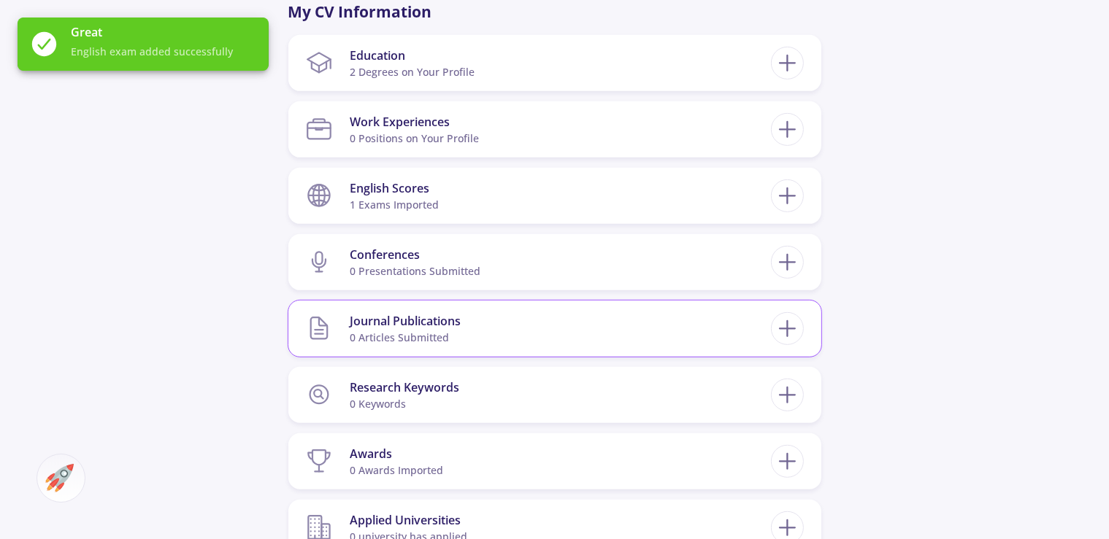
click at [436, 321] on div "Journal Publications" at bounding box center [405, 321] width 111 height 18
click at [789, 330] on icon at bounding box center [787, 328] width 27 height 27
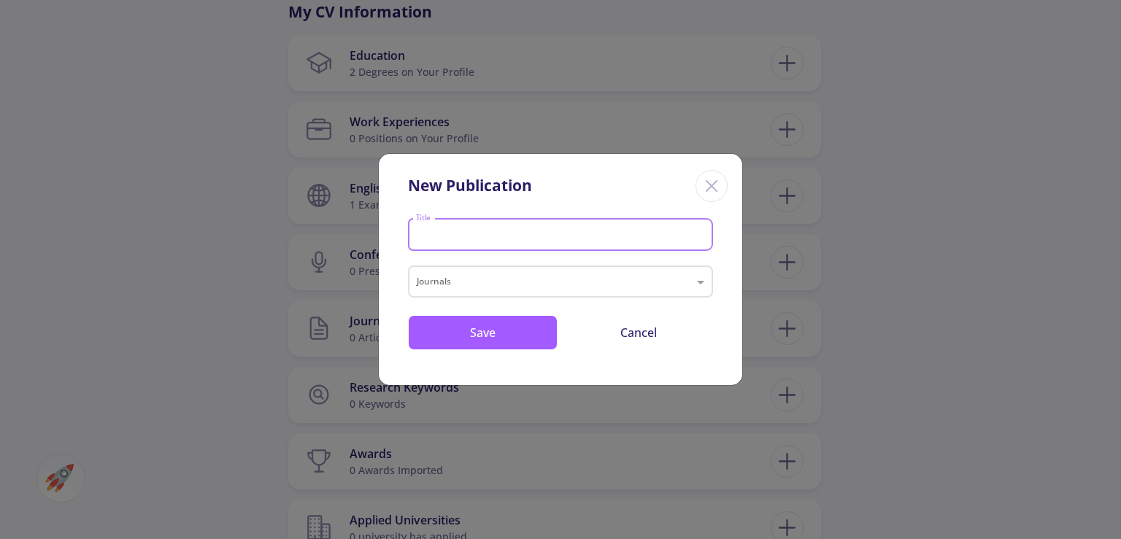
click at [462, 238] on input "Title" at bounding box center [562, 235] width 295 height 13
type input "conflict monitoring"
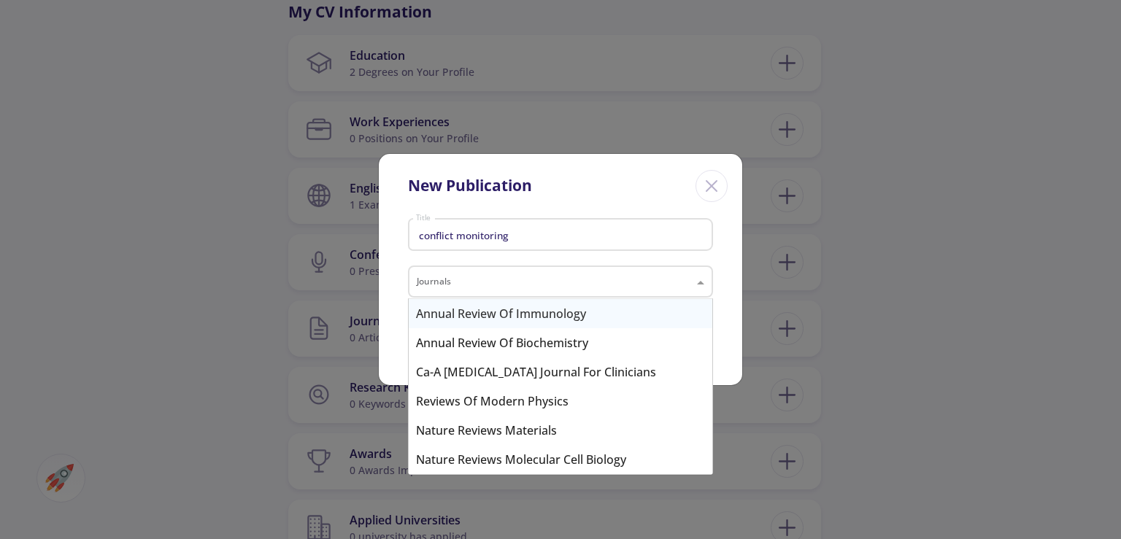
click at [524, 282] on input "text" at bounding box center [546, 284] width 258 height 18
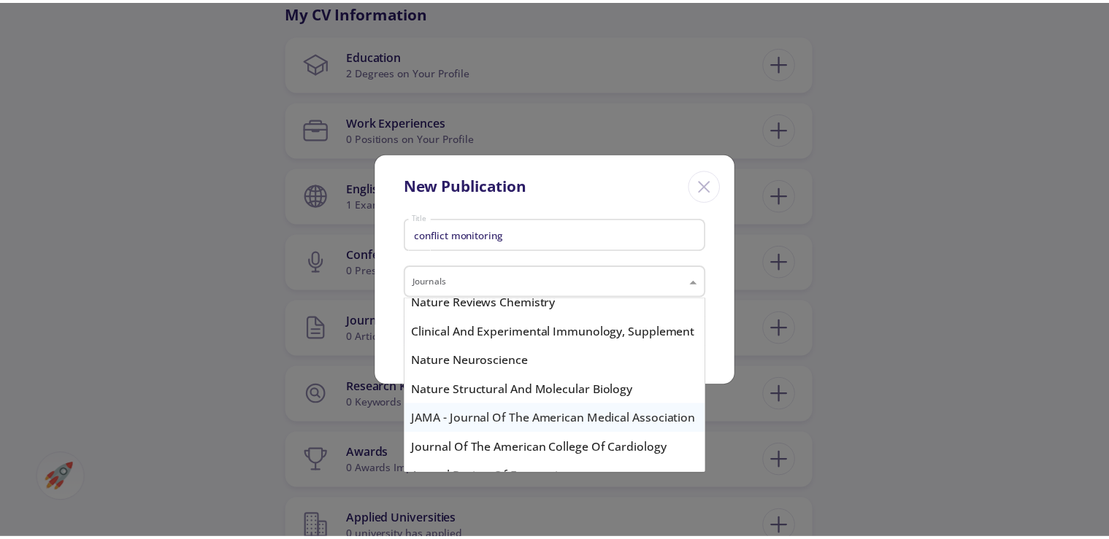
scroll to position [1178, 0]
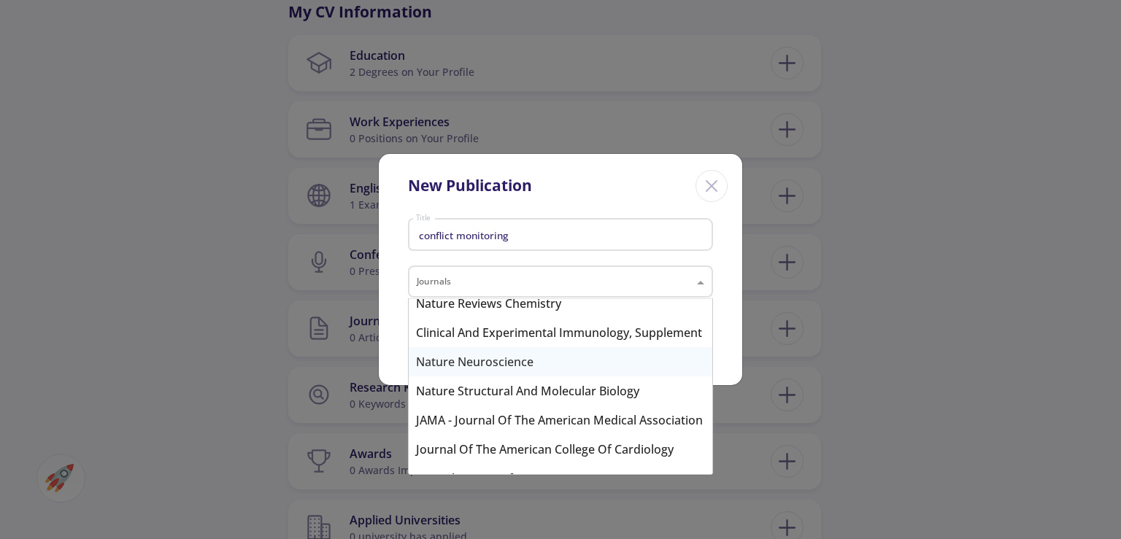
click at [518, 355] on div "Nature Neuroscience" at bounding box center [561, 361] width 304 height 29
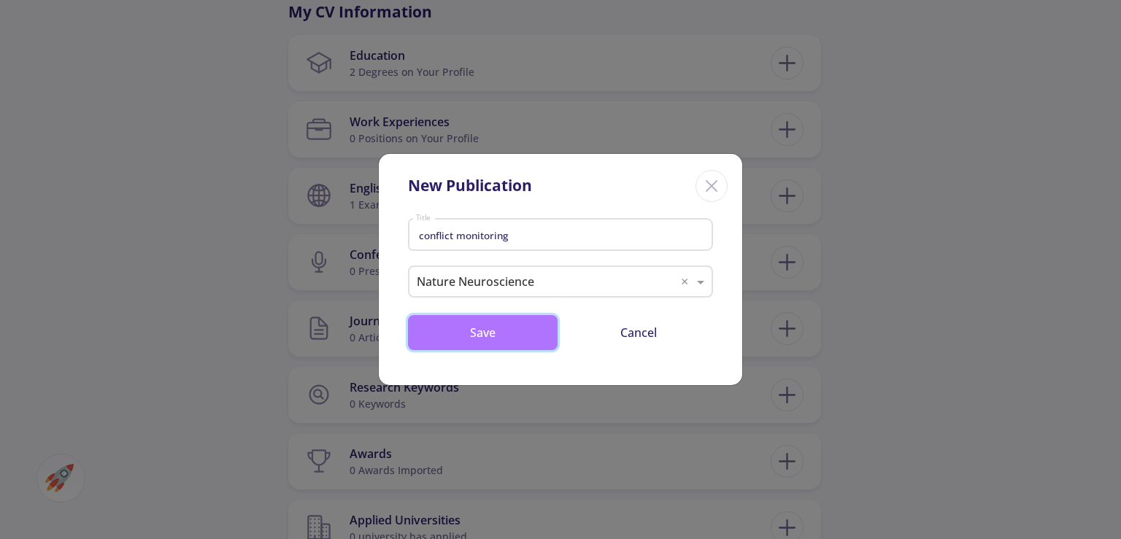
click at [501, 342] on button "Save" at bounding box center [483, 332] width 150 height 35
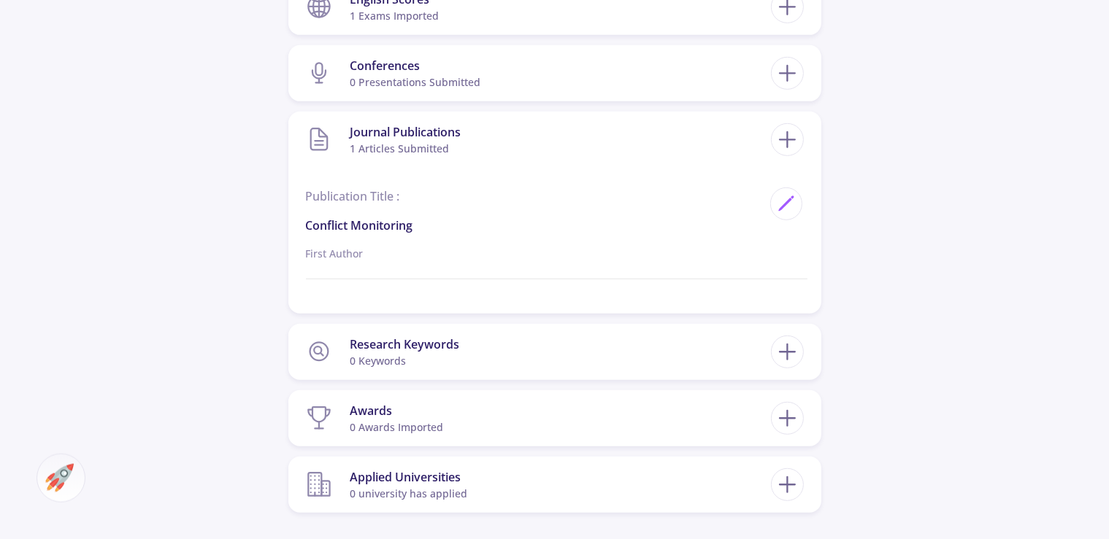
scroll to position [998, 0]
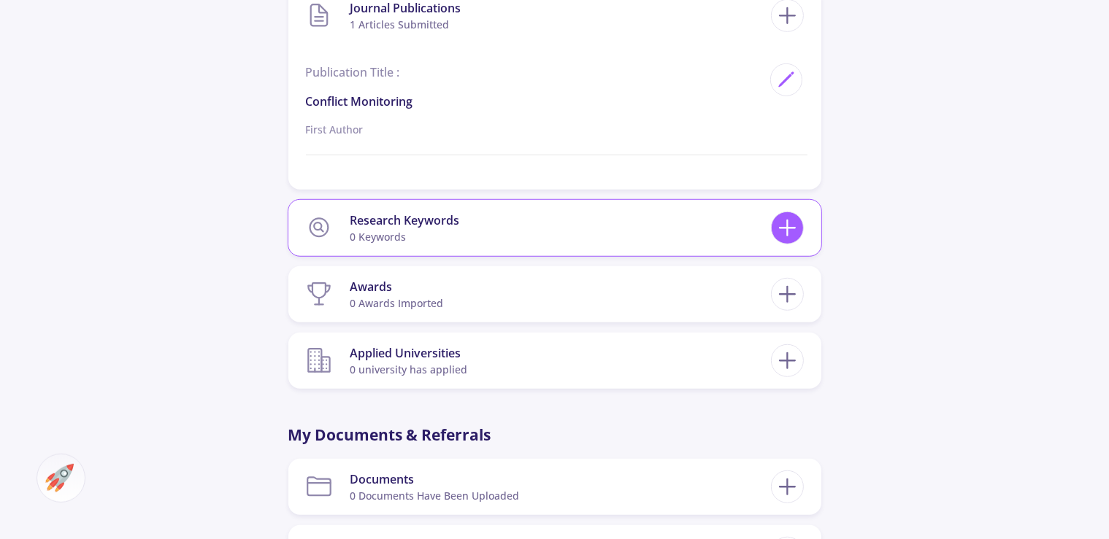
click at [787, 224] on line at bounding box center [787, 227] width 0 height 15
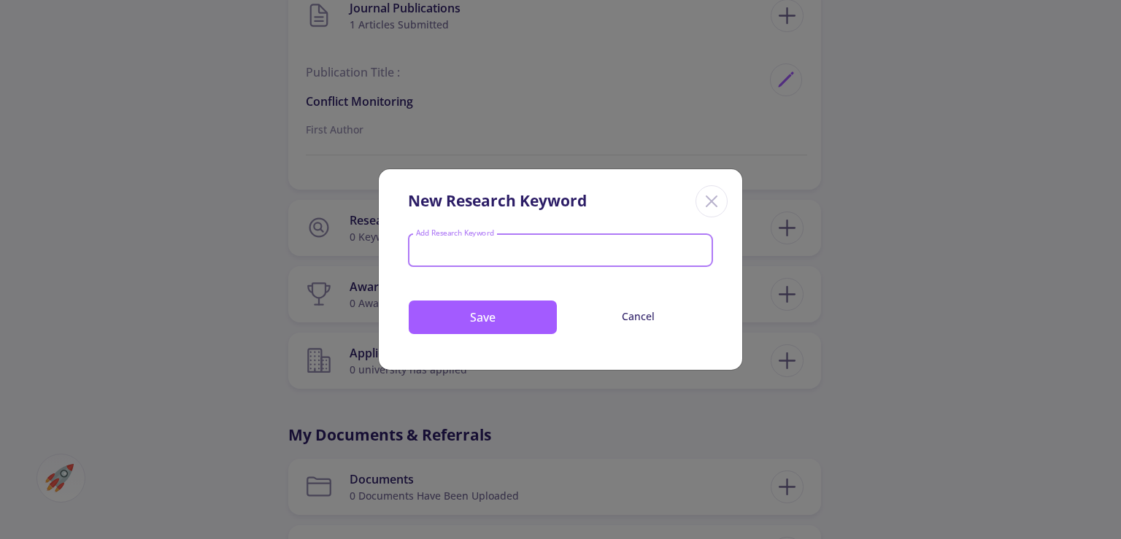
click at [577, 253] on input "Add Research Keyword" at bounding box center [560, 251] width 291 height 13
type input "conflict monitoring"
type input "ERN"
type input "Leadership"
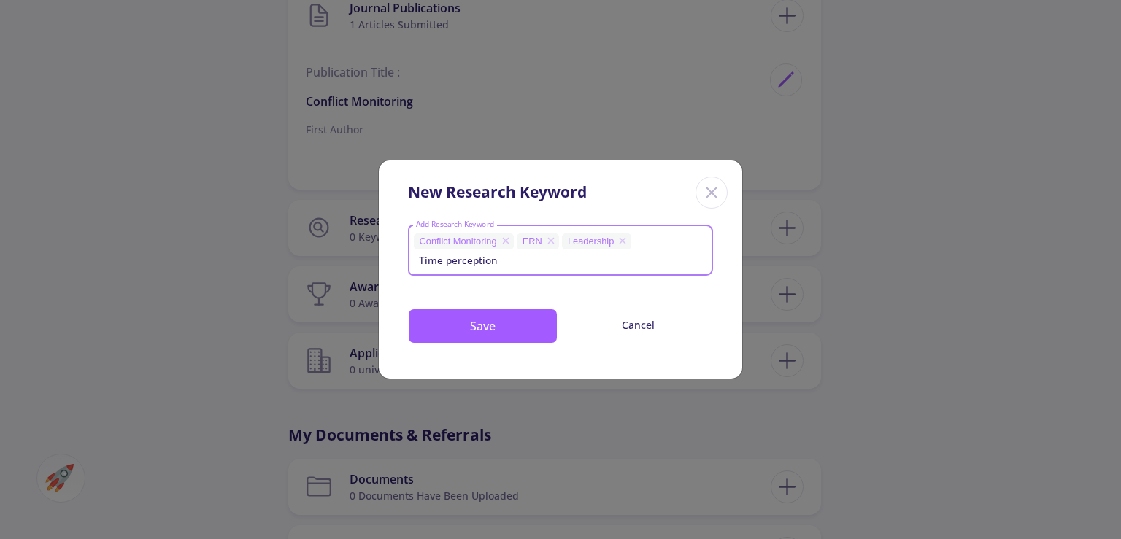
type input "Time perception"
type input "error processing"
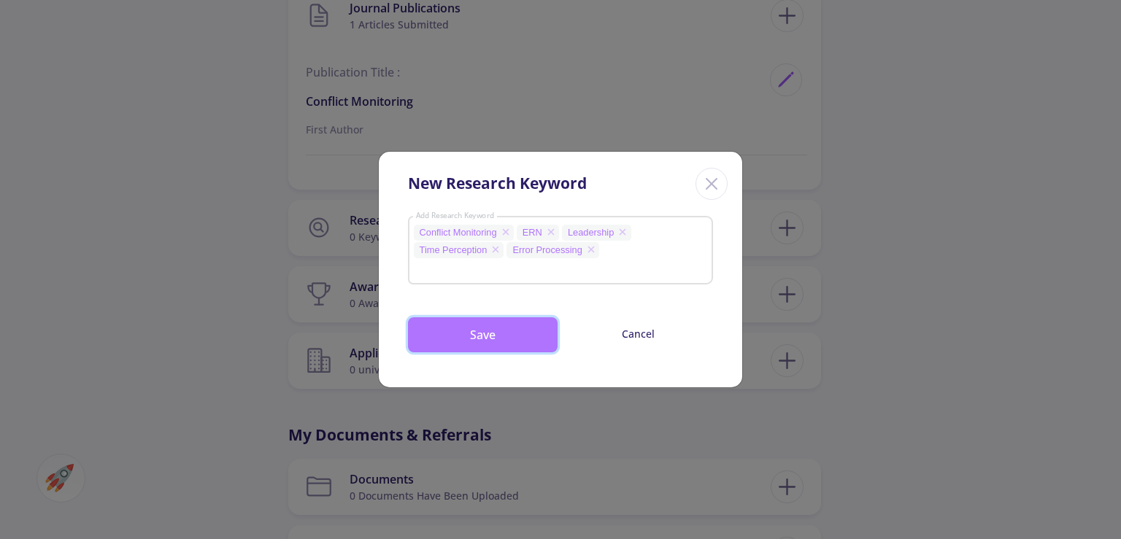
click at [495, 352] on button "Save" at bounding box center [483, 335] width 150 height 35
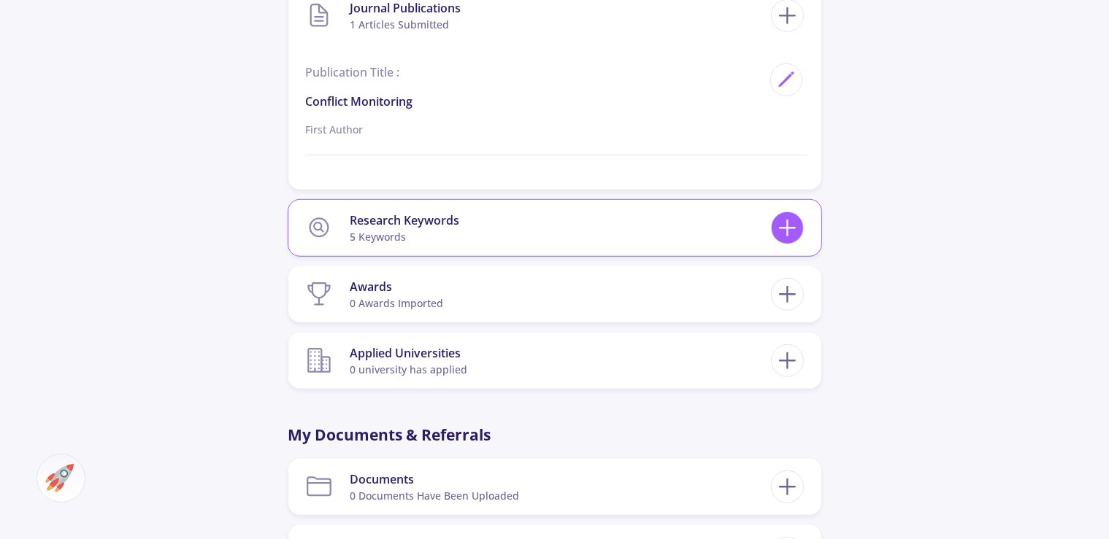
click at [787, 231] on line at bounding box center [787, 227] width 0 height 15
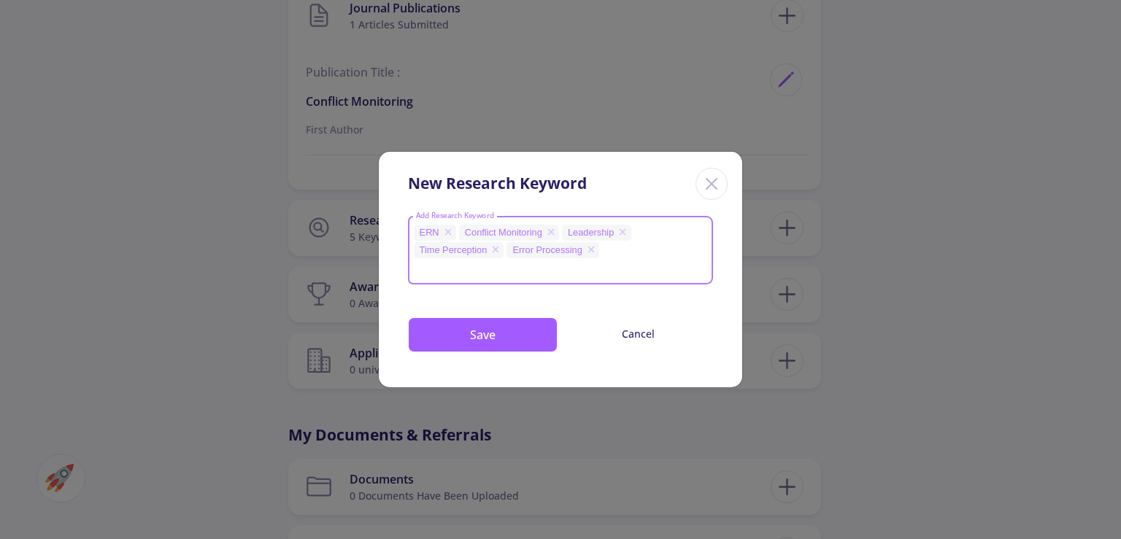
click at [631, 263] on input "Add Research Keyword" at bounding box center [560, 269] width 291 height 13
type input "decision making"
type input "i"
type input "uncertainity"
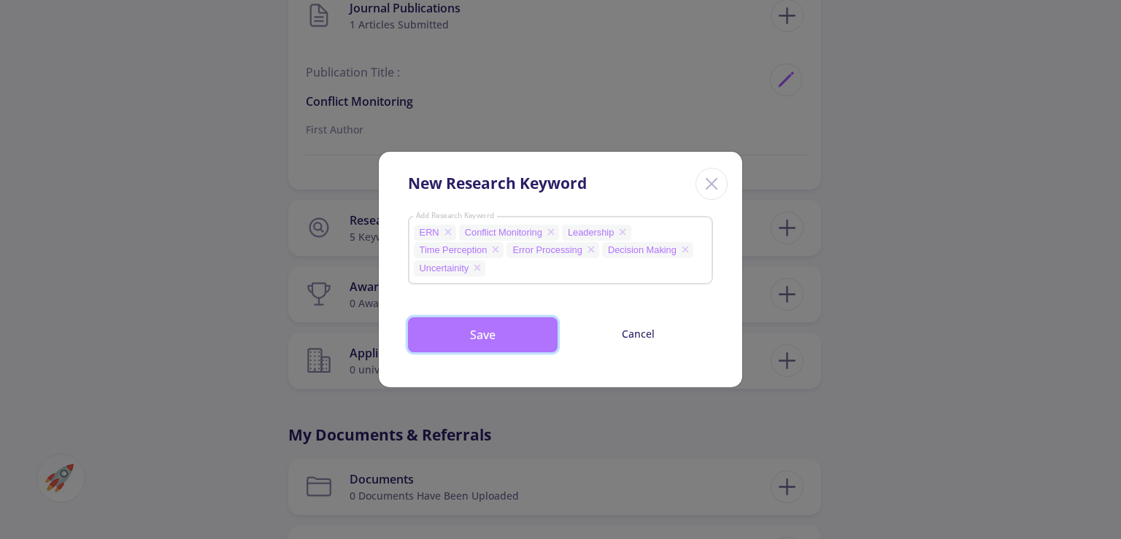
click at [522, 330] on button "Save" at bounding box center [483, 335] width 150 height 35
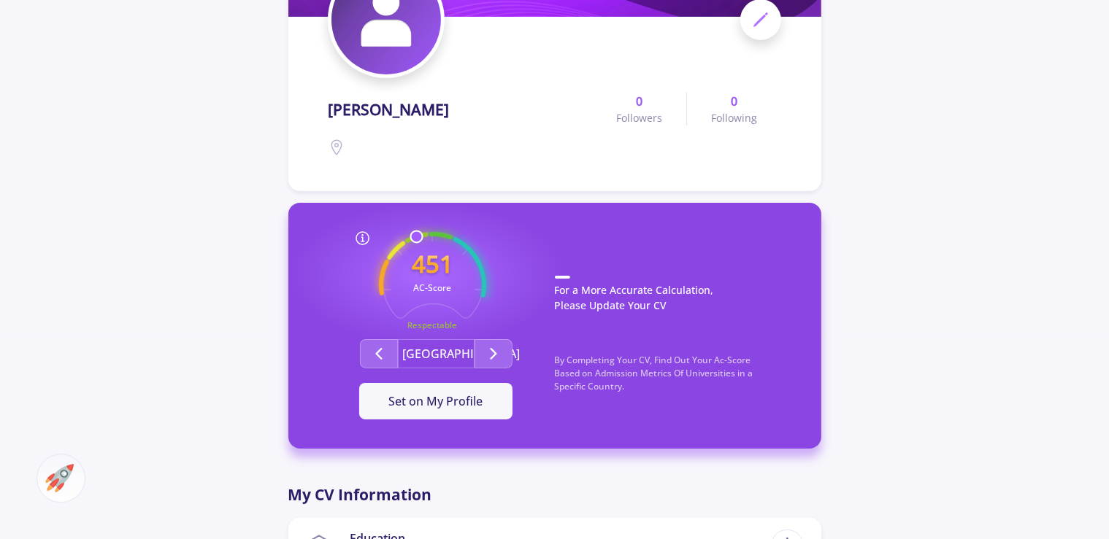
scroll to position [315, 0]
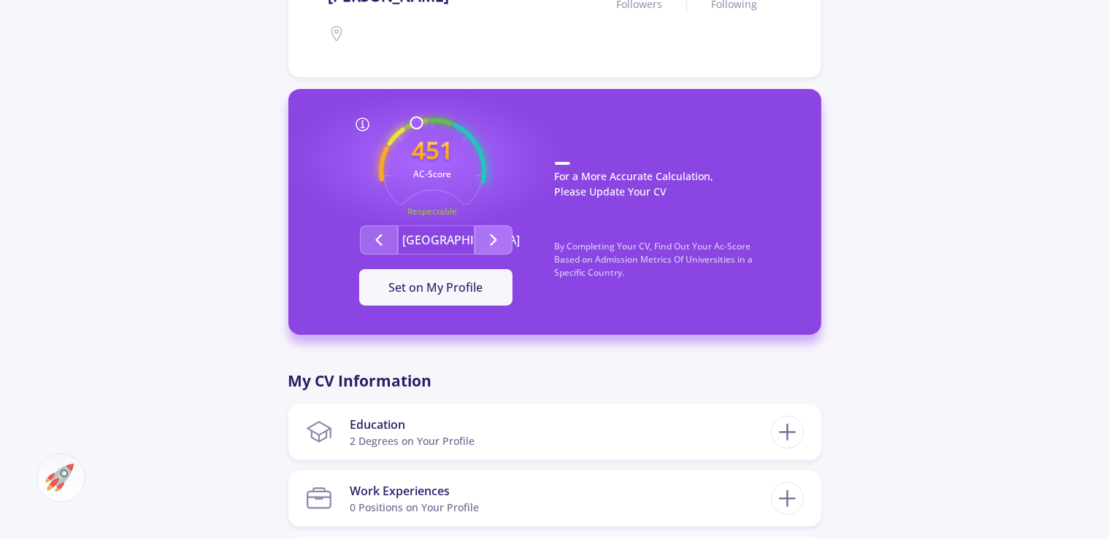
click at [489, 248] on icon "Second group" at bounding box center [494, 240] width 18 height 18
click at [373, 247] on icon "Second group" at bounding box center [379, 240] width 18 height 18
click at [490, 240] on icon "Second group" at bounding box center [494, 240] width 18 height 18
